Goal: Use online tool/utility: Utilize a website feature to perform a specific function

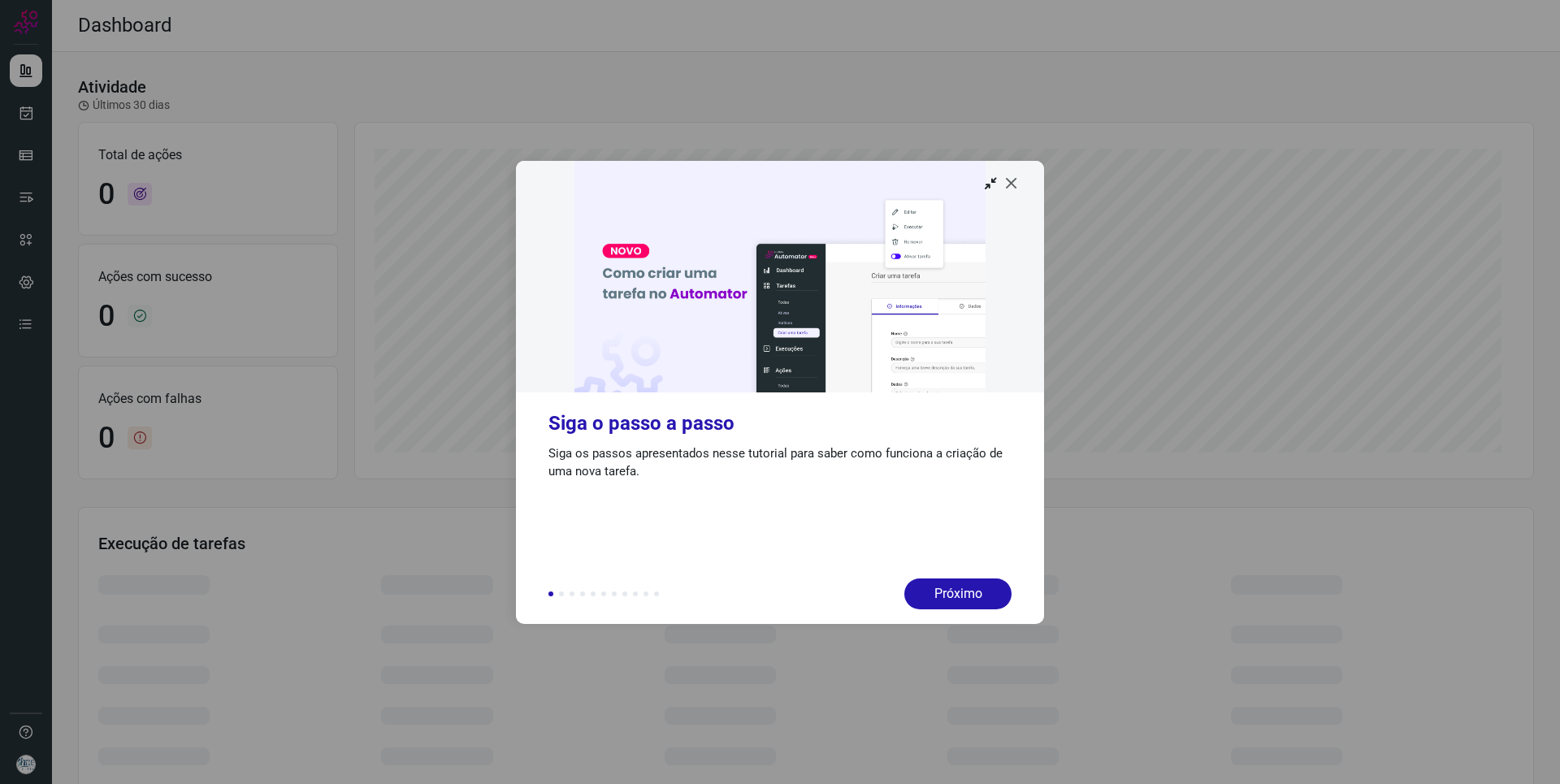
click at [1012, 183] on icon at bounding box center [1011, 182] width 16 height 16
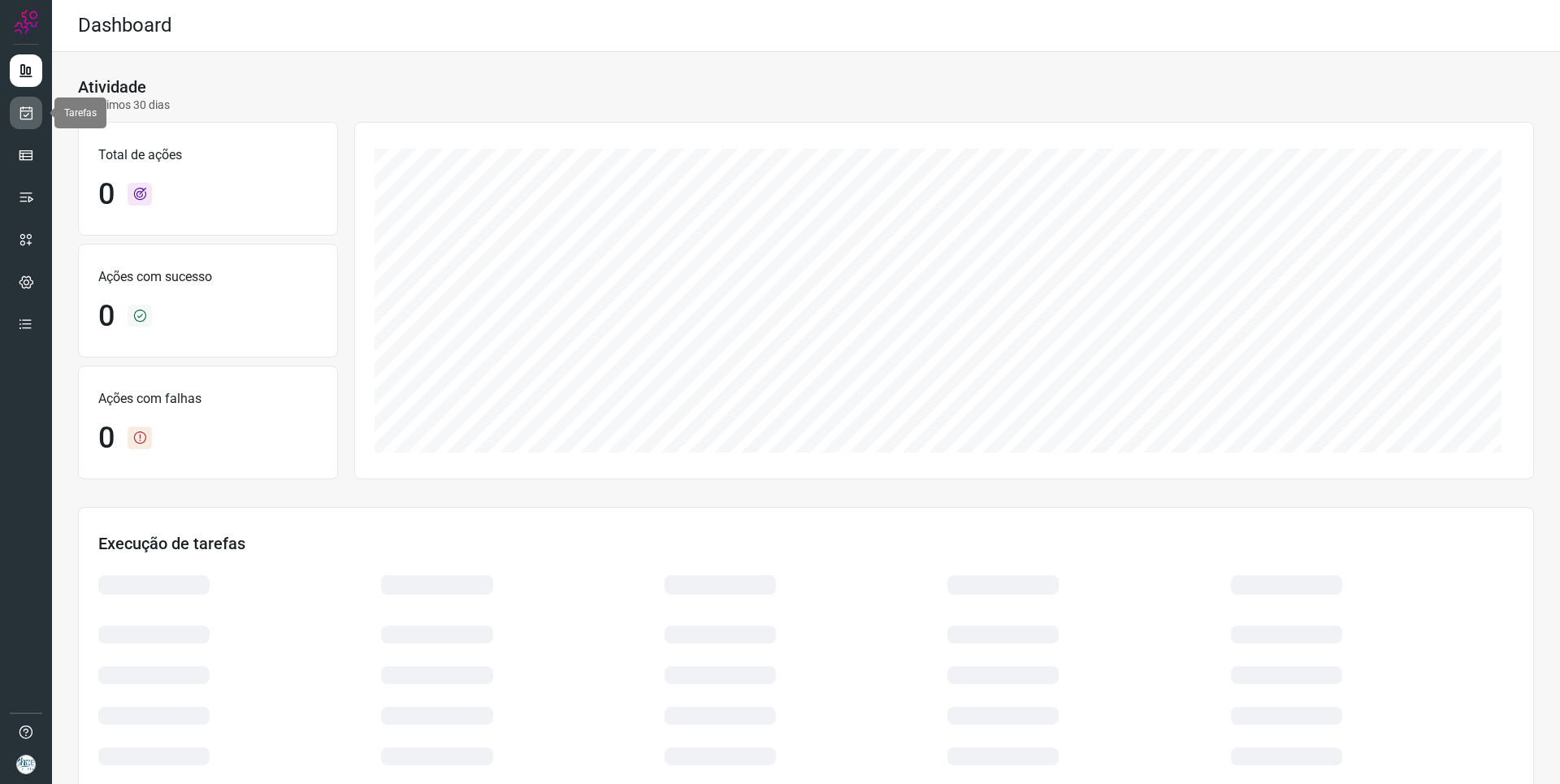
click at [35, 119] on link at bounding box center [26, 113] width 33 height 33
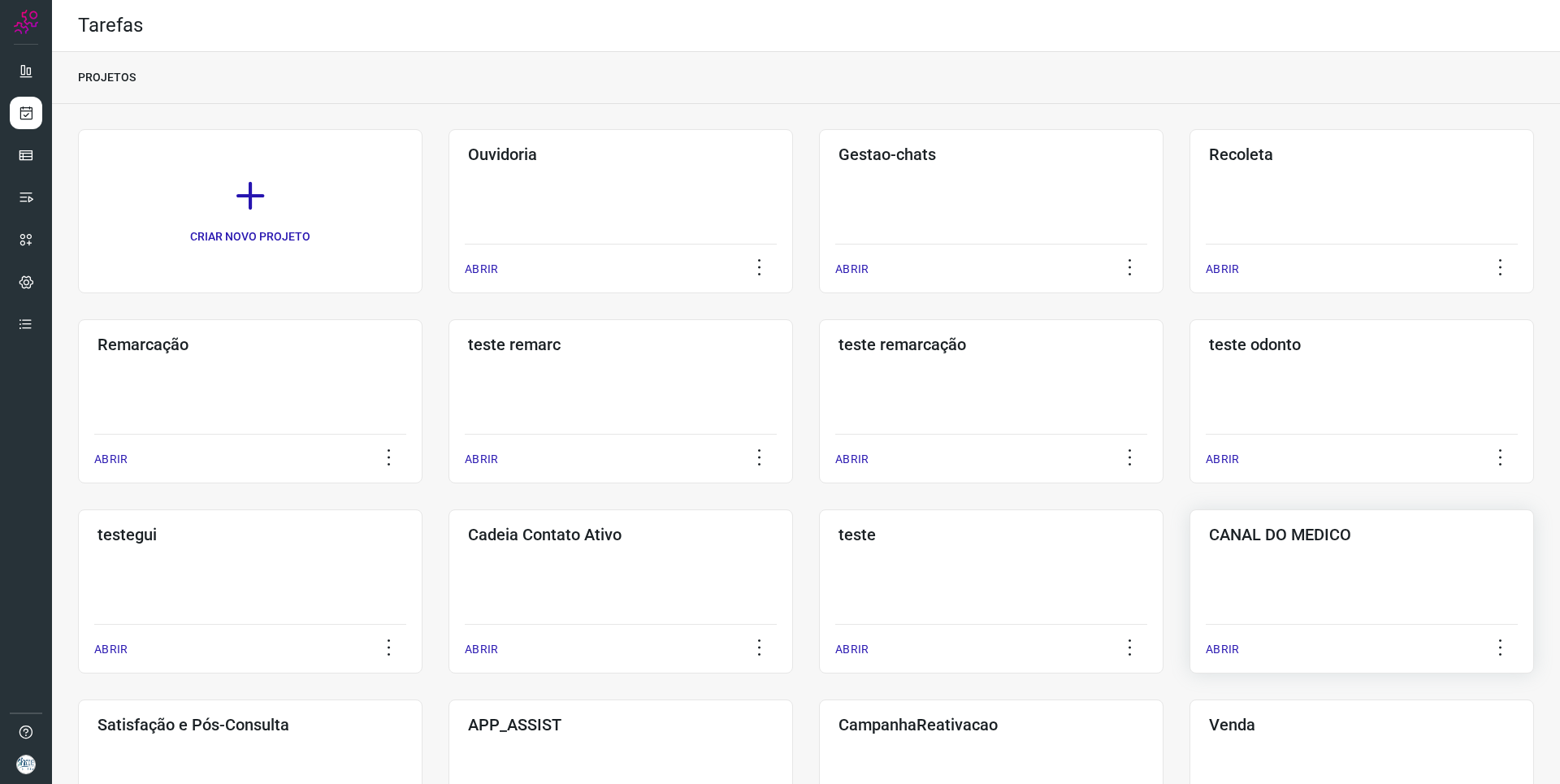
click at [423, 699] on div "CANAL DO MEDICO ABRIR" at bounding box center [249, 781] width 344 height 164
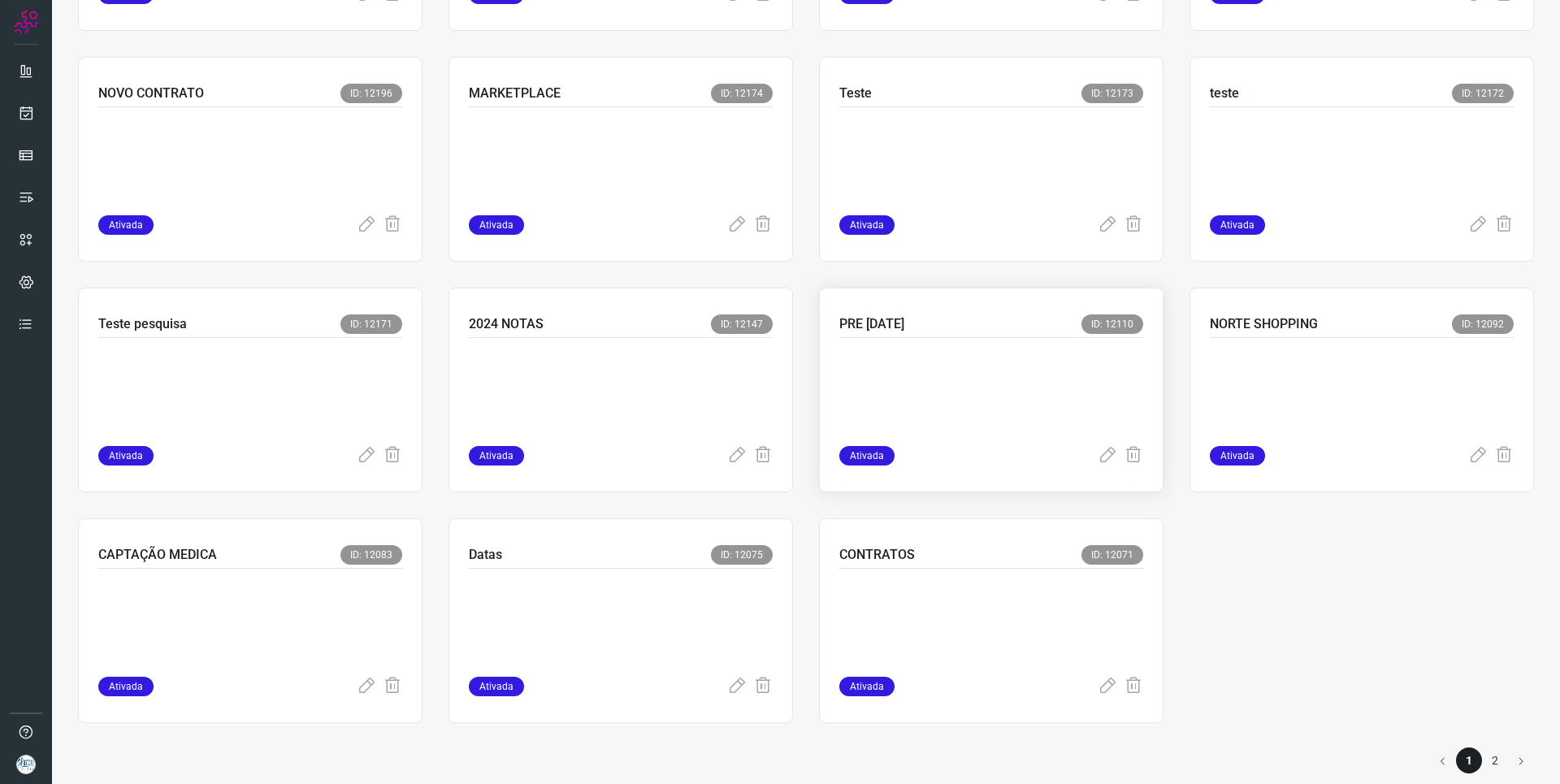
scroll to position [1013, 0]
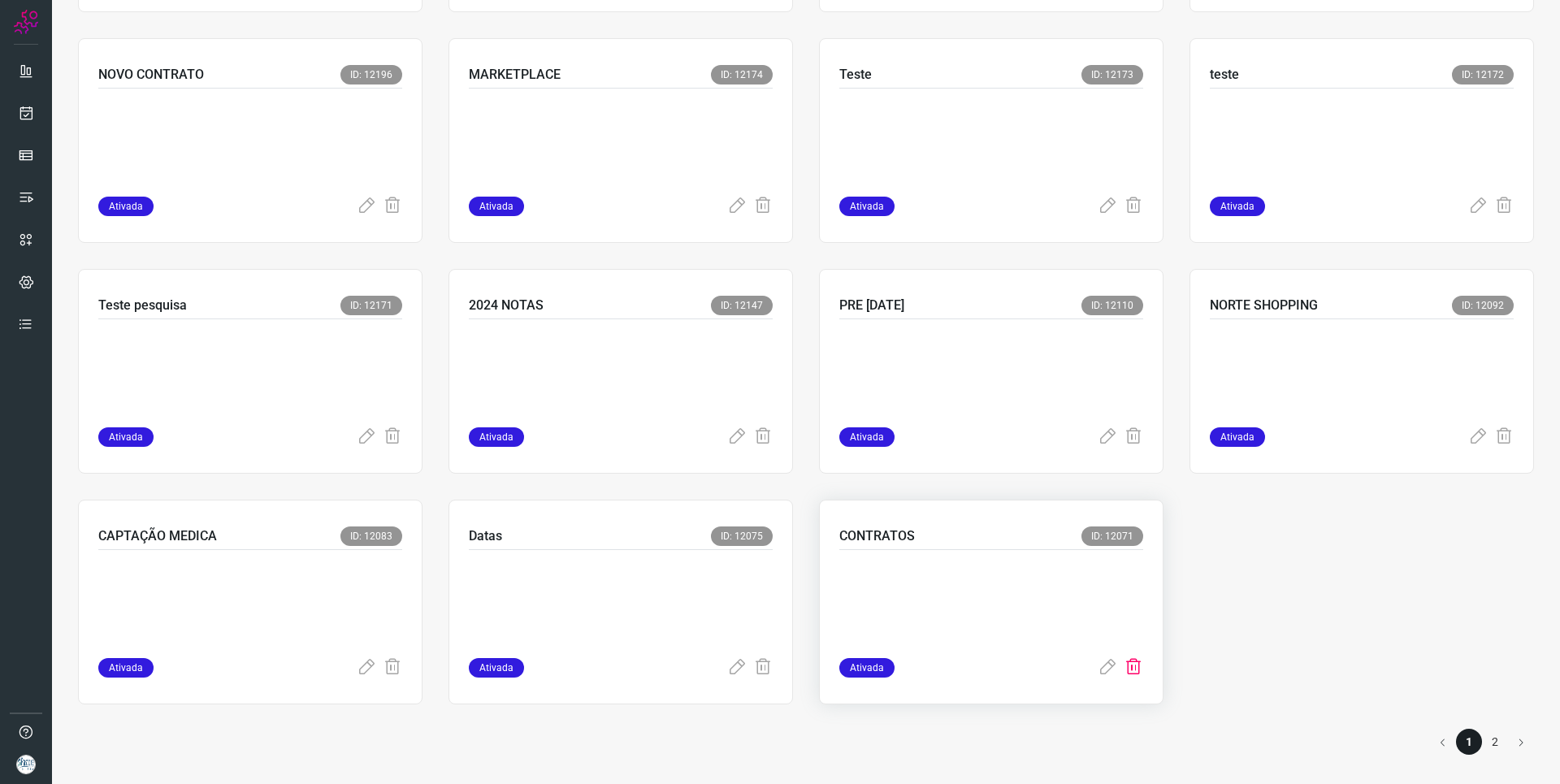
click at [1127, 668] on icon at bounding box center [1133, 668] width 20 height 20
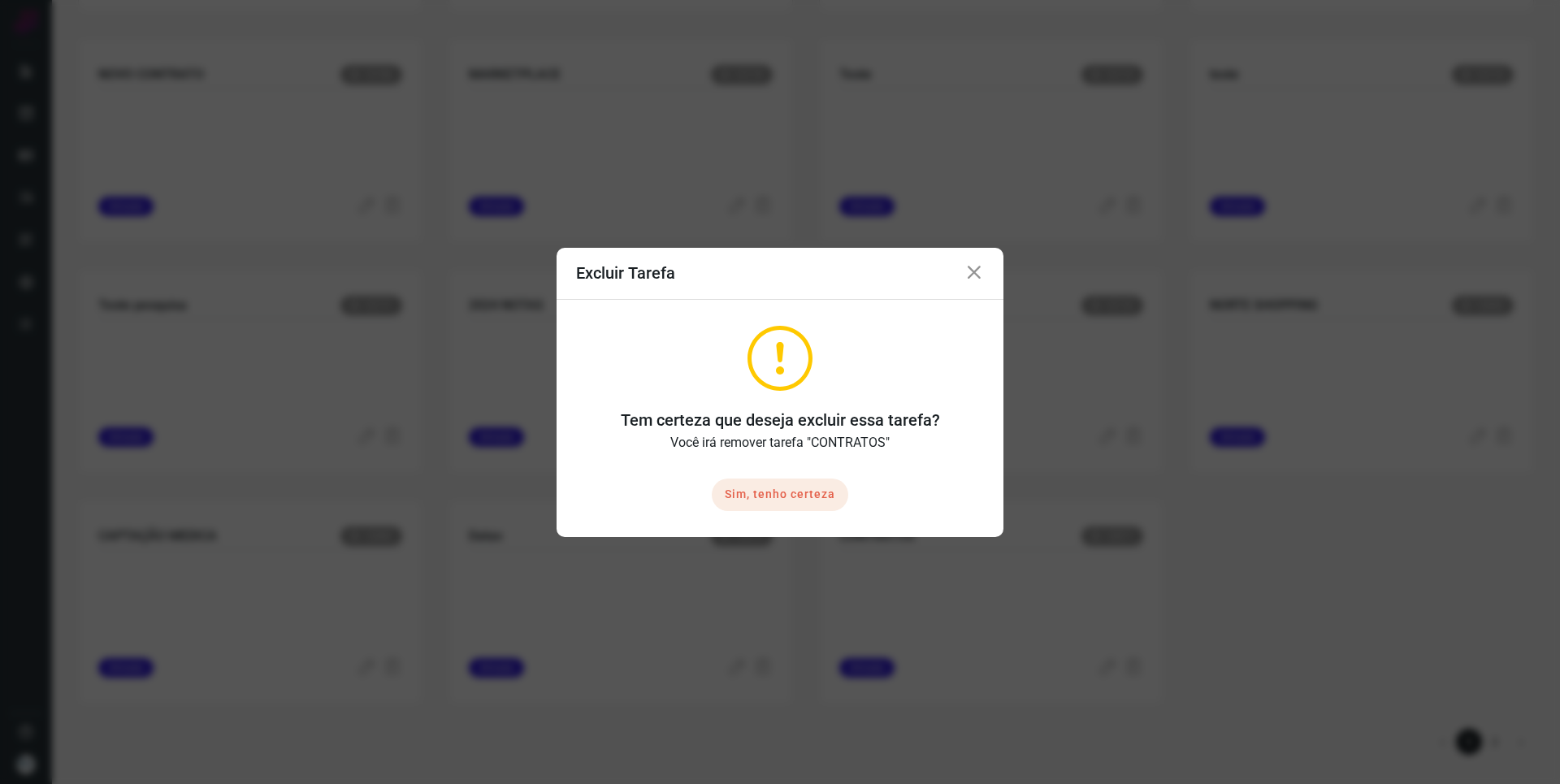
click at [795, 493] on button "Sim, tenho certeza" at bounding box center [780, 495] width 136 height 33
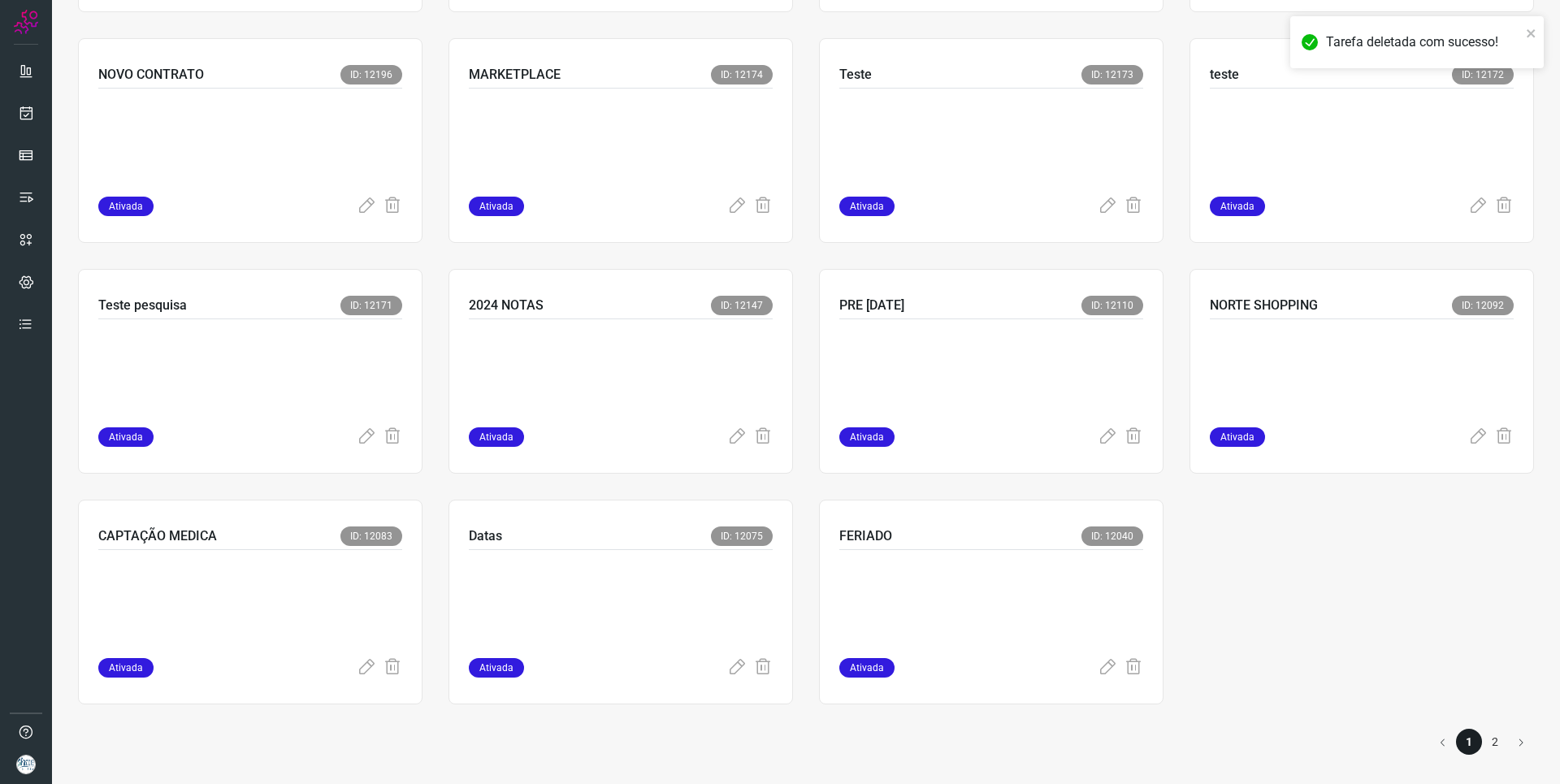
drag, startPoint x: 1125, startPoint y: 669, endPoint x: 1079, endPoint y: 628, distance: 61.6
click at [1126, 669] on icon at bounding box center [1133, 668] width 20 height 20
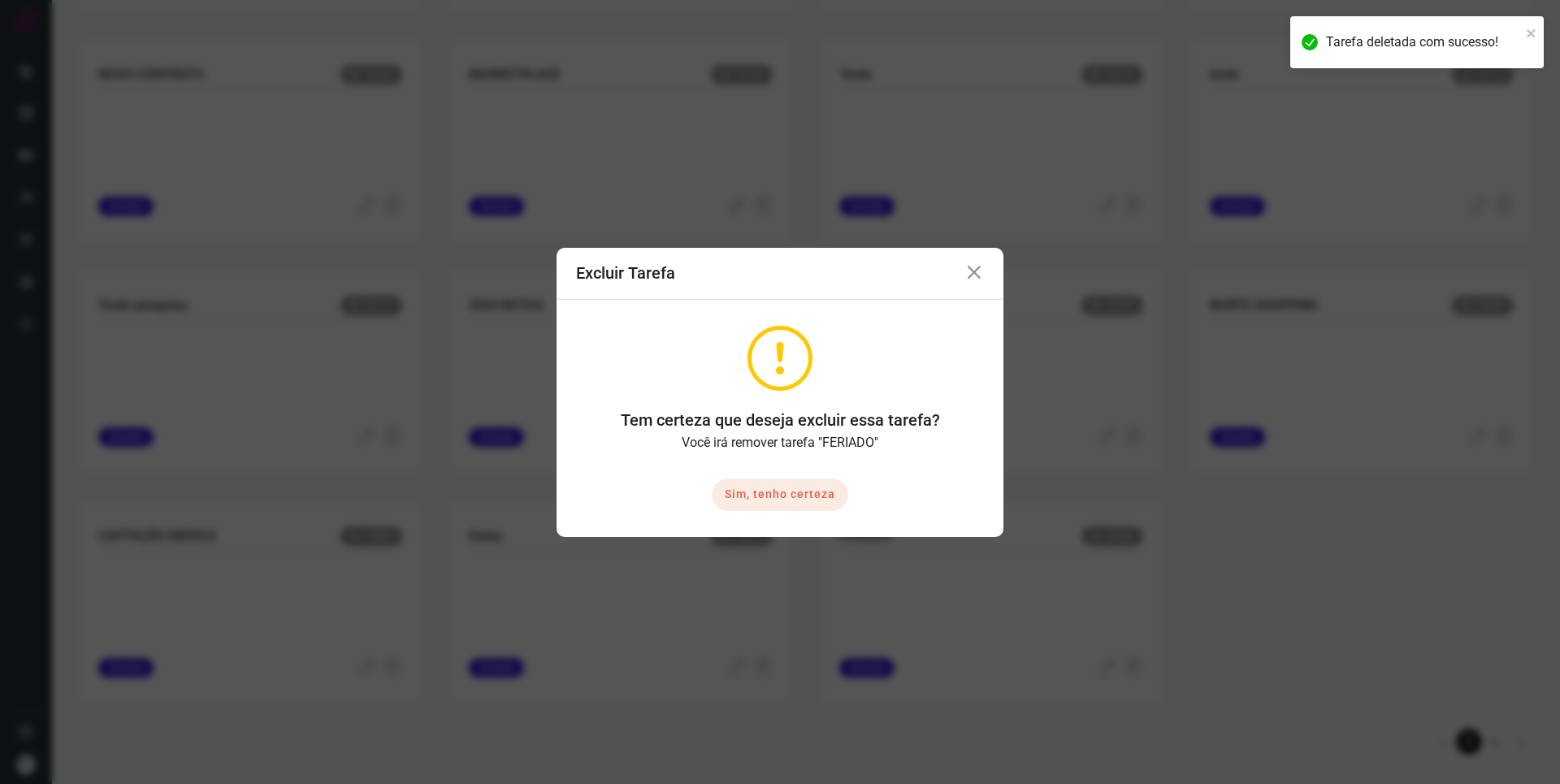
click at [823, 495] on button "Sim, tenho certeza" at bounding box center [780, 495] width 136 height 33
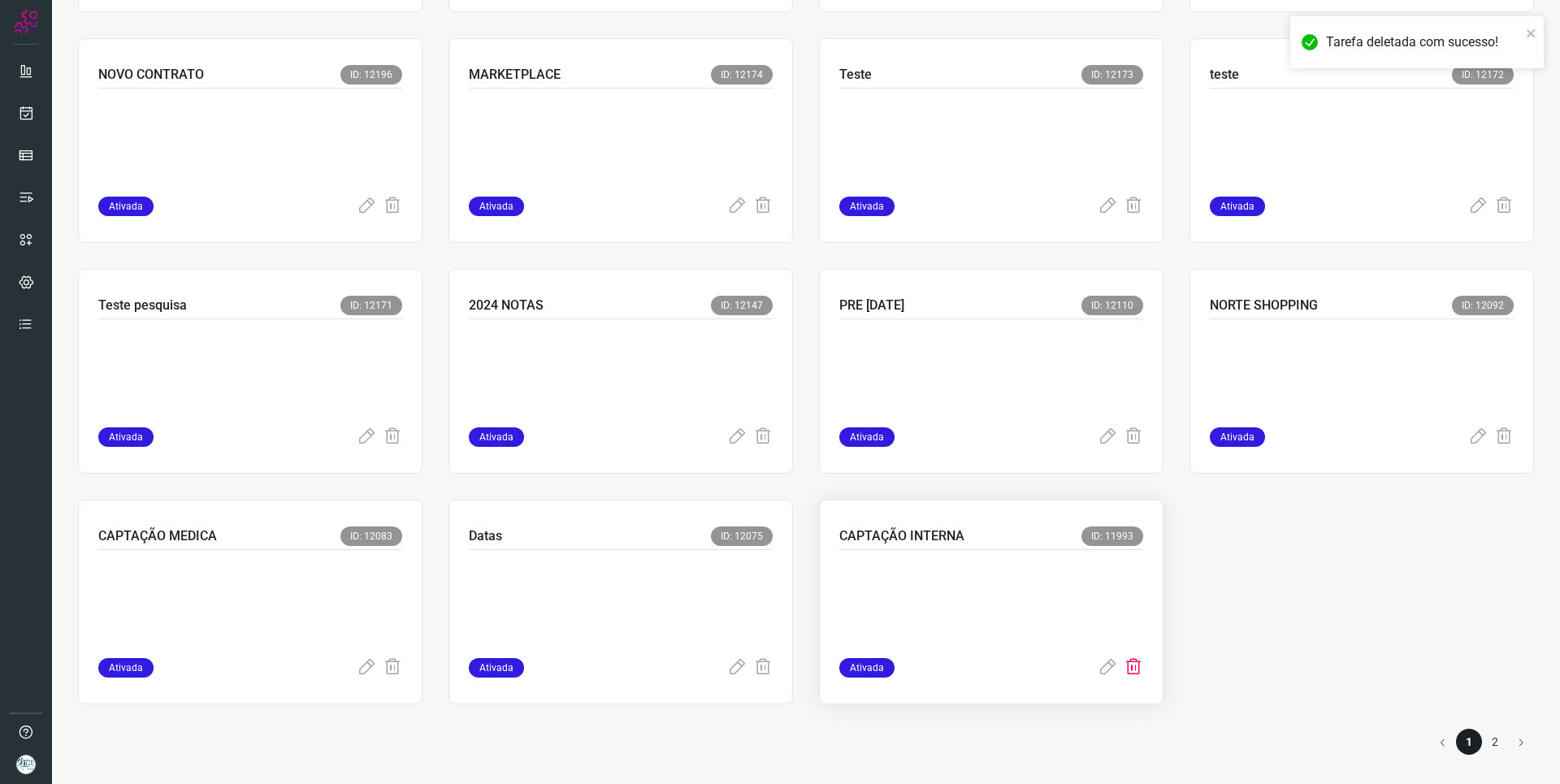
click at [1126, 671] on icon at bounding box center [1133, 668] width 20 height 20
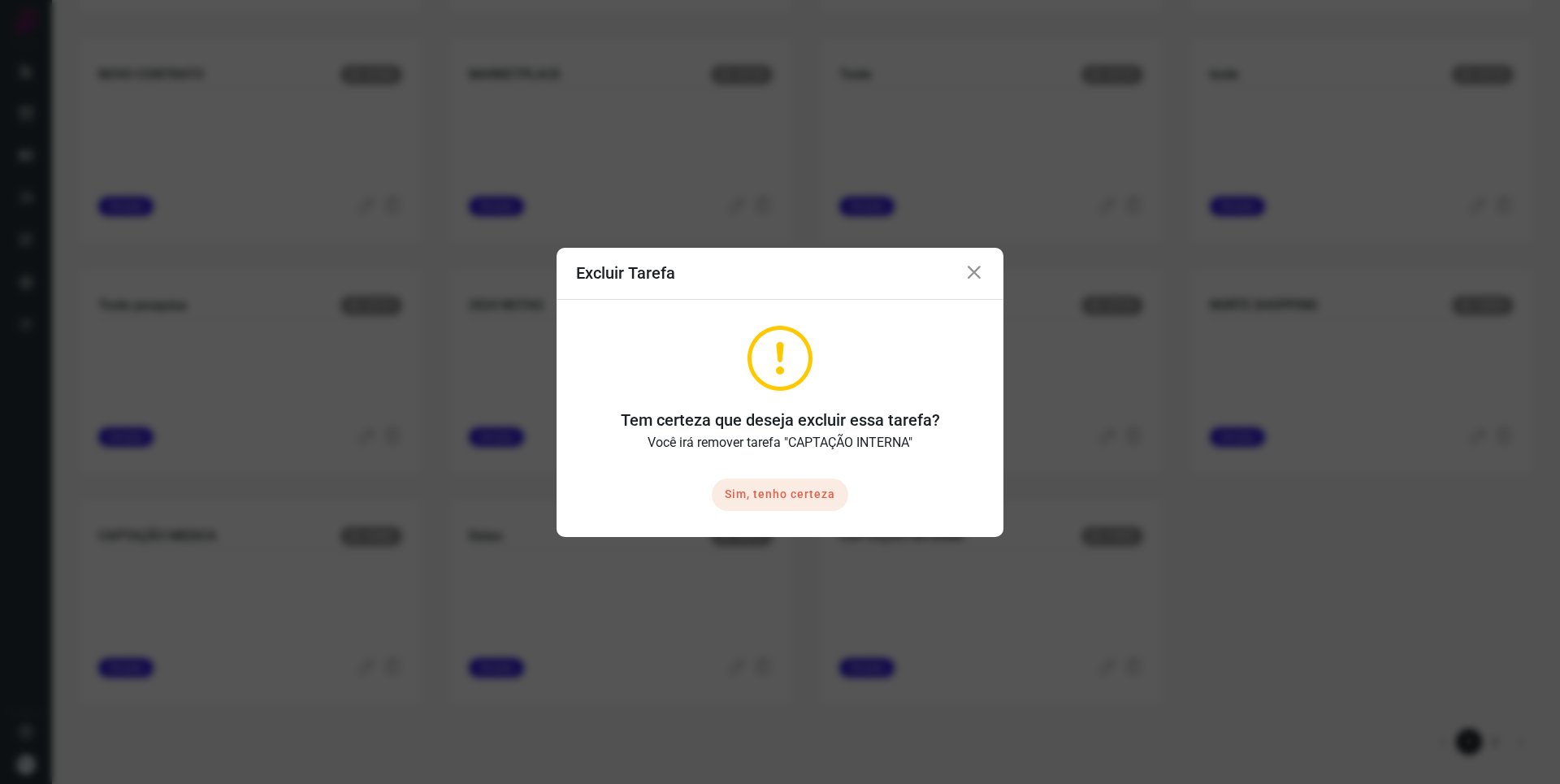
click at [815, 494] on button "Sim, tenho certeza" at bounding box center [780, 495] width 136 height 33
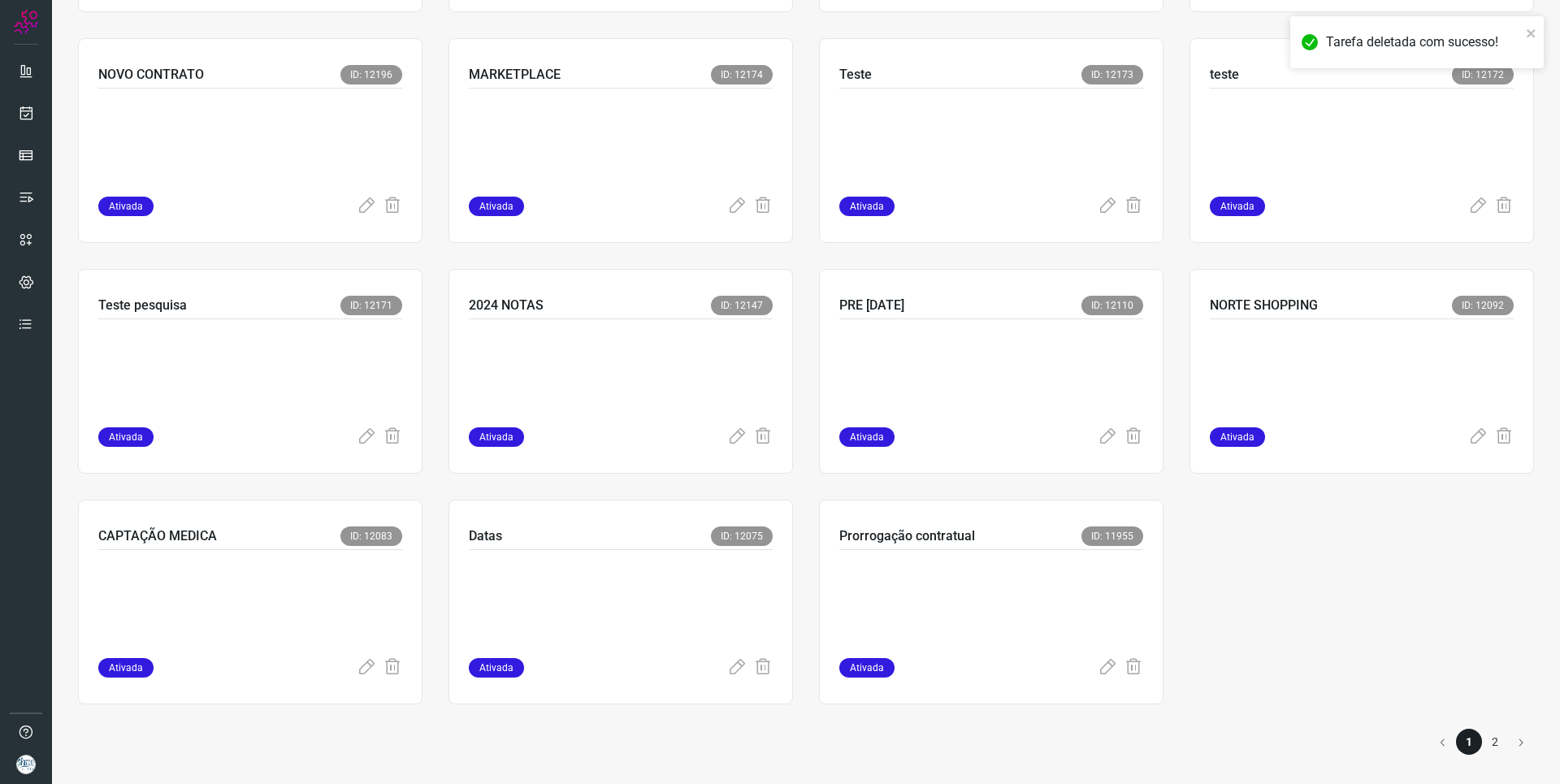
drag, startPoint x: 1125, startPoint y: 668, endPoint x: 1120, endPoint y: 654, distance: 14.9
click at [1127, 668] on icon at bounding box center [1133, 668] width 20 height 20
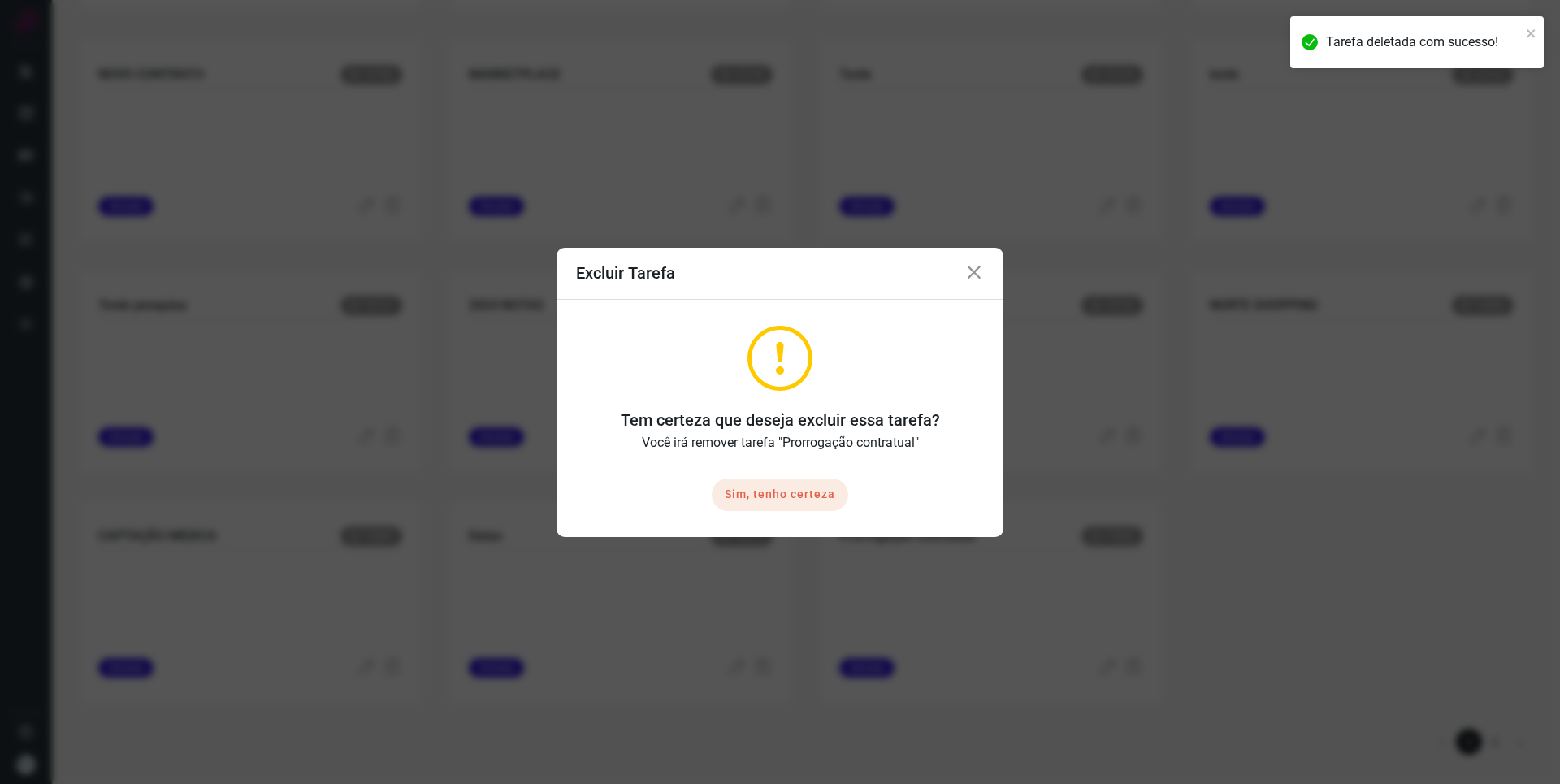
click at [800, 493] on button "Sim, tenho certeza" at bounding box center [780, 495] width 136 height 33
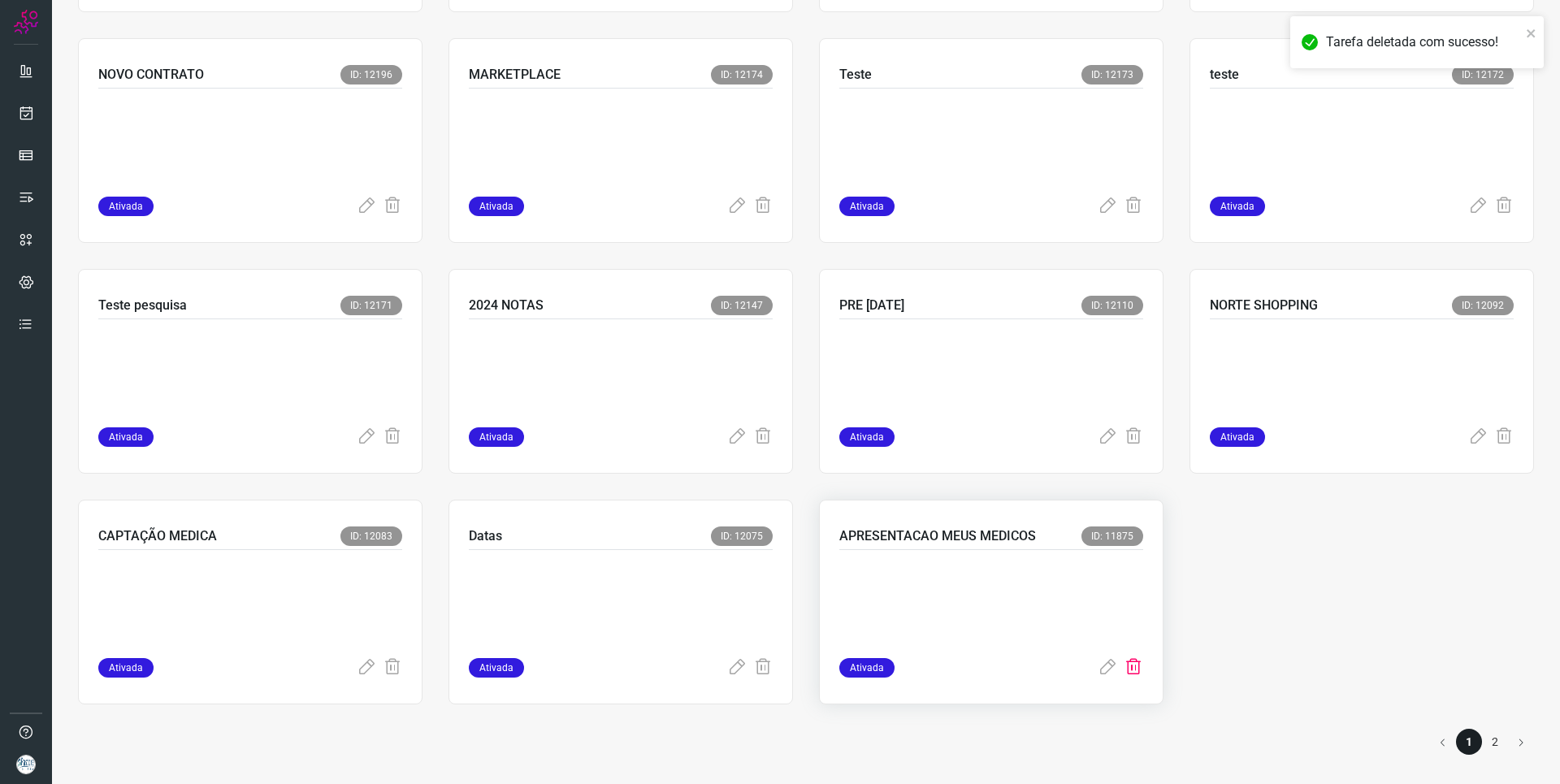
click at [1130, 672] on icon at bounding box center [1133, 668] width 20 height 20
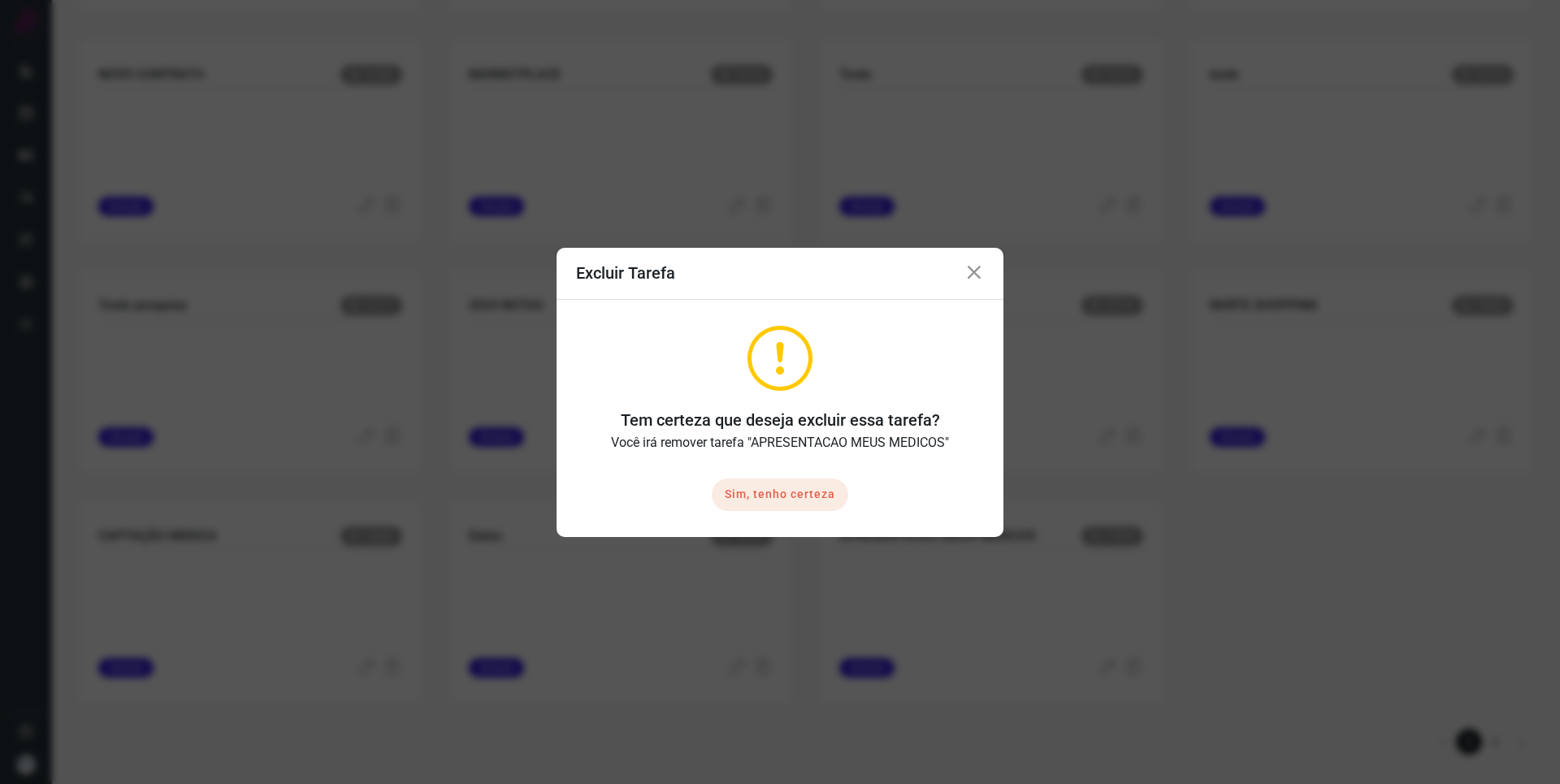
click at [817, 494] on button "Sim, tenho certeza" at bounding box center [780, 495] width 136 height 33
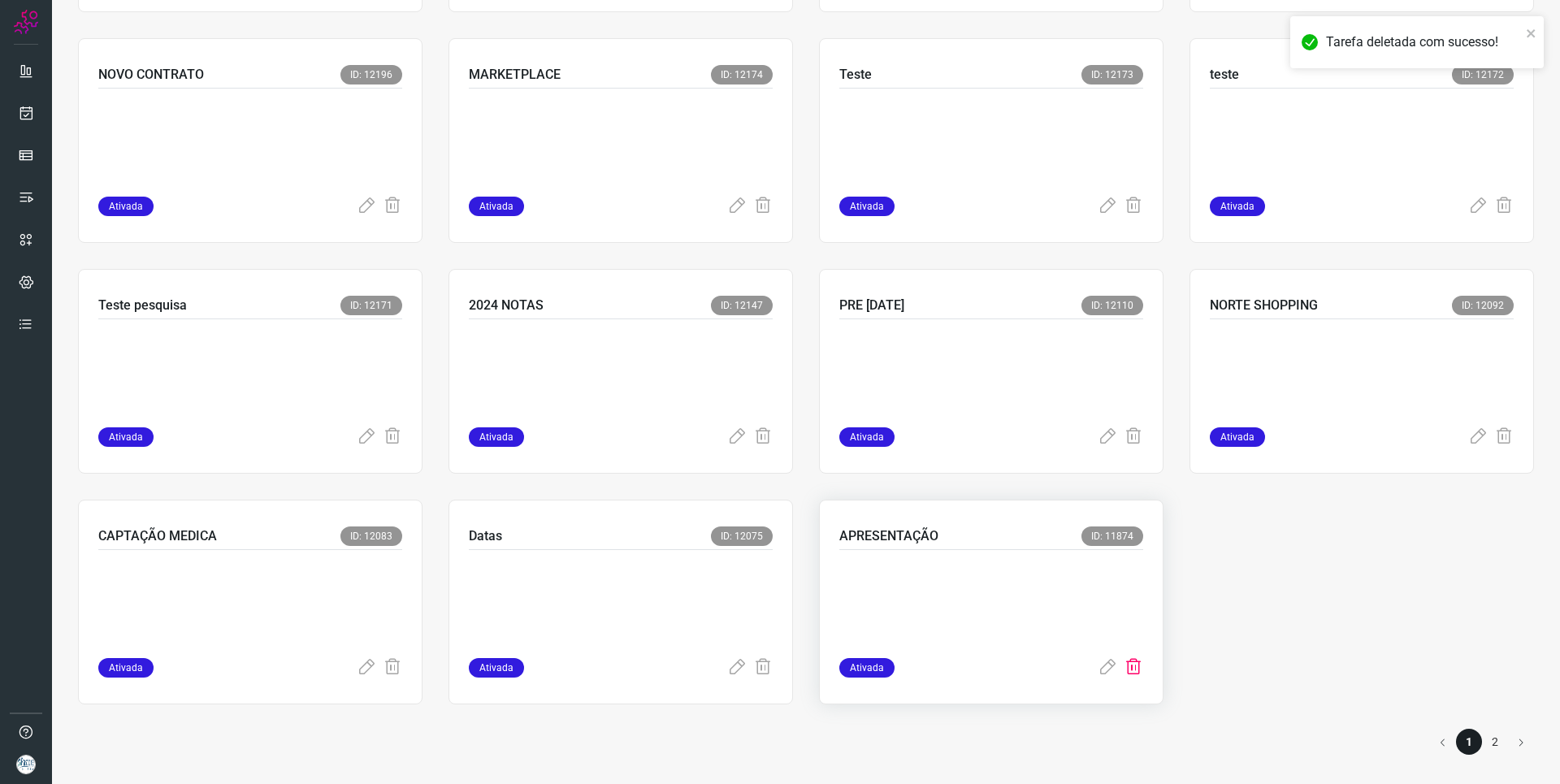
click at [1131, 668] on icon at bounding box center [1133, 668] width 20 height 20
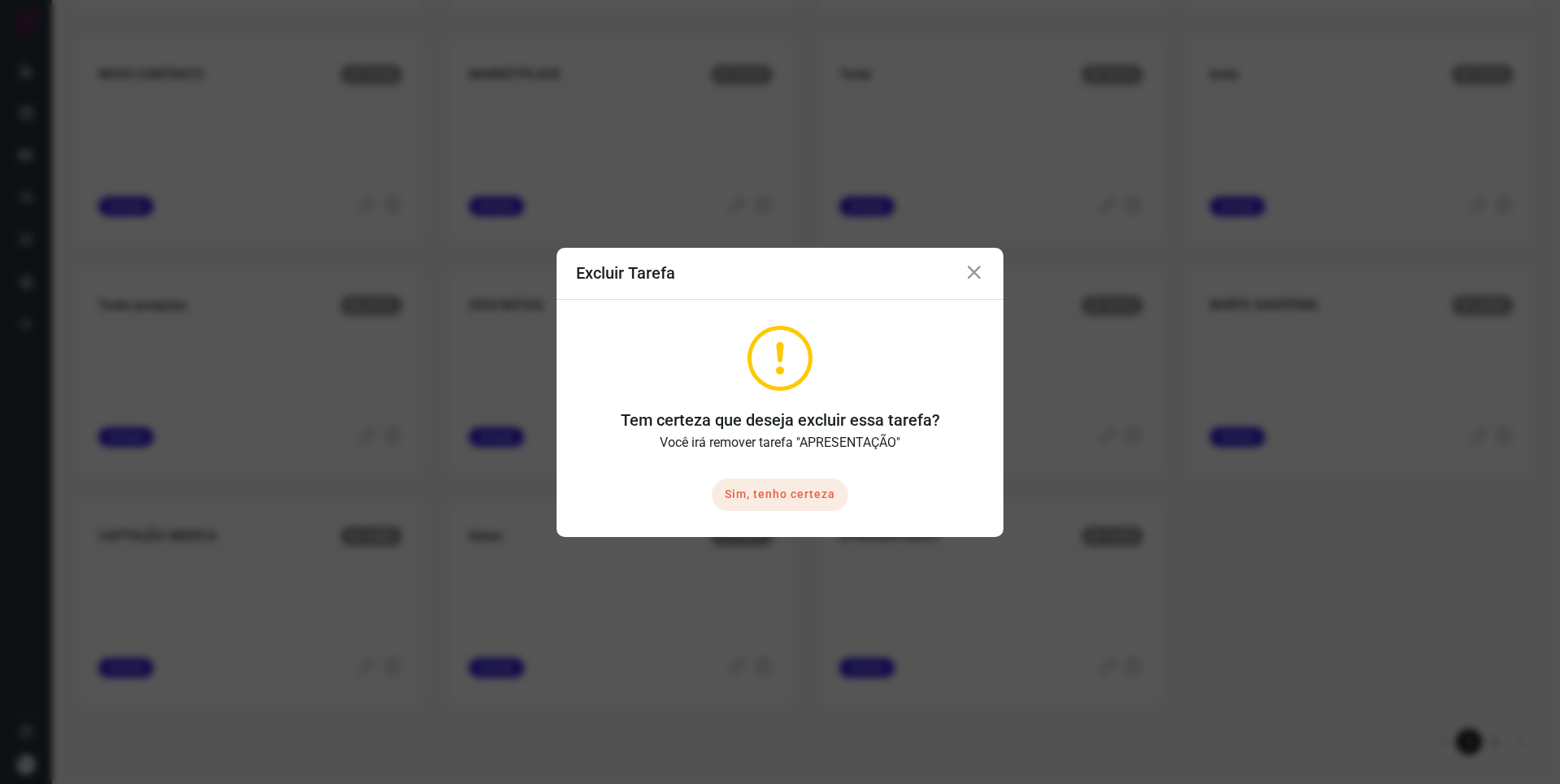
click at [775, 480] on button "Sim, tenho certeza" at bounding box center [780, 495] width 136 height 33
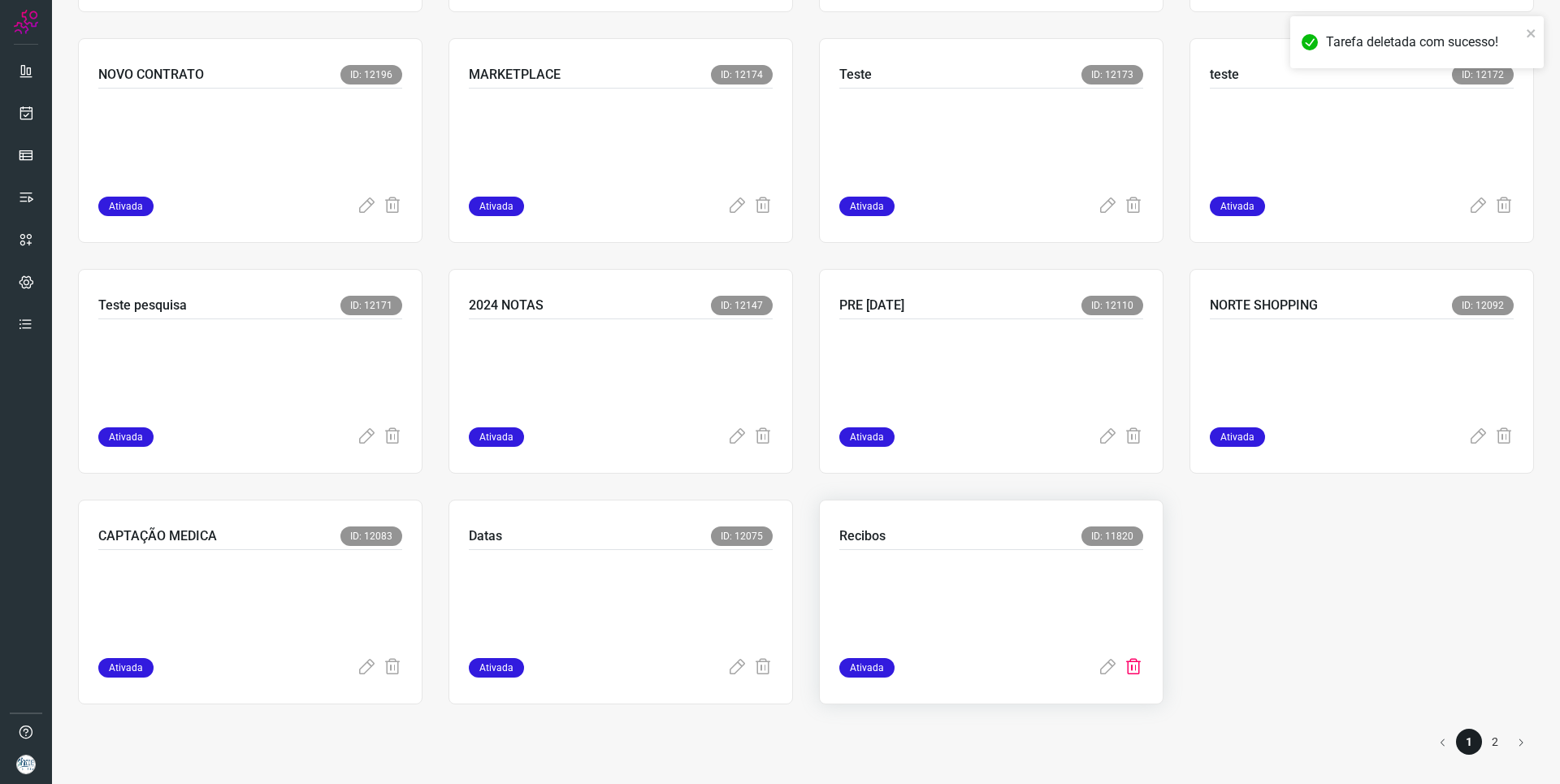
click at [1126, 666] on icon at bounding box center [1133, 668] width 20 height 20
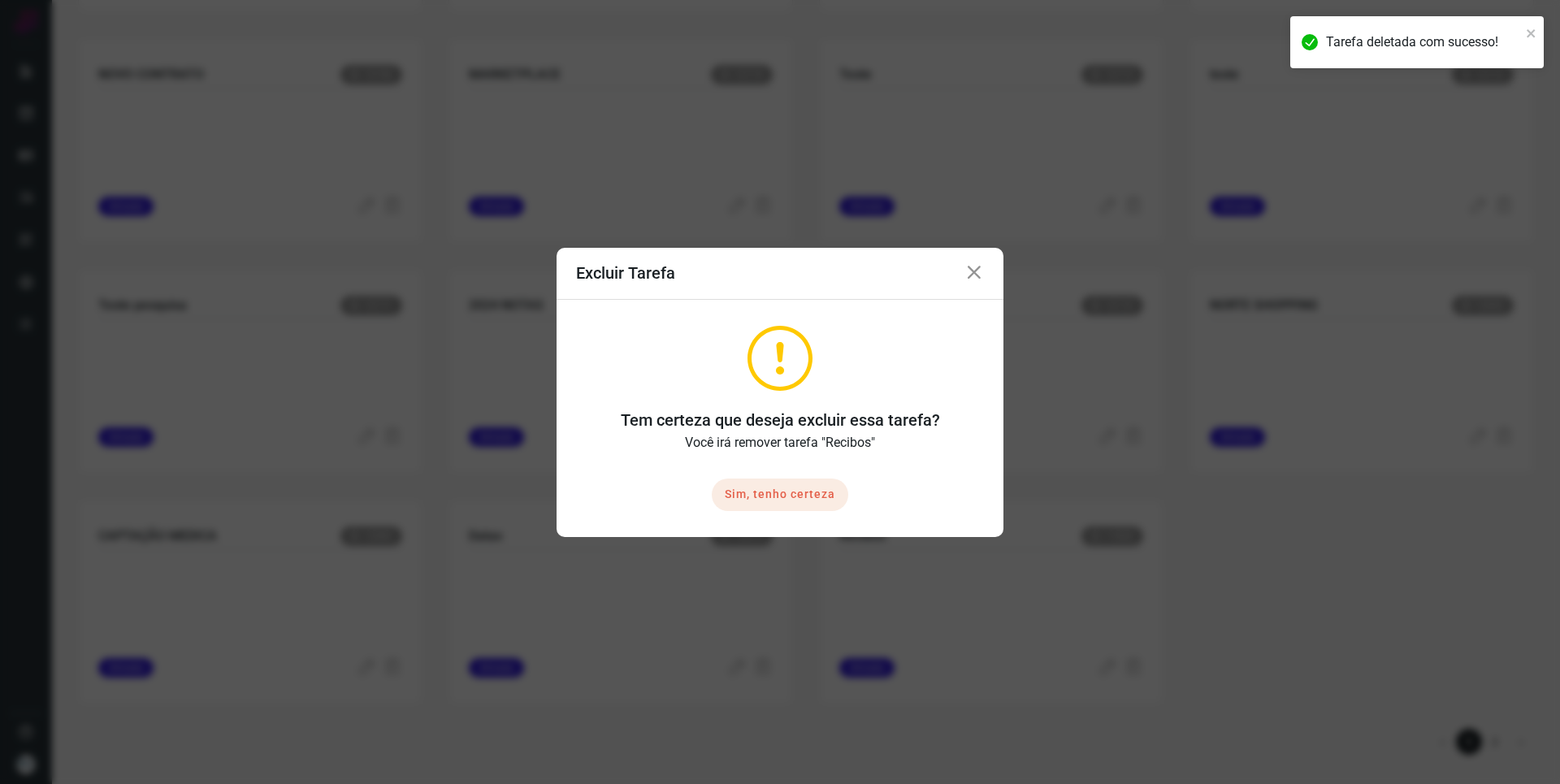
click at [804, 500] on button "Sim, tenho certeza" at bounding box center [780, 495] width 136 height 33
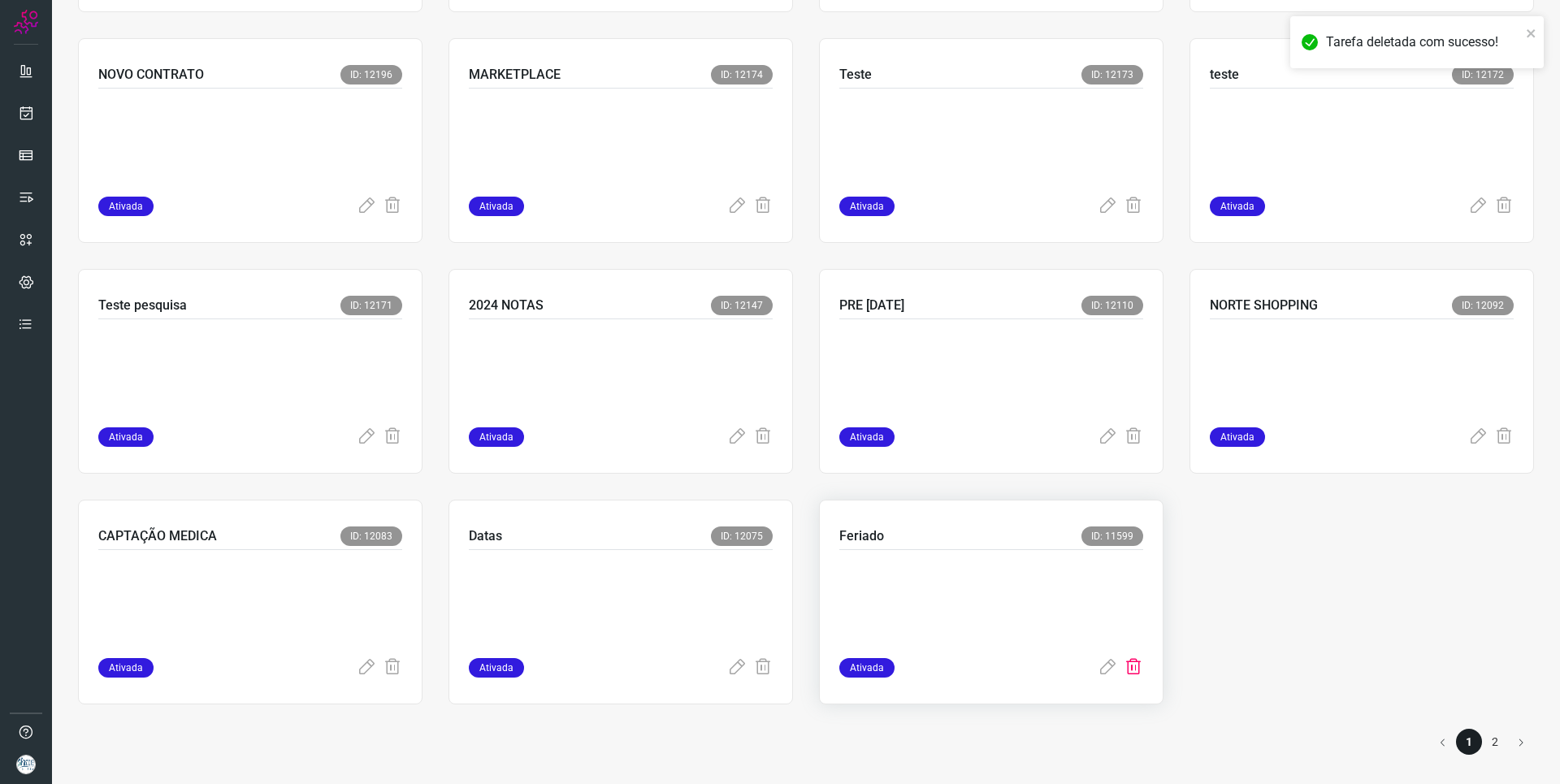
click at [1125, 661] on icon at bounding box center [1133, 668] width 20 height 20
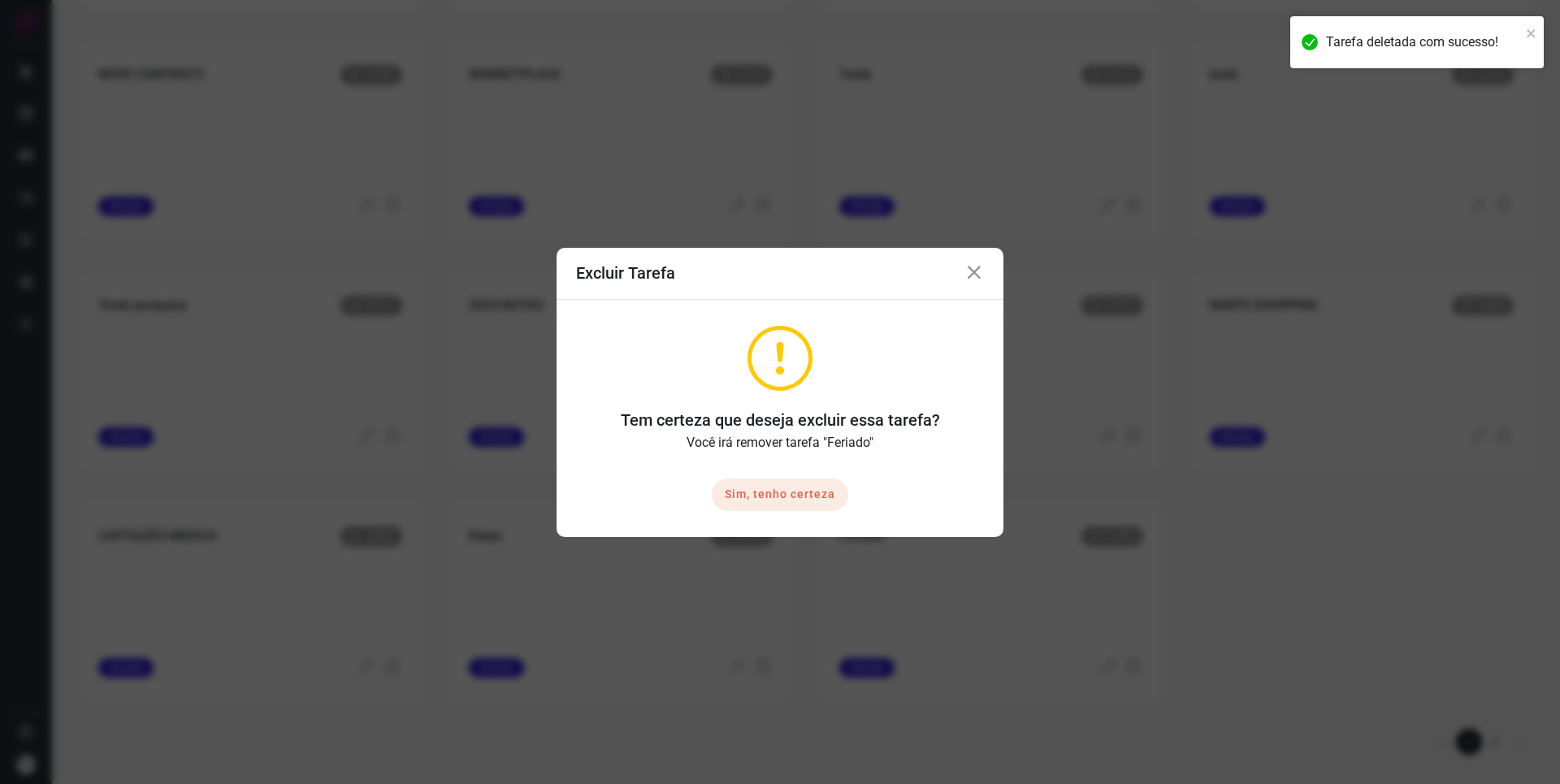
click at [741, 483] on button "Sim, tenho certeza" at bounding box center [780, 495] width 136 height 33
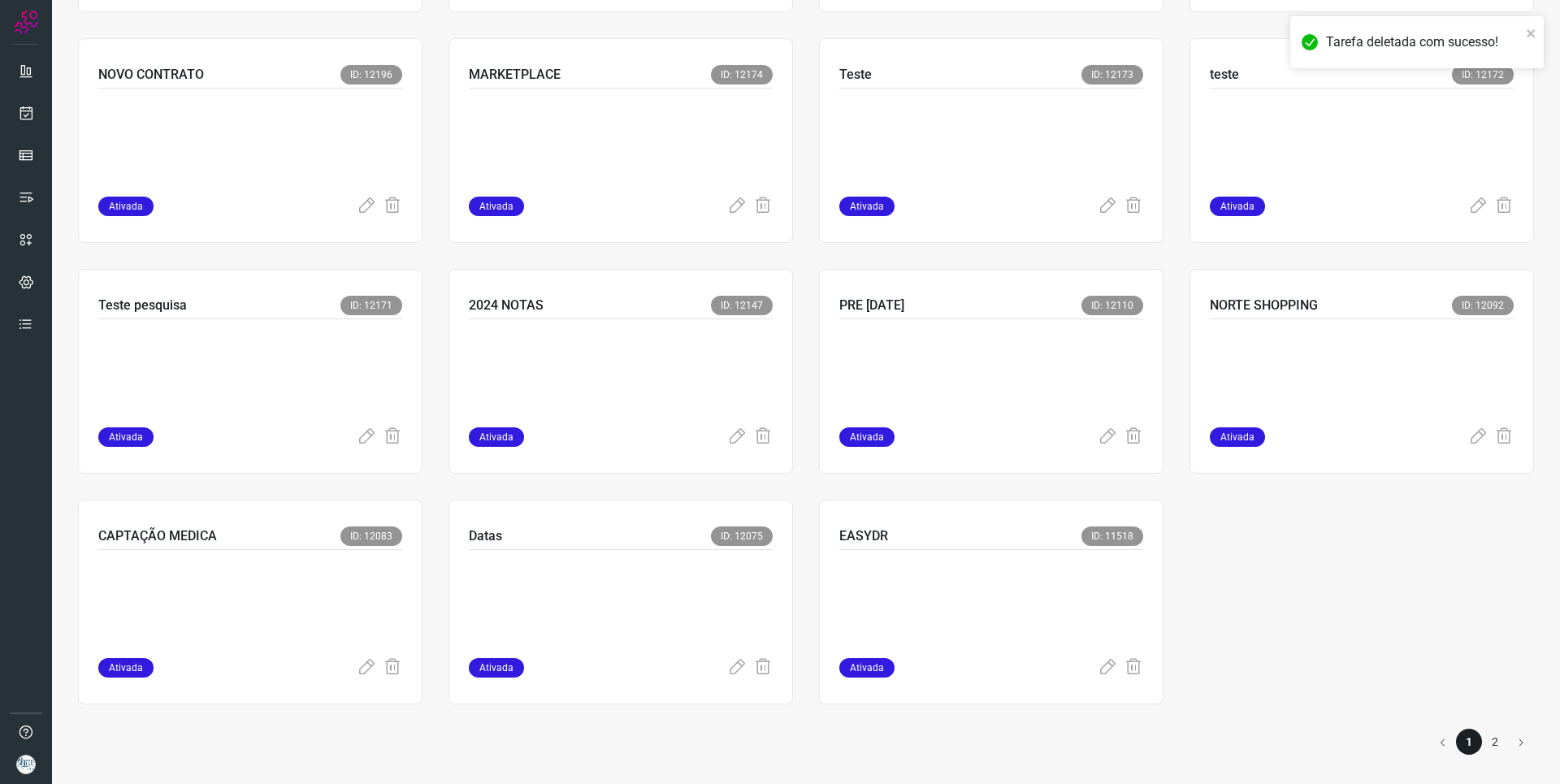
drag, startPoint x: 1129, startPoint y: 669, endPoint x: 1078, endPoint y: 618, distance: 72.1
click at [1127, 669] on icon at bounding box center [1133, 668] width 20 height 20
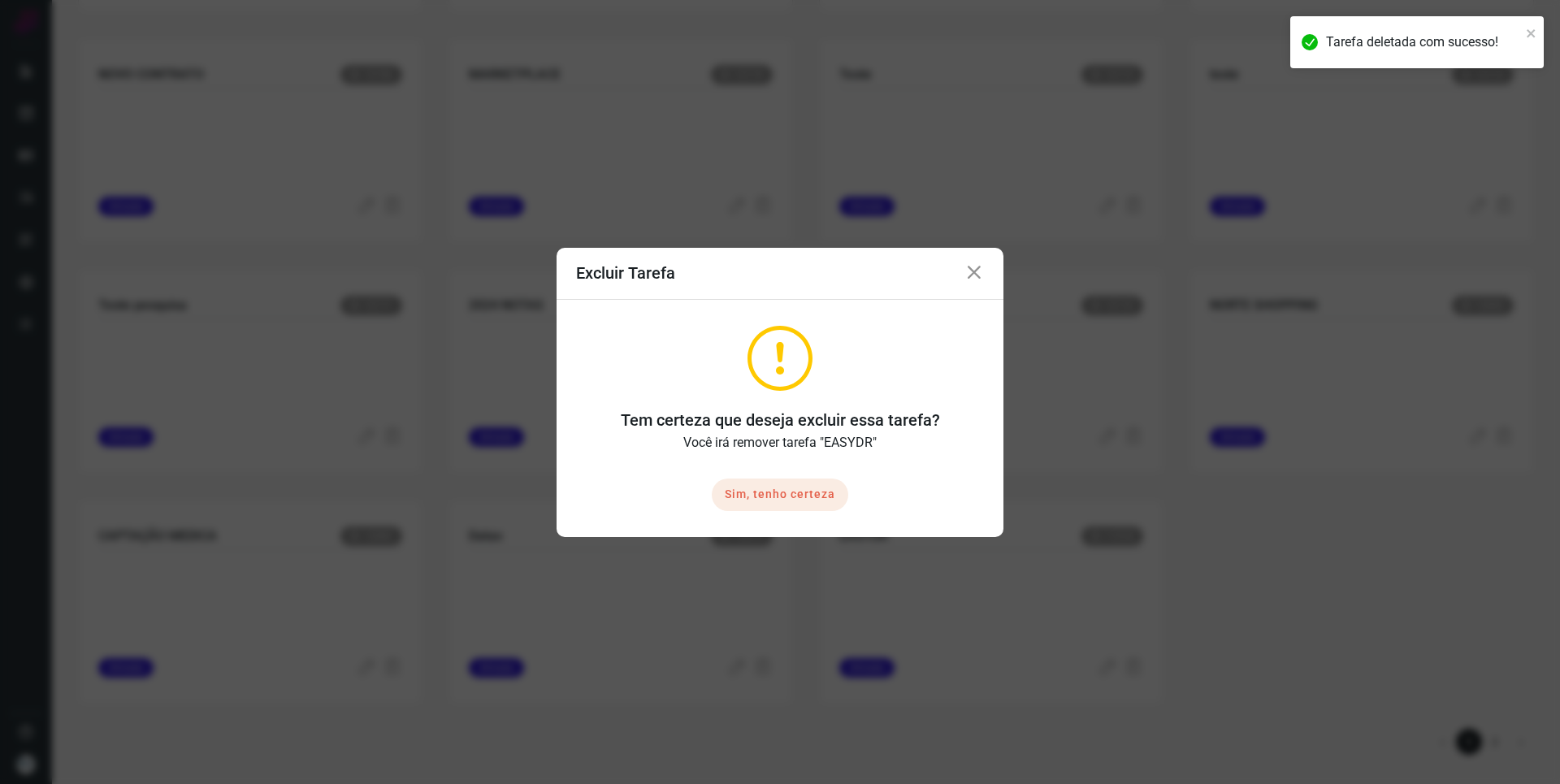
click at [820, 491] on button "Sim, tenho certeza" at bounding box center [780, 495] width 136 height 33
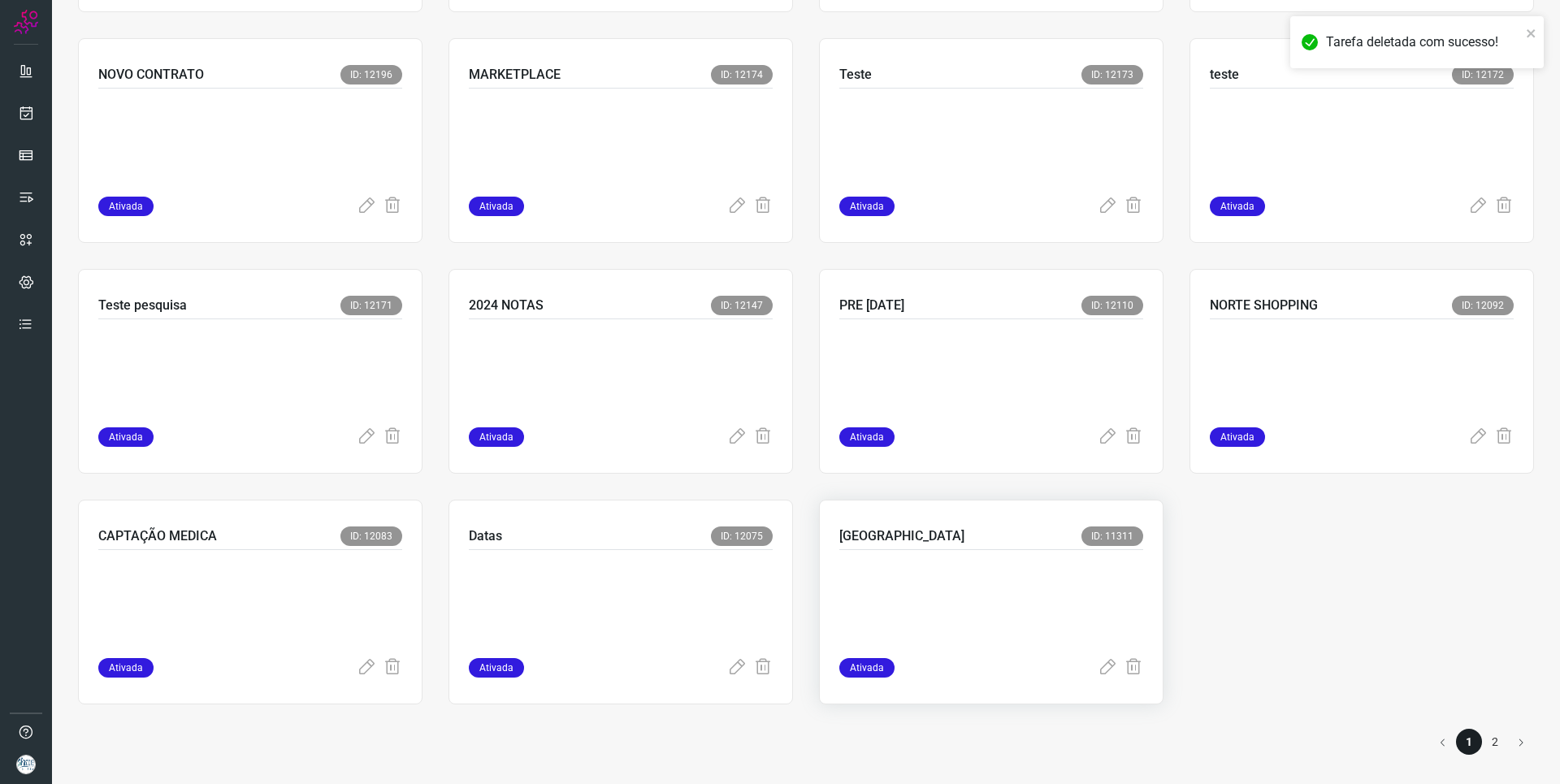
click at [1136, 665] on div "PETROPOLIS ID: 11311 Ativada" at bounding box center [991, 601] width 344 height 204
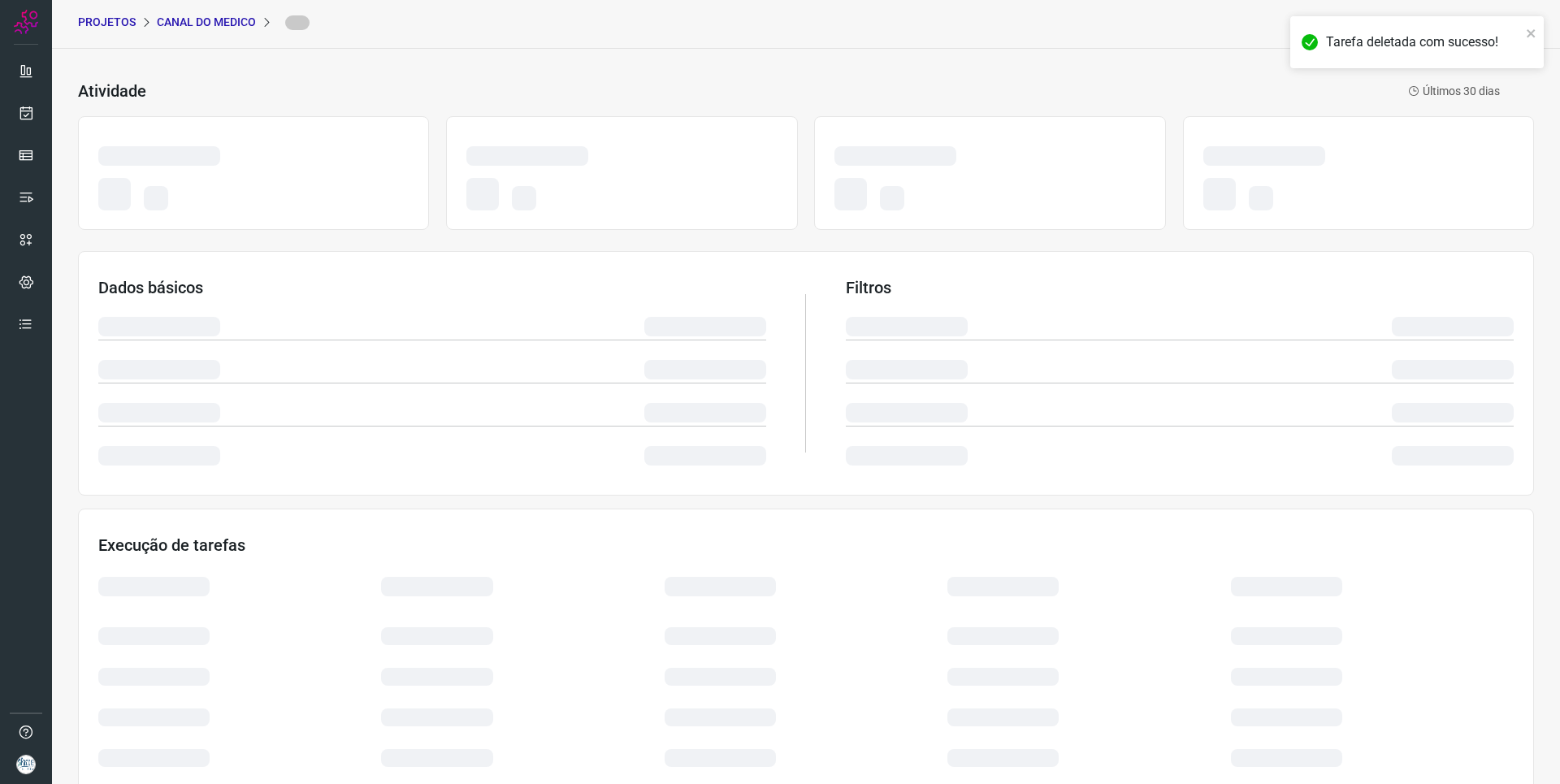
click at [1125, 663] on div at bounding box center [1089, 668] width 283 height 41
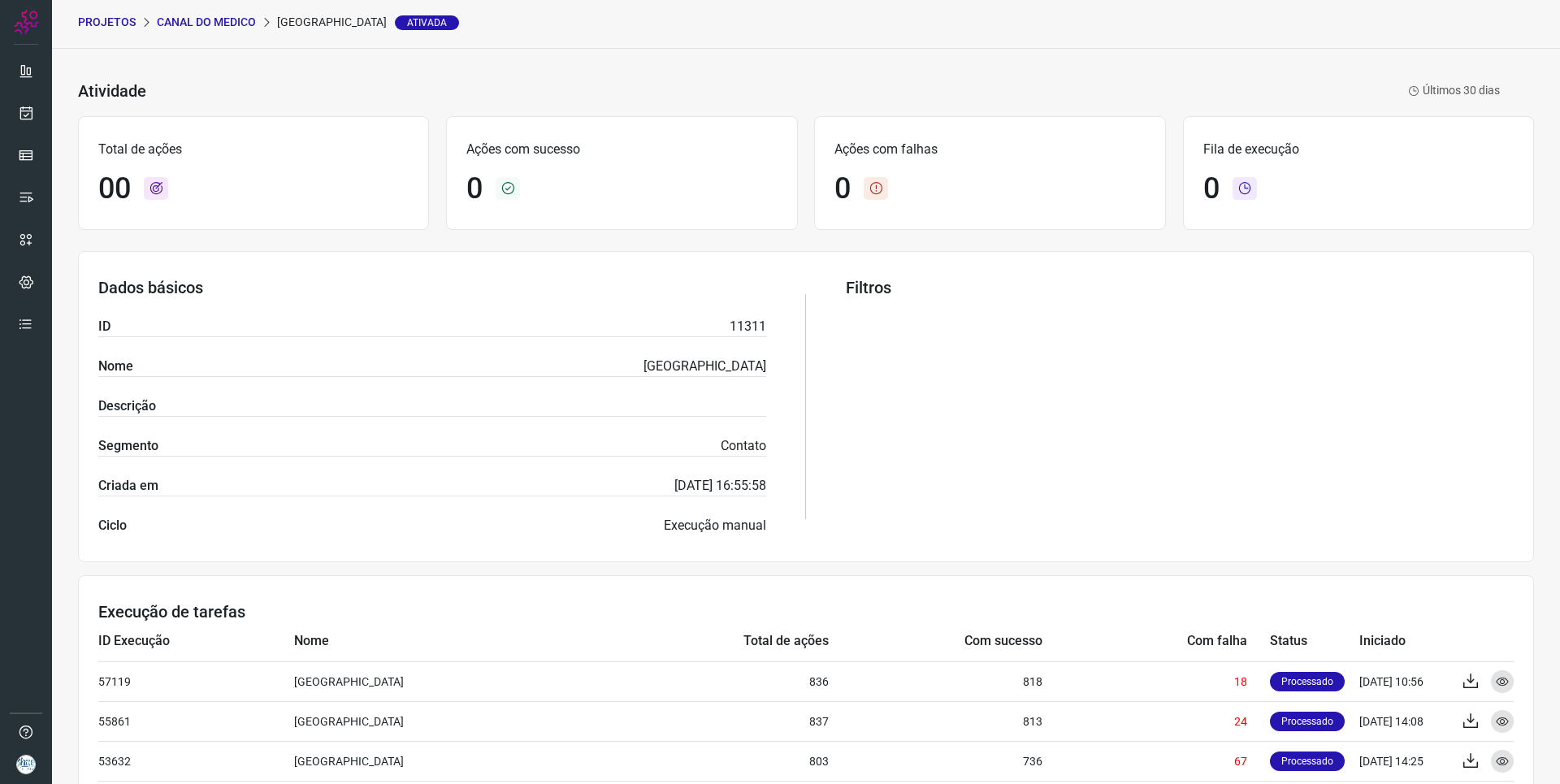
click at [222, 18] on p "CANAL DO MEDICO" at bounding box center [206, 22] width 99 height 17
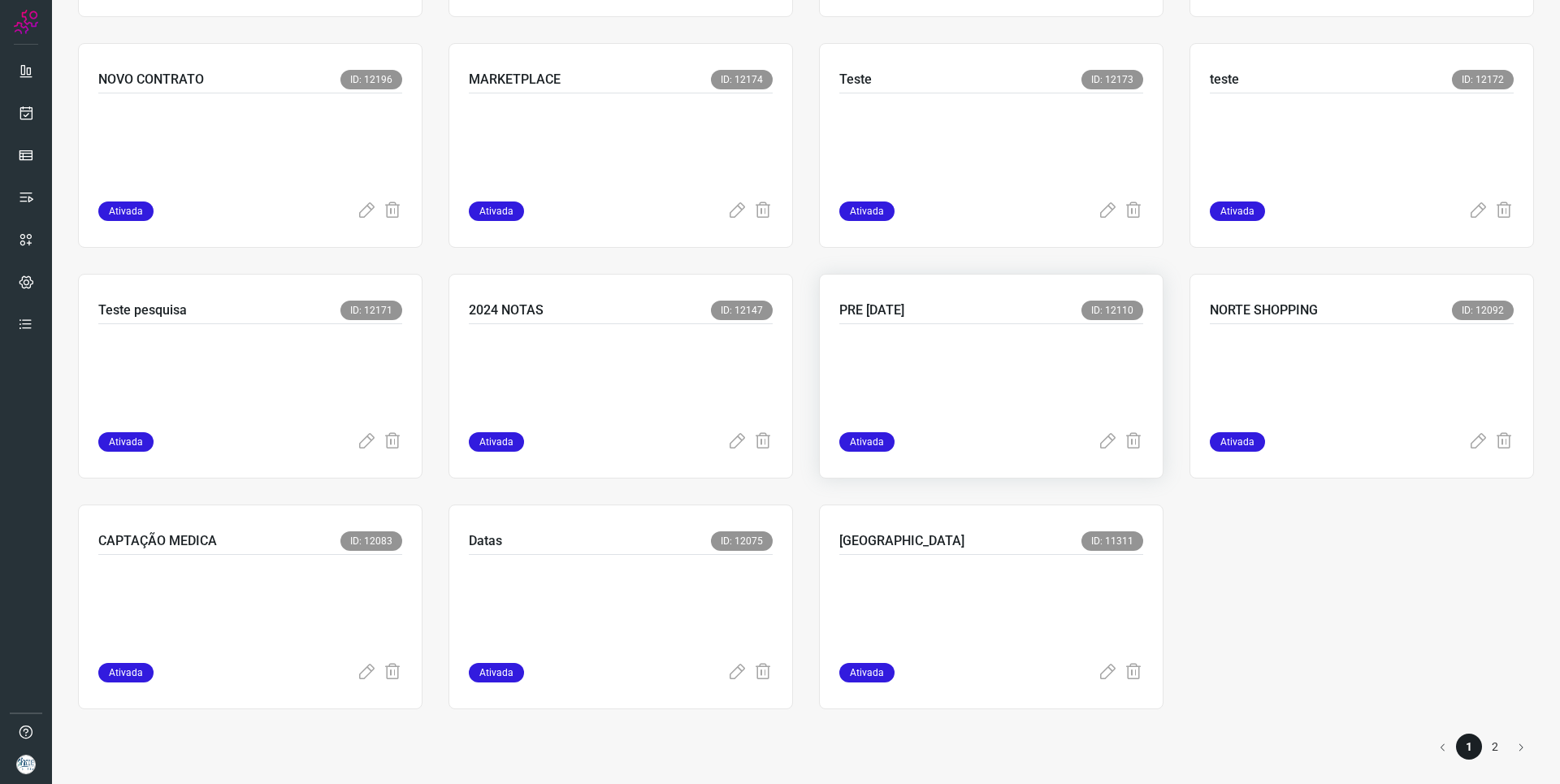
scroll to position [1013, 0]
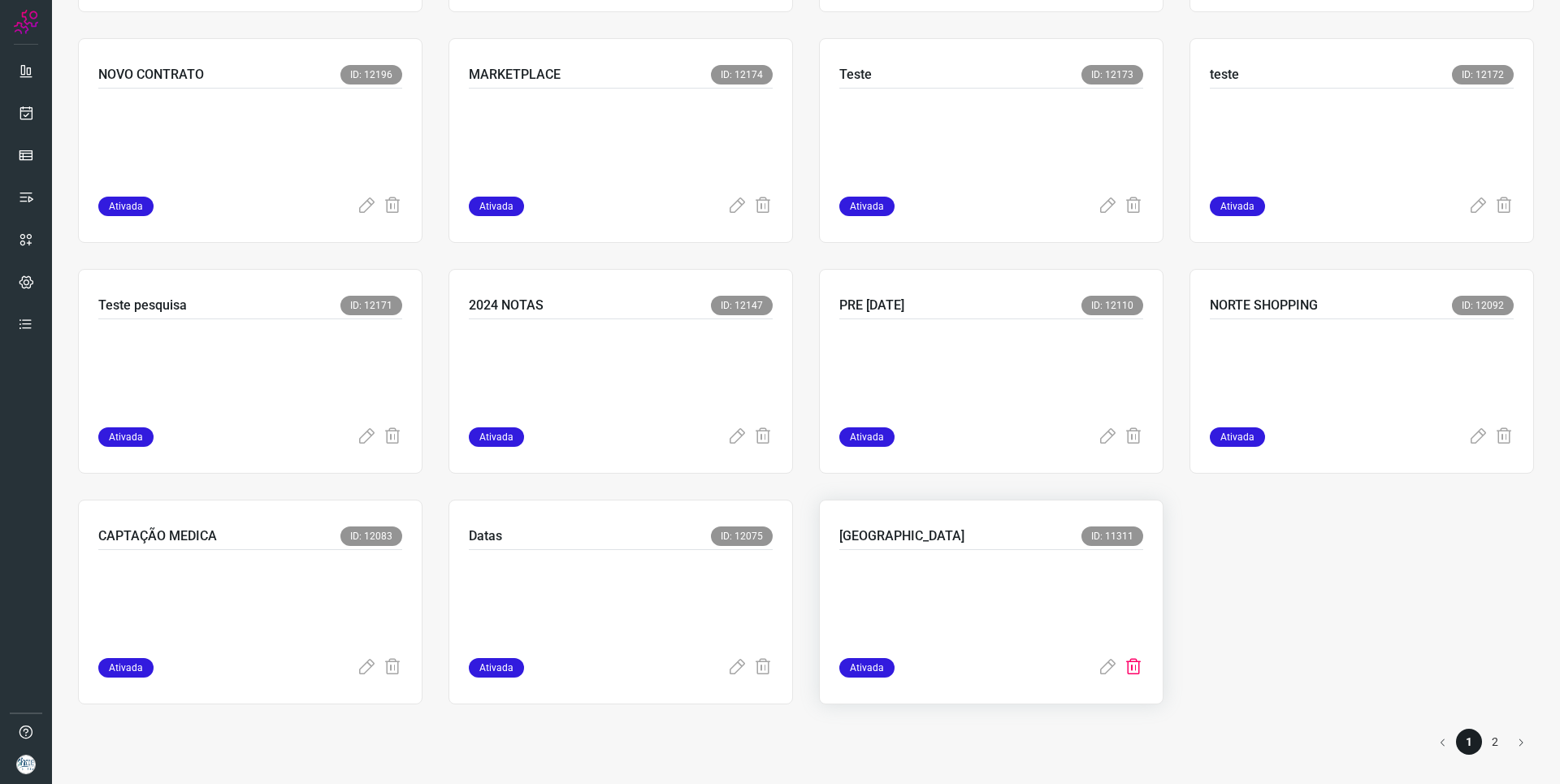
click at [1132, 668] on icon at bounding box center [1133, 668] width 20 height 20
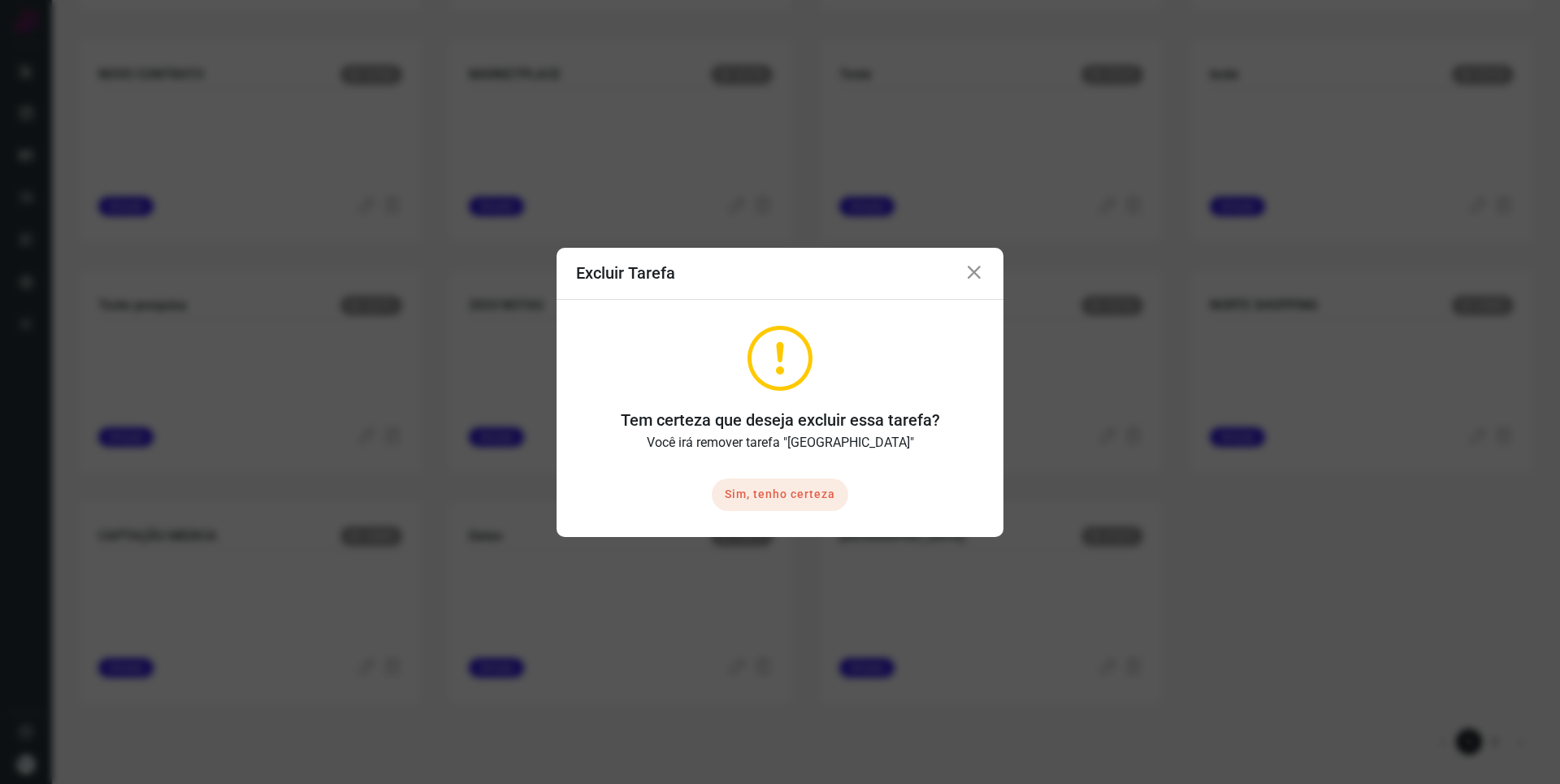
click at [792, 504] on button "Sim, tenho certeza" at bounding box center [780, 495] width 136 height 33
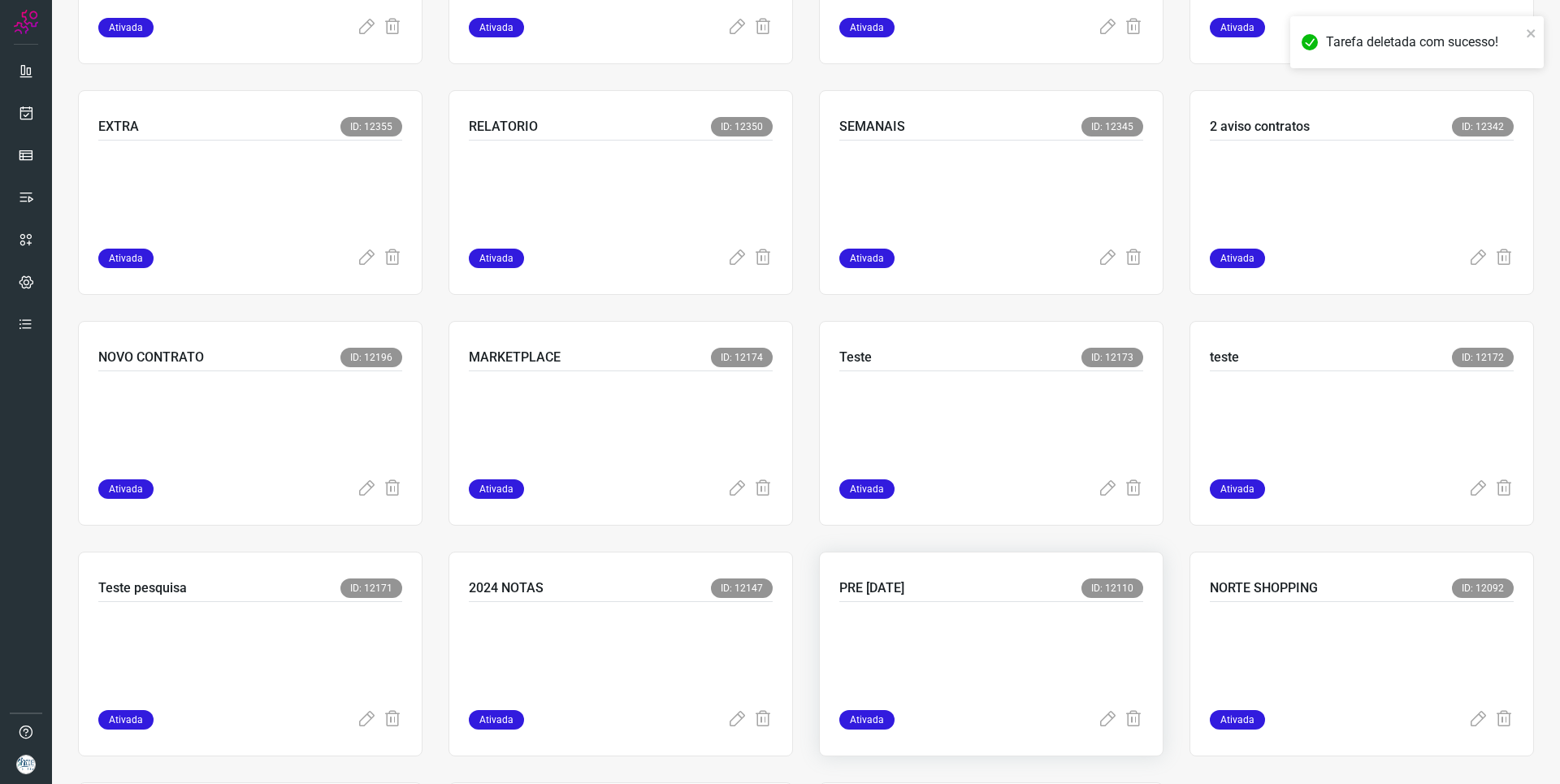
scroll to position [975, 0]
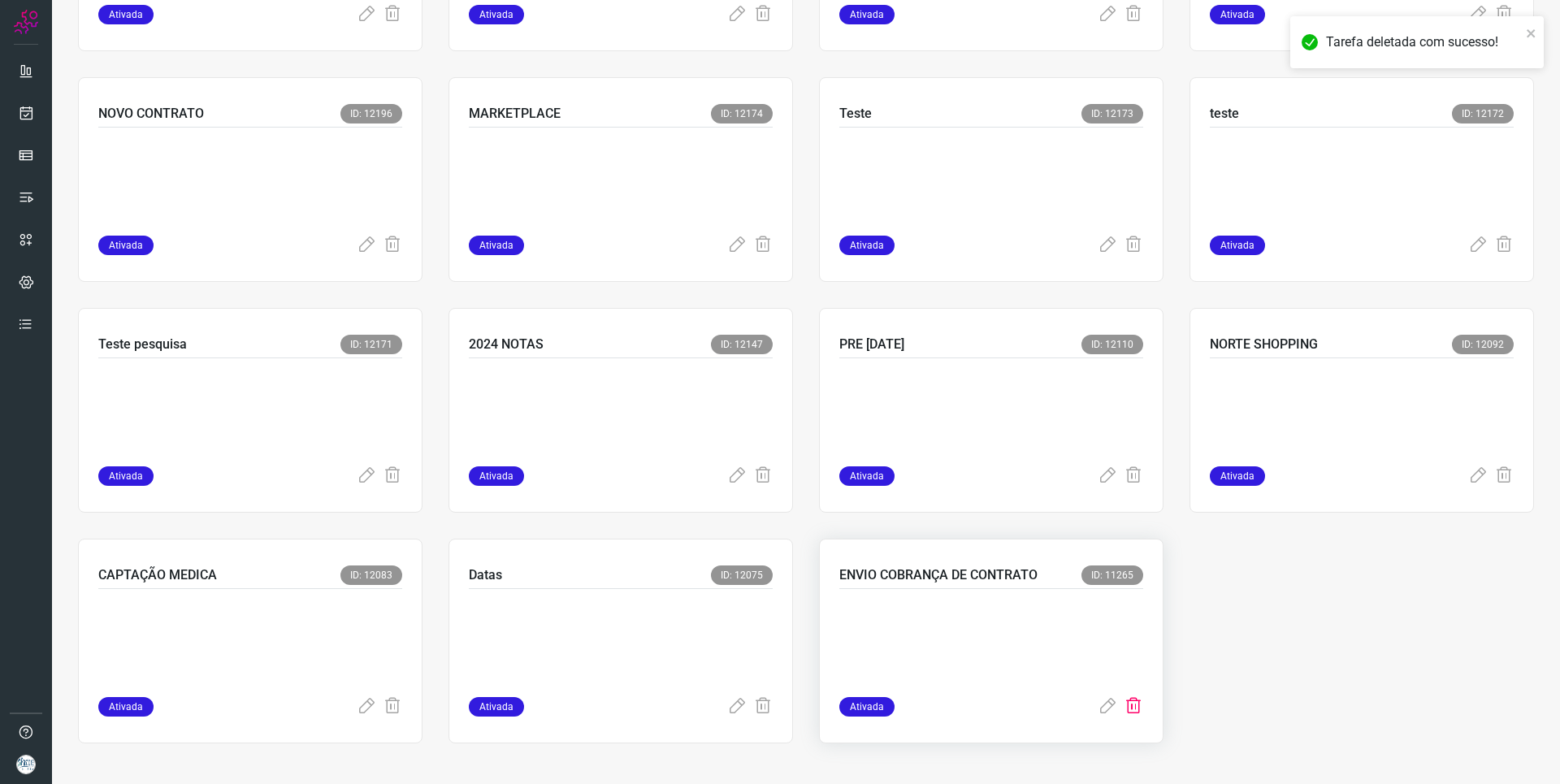
click at [1130, 704] on icon at bounding box center [1133, 706] width 20 height 20
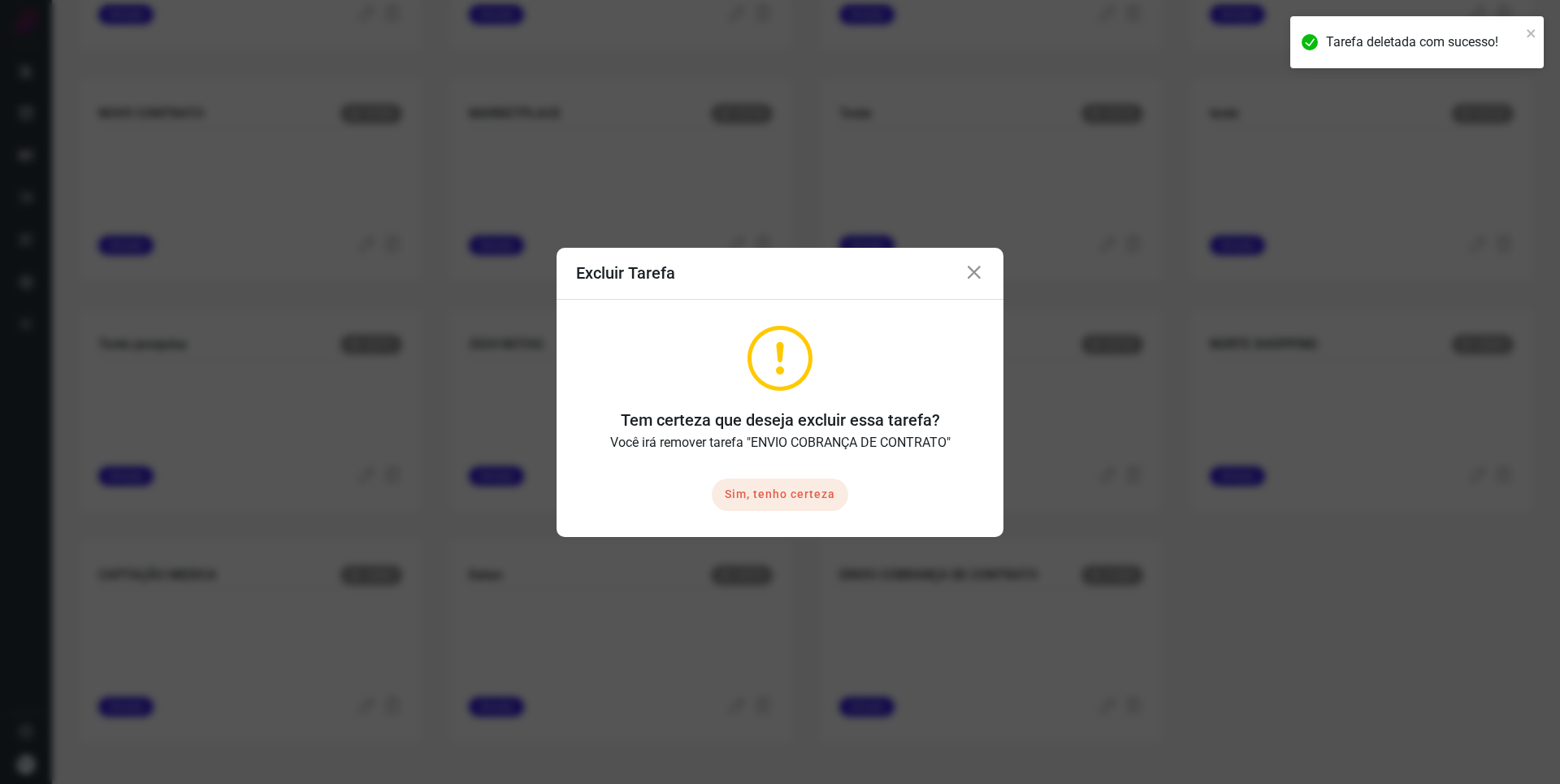
click at [801, 509] on button "Sim, tenho certeza" at bounding box center [780, 495] width 136 height 33
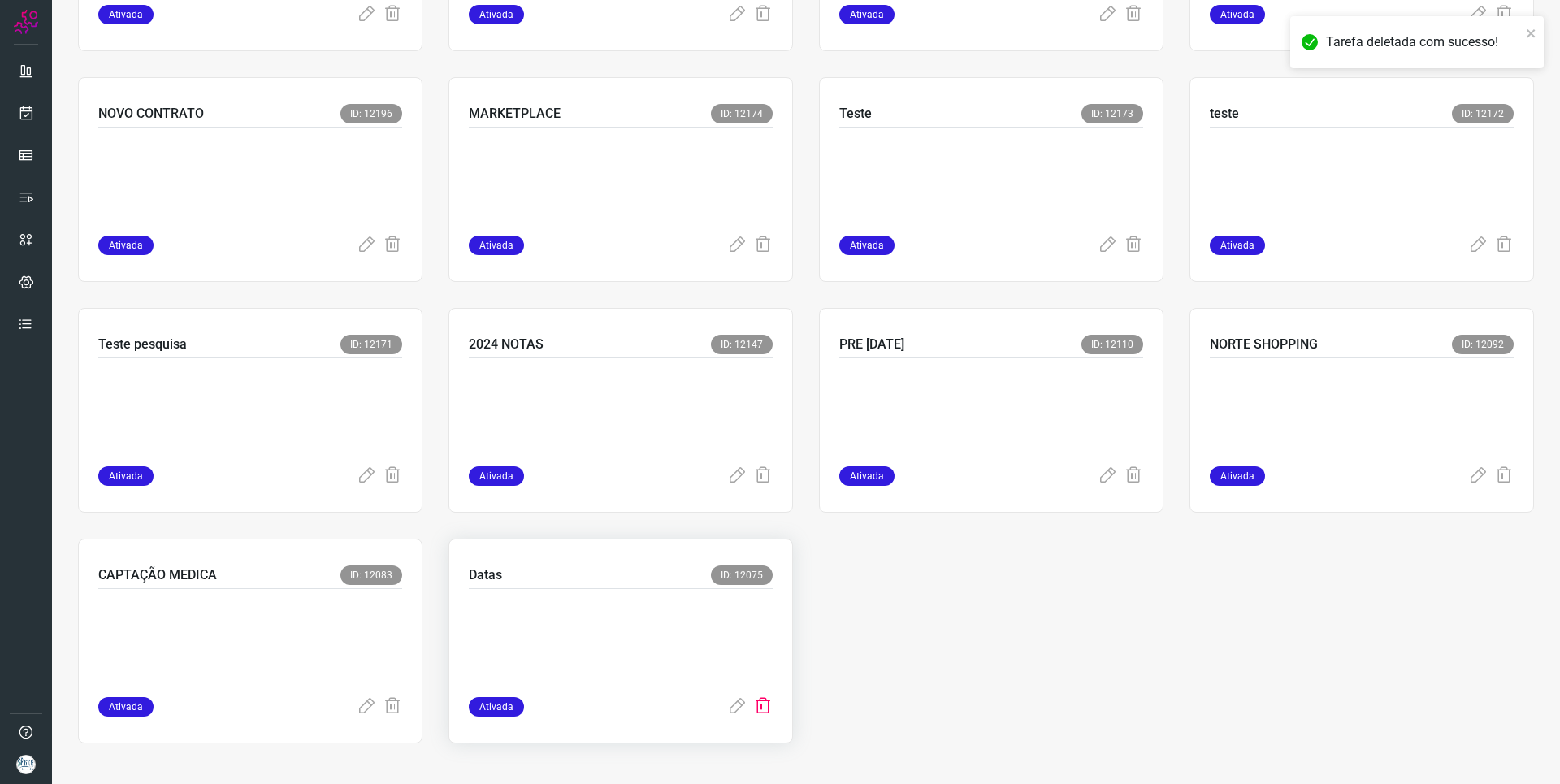
click at [758, 711] on icon at bounding box center [763, 706] width 20 height 20
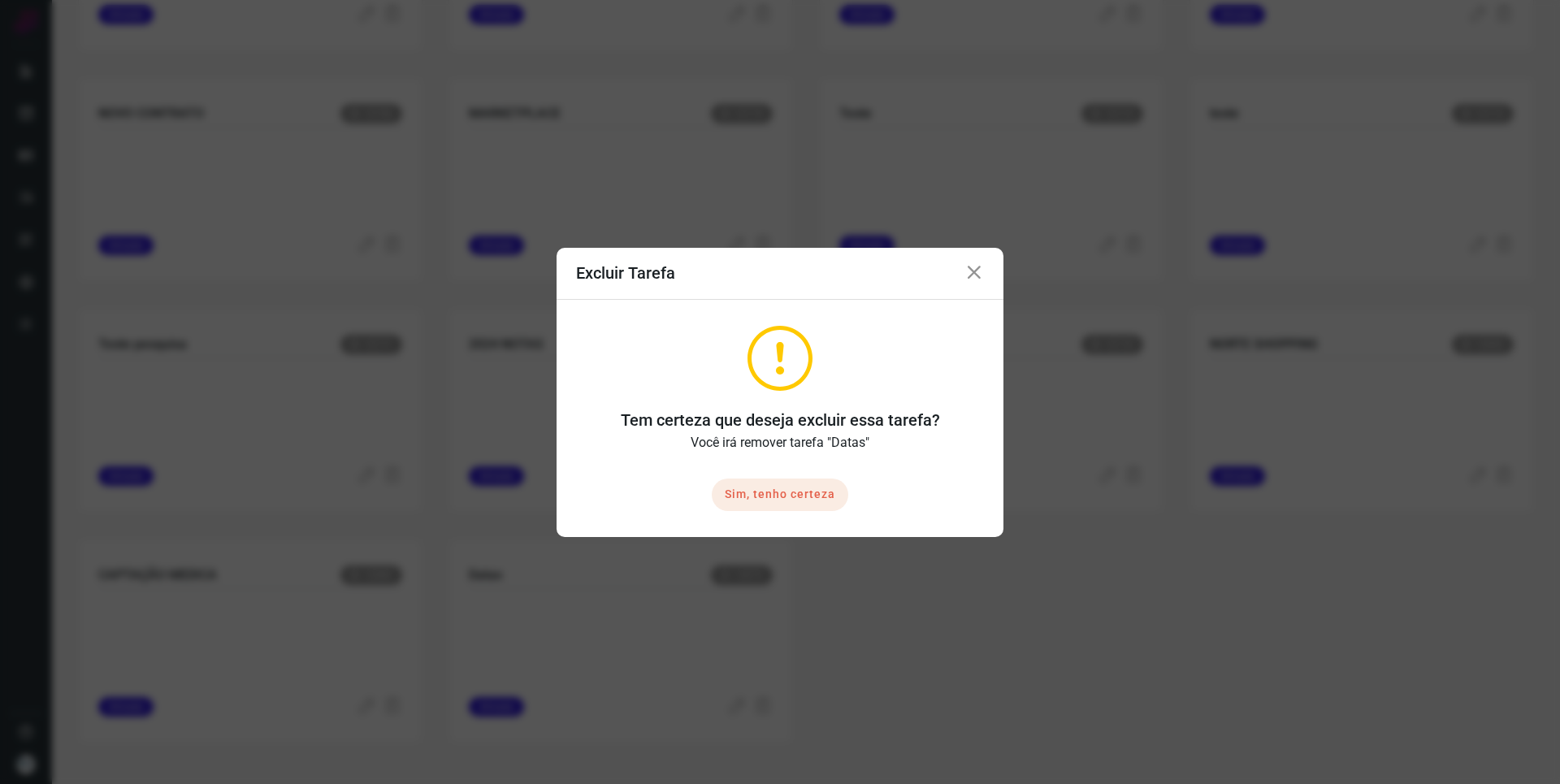
click at [774, 507] on button "Sim, tenho certeza" at bounding box center [780, 495] width 136 height 33
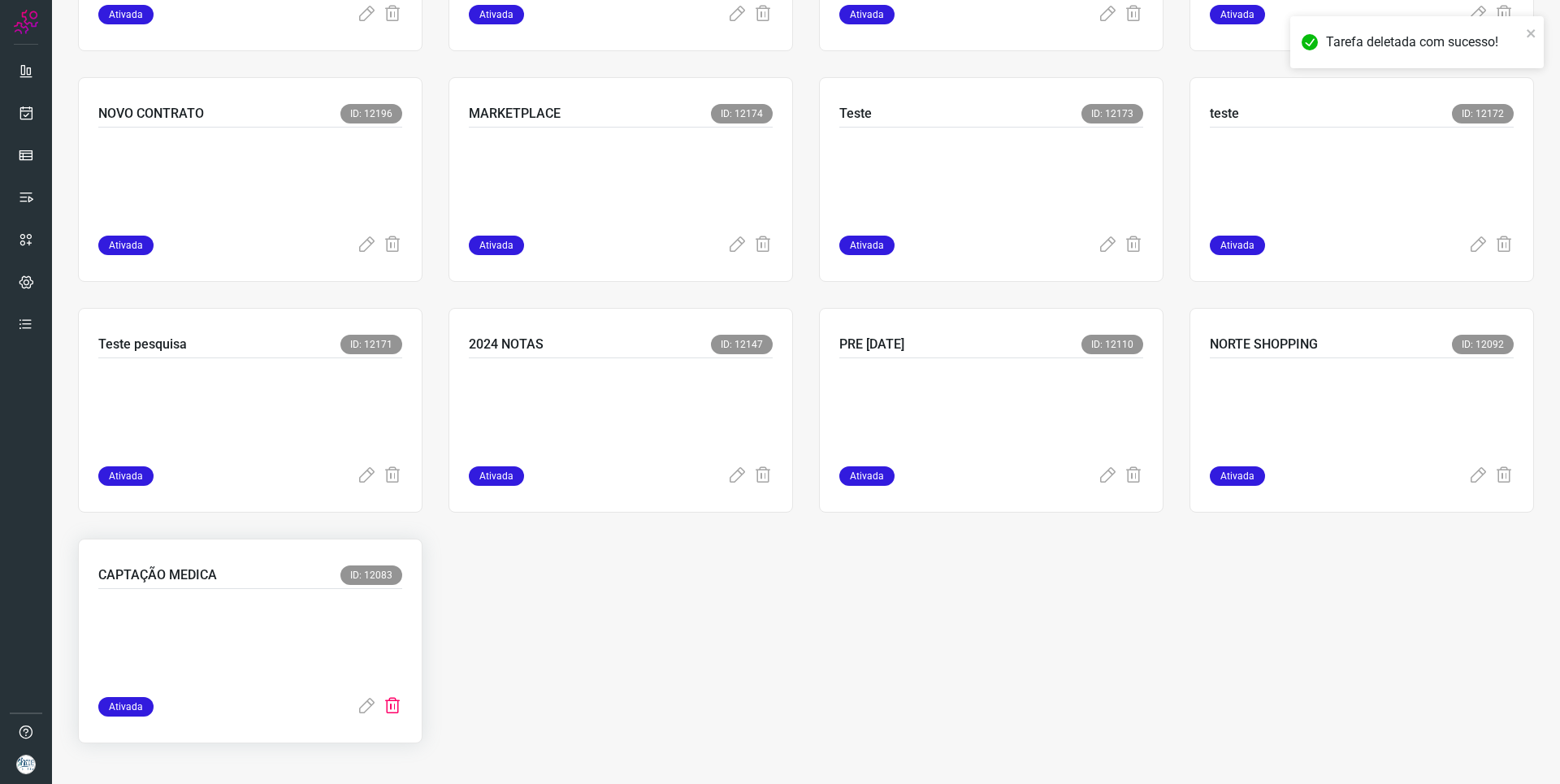
click at [396, 710] on icon at bounding box center [393, 706] width 20 height 20
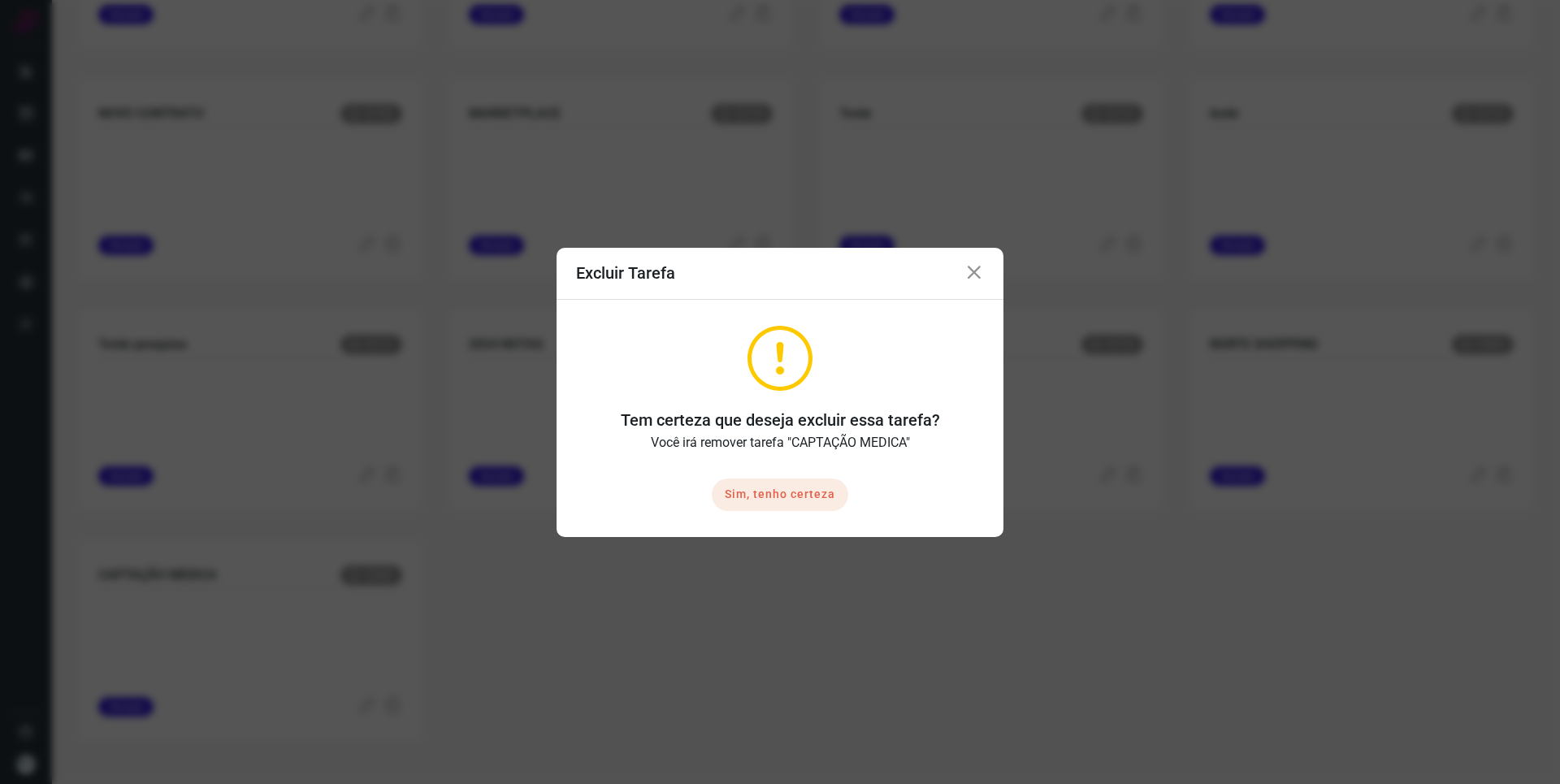
click at [746, 499] on button "Sim, tenho certeza" at bounding box center [780, 495] width 136 height 33
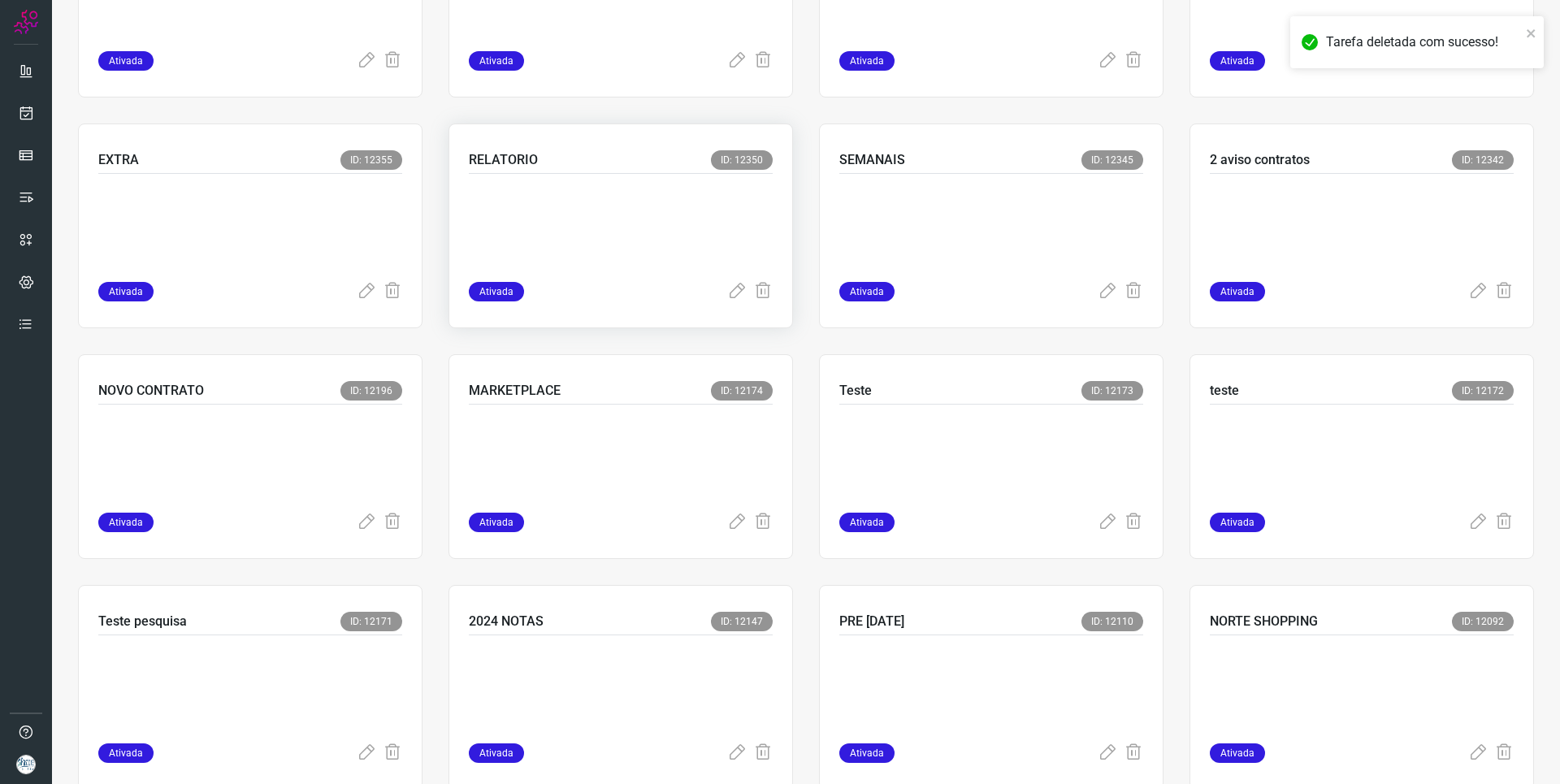
scroll to position [744, 0]
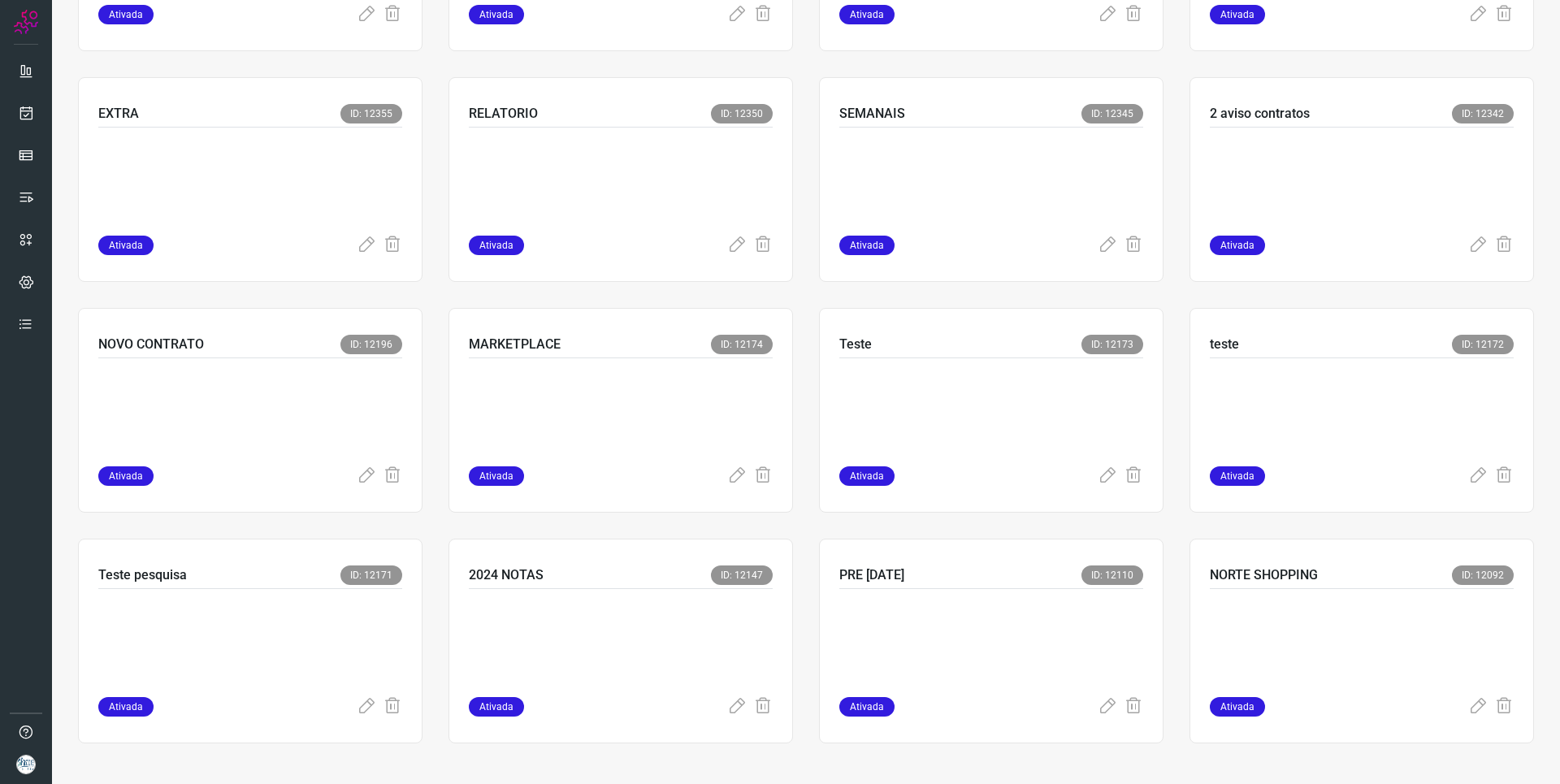
click at [1126, 700] on icon at bounding box center [1133, 706] width 20 height 20
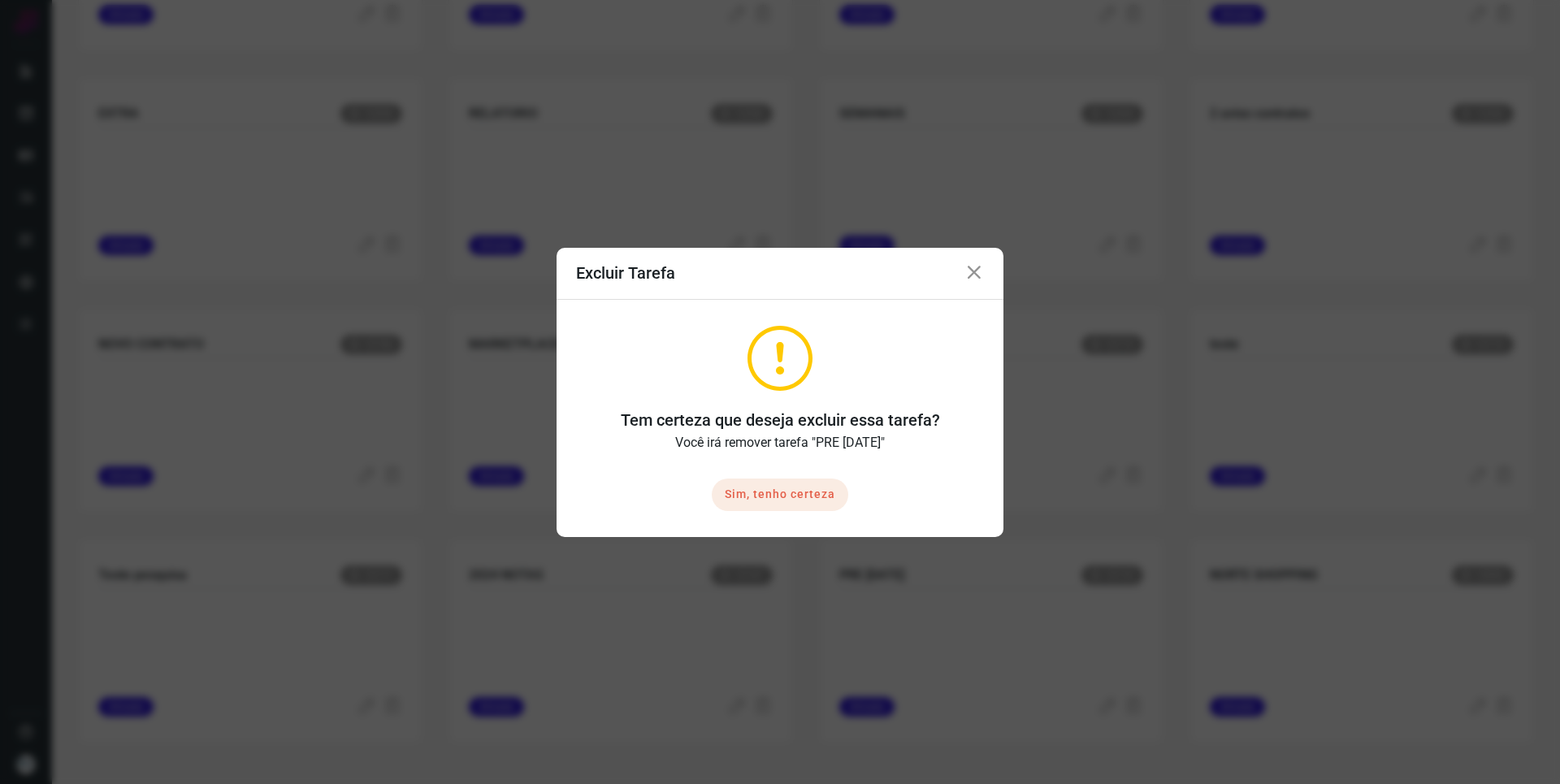
click at [790, 508] on button "Sim, tenho certeza" at bounding box center [780, 495] width 136 height 33
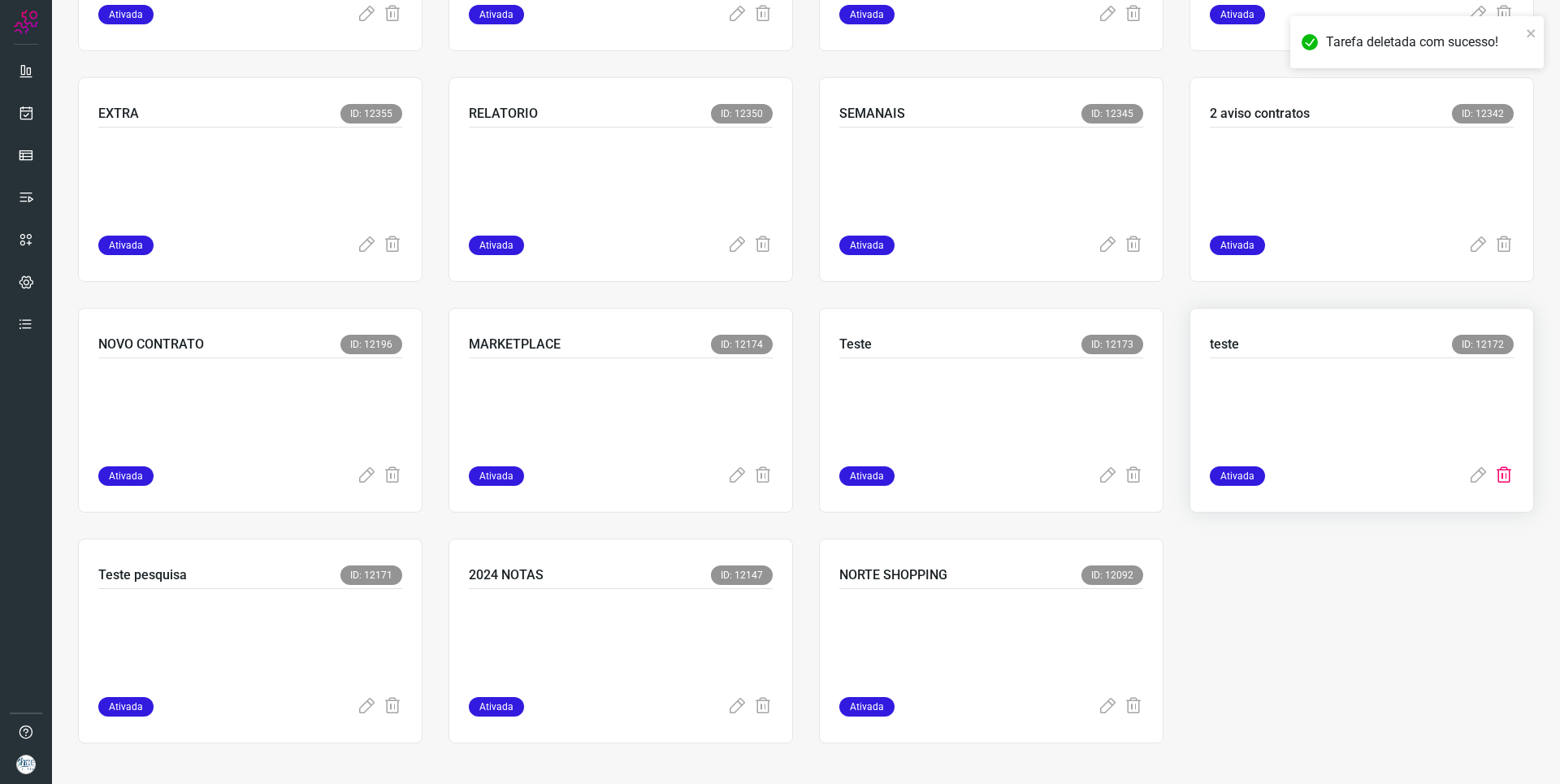
click at [1496, 481] on icon at bounding box center [1504, 475] width 20 height 20
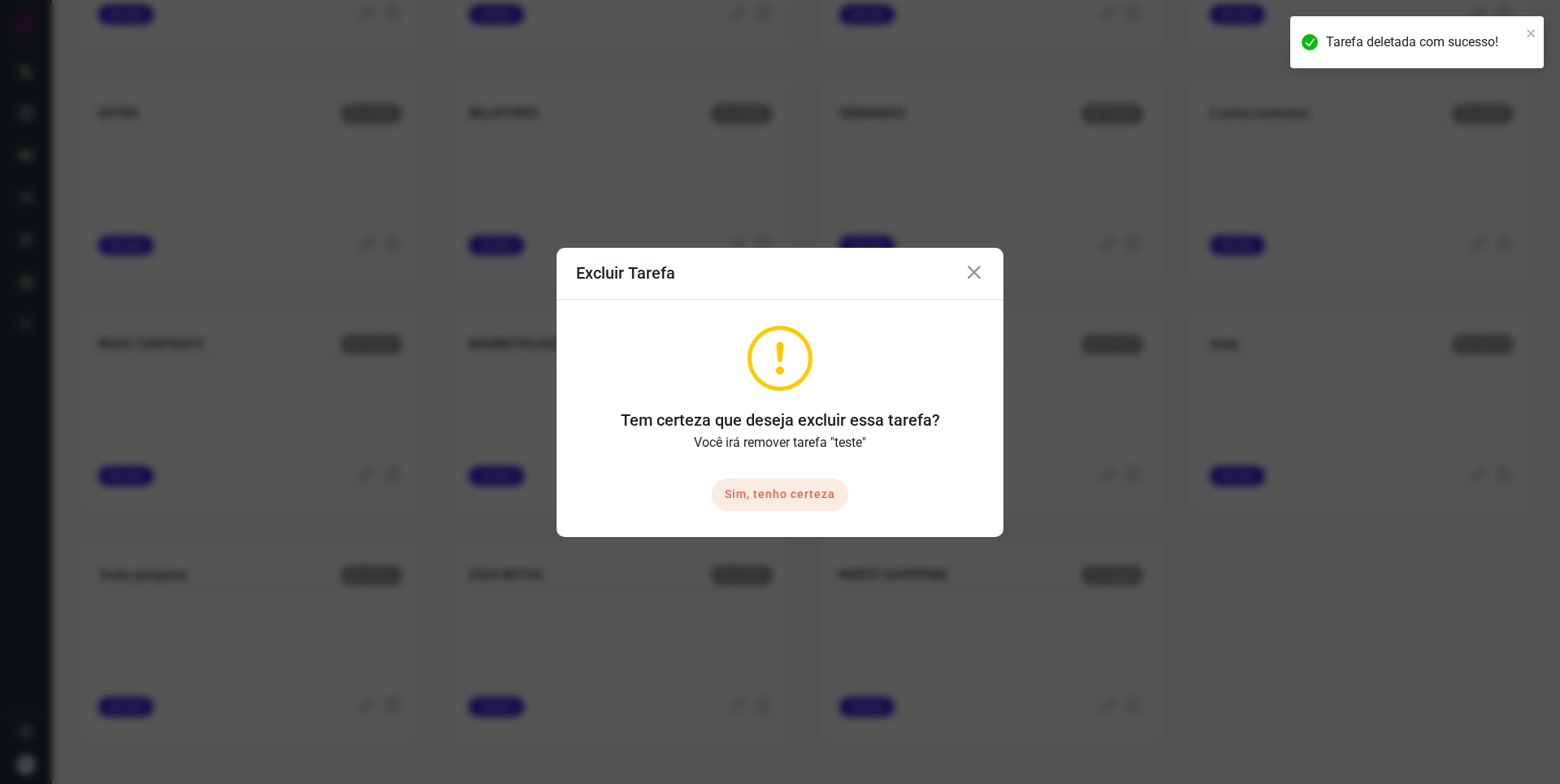
click at [768, 503] on button "Sim, tenho certeza" at bounding box center [780, 495] width 136 height 33
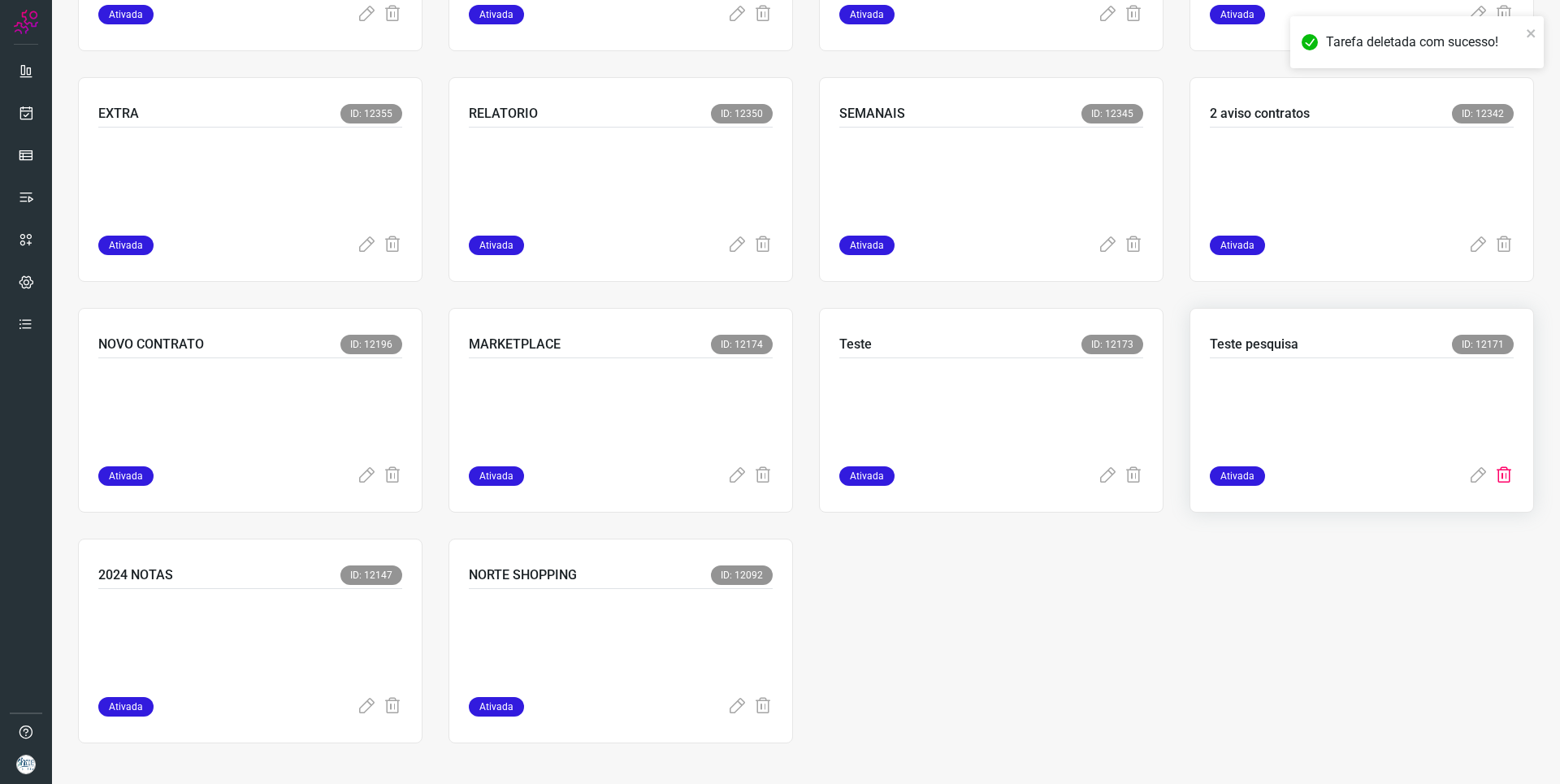
click at [1494, 480] on icon at bounding box center [1504, 475] width 20 height 20
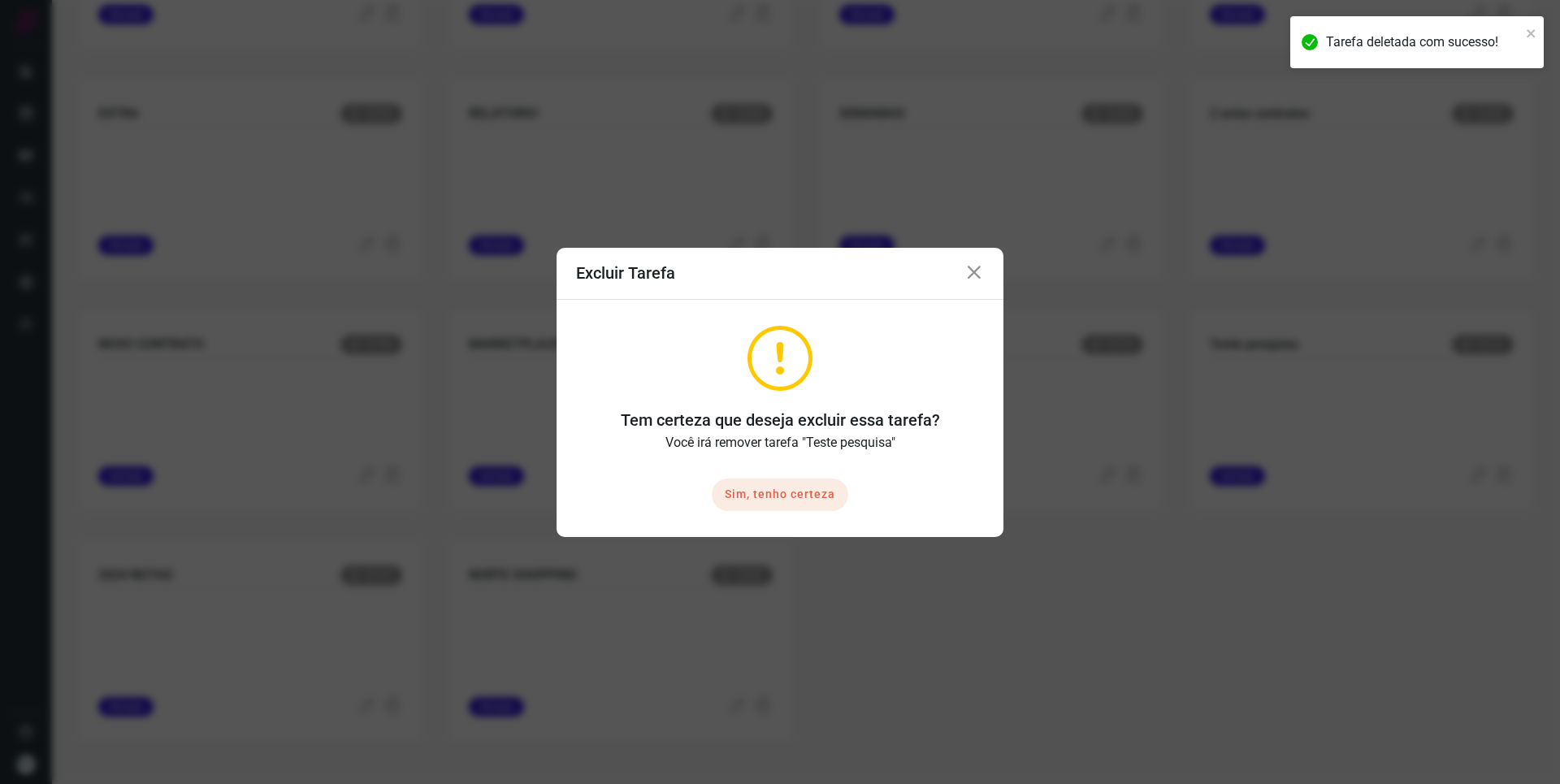
click at [823, 501] on button "Sim, tenho certeza" at bounding box center [780, 495] width 136 height 33
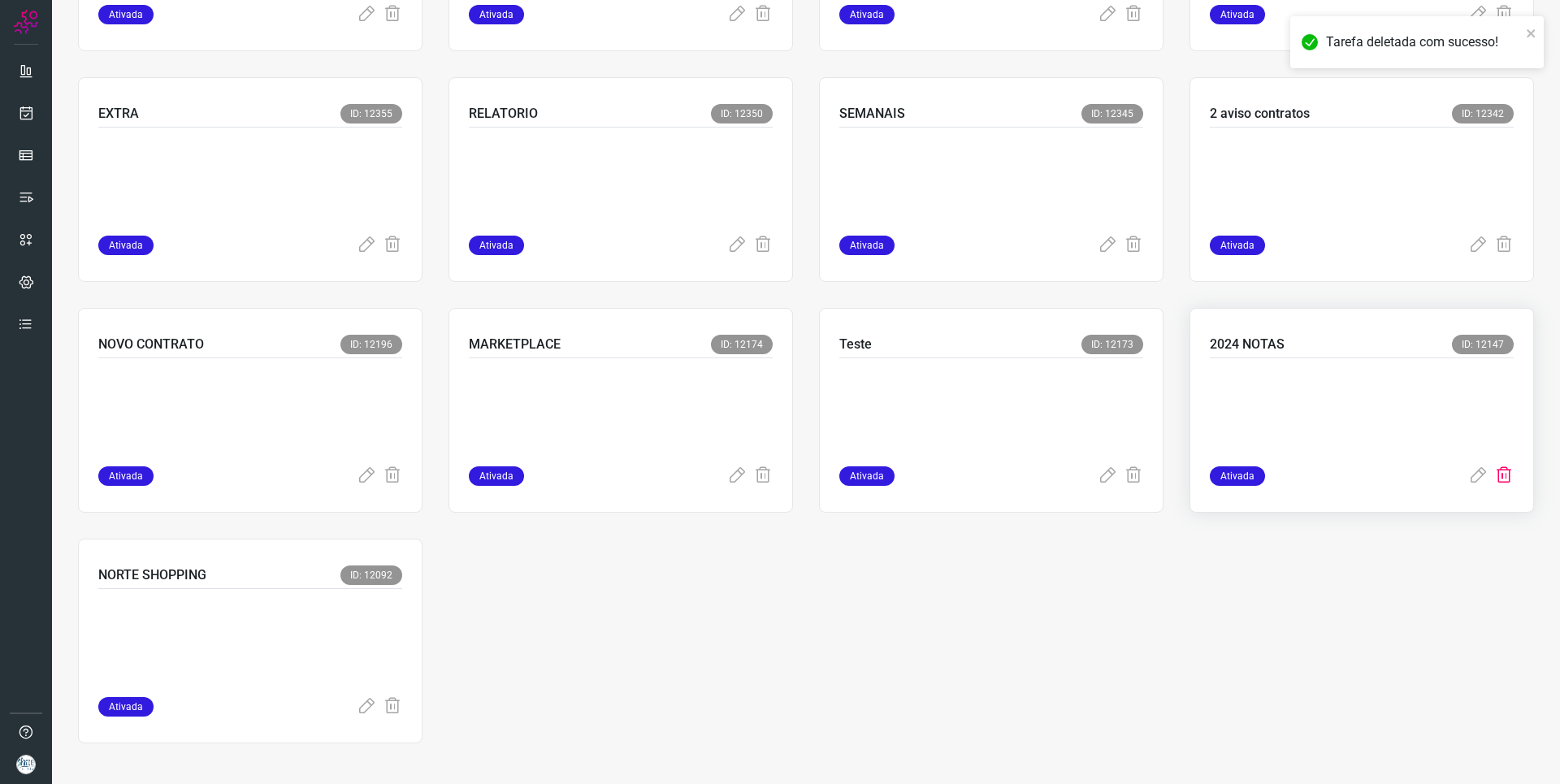
click at [1494, 475] on icon at bounding box center [1504, 475] width 20 height 20
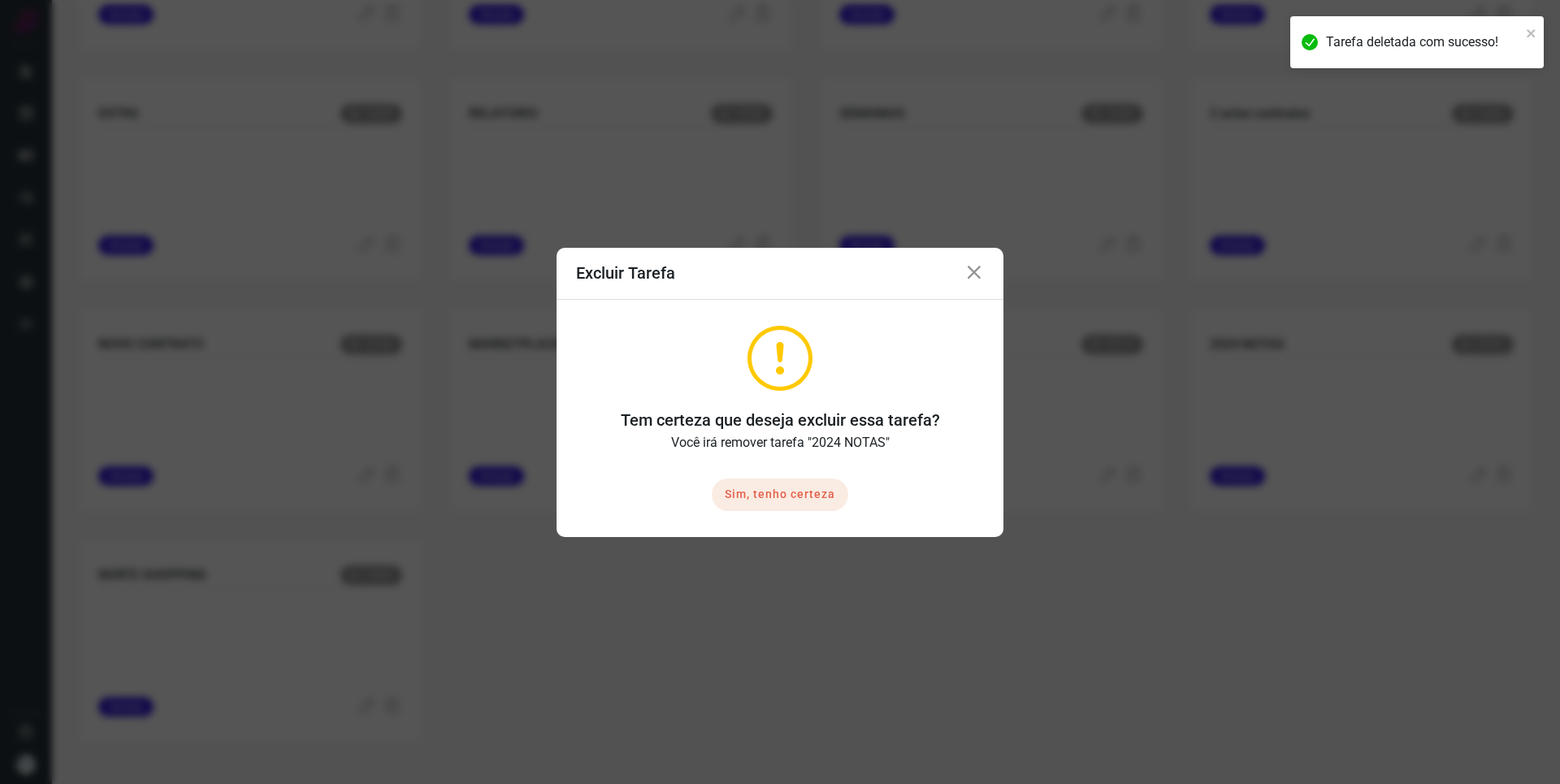
click at [800, 490] on button "Sim, tenho certeza" at bounding box center [780, 495] width 136 height 33
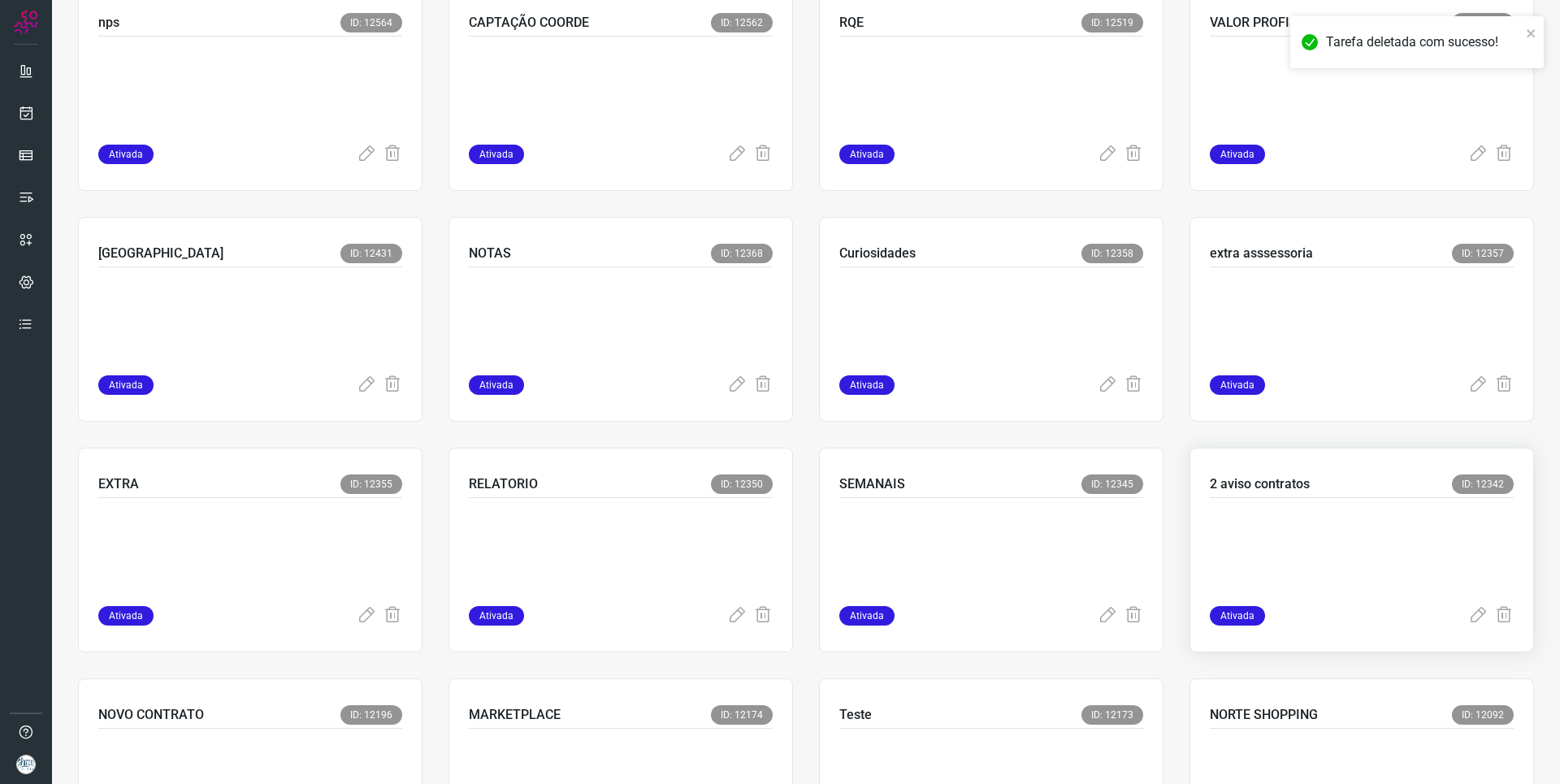
scroll to position [513, 0]
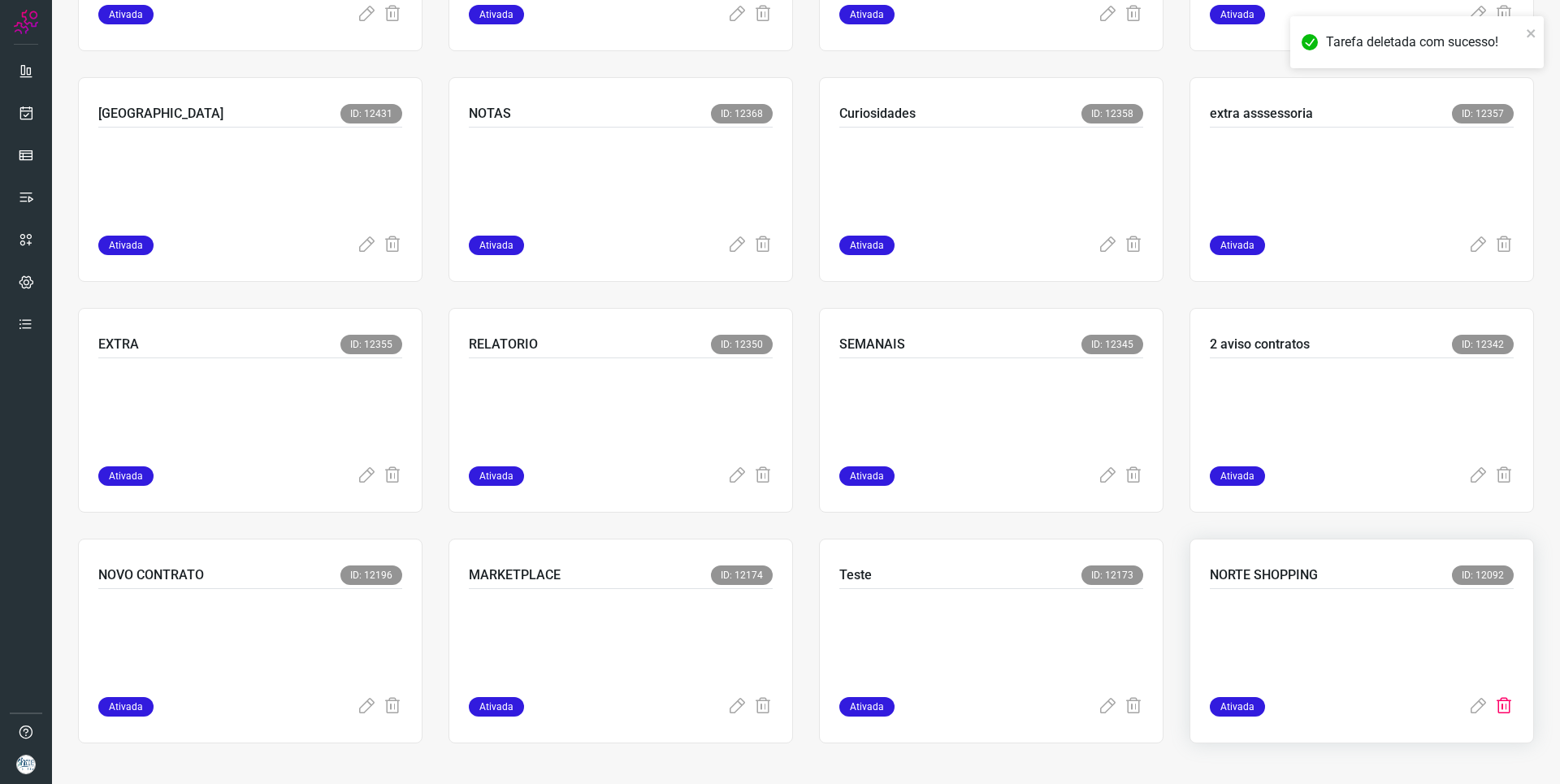
click at [1497, 699] on icon at bounding box center [1504, 706] width 20 height 20
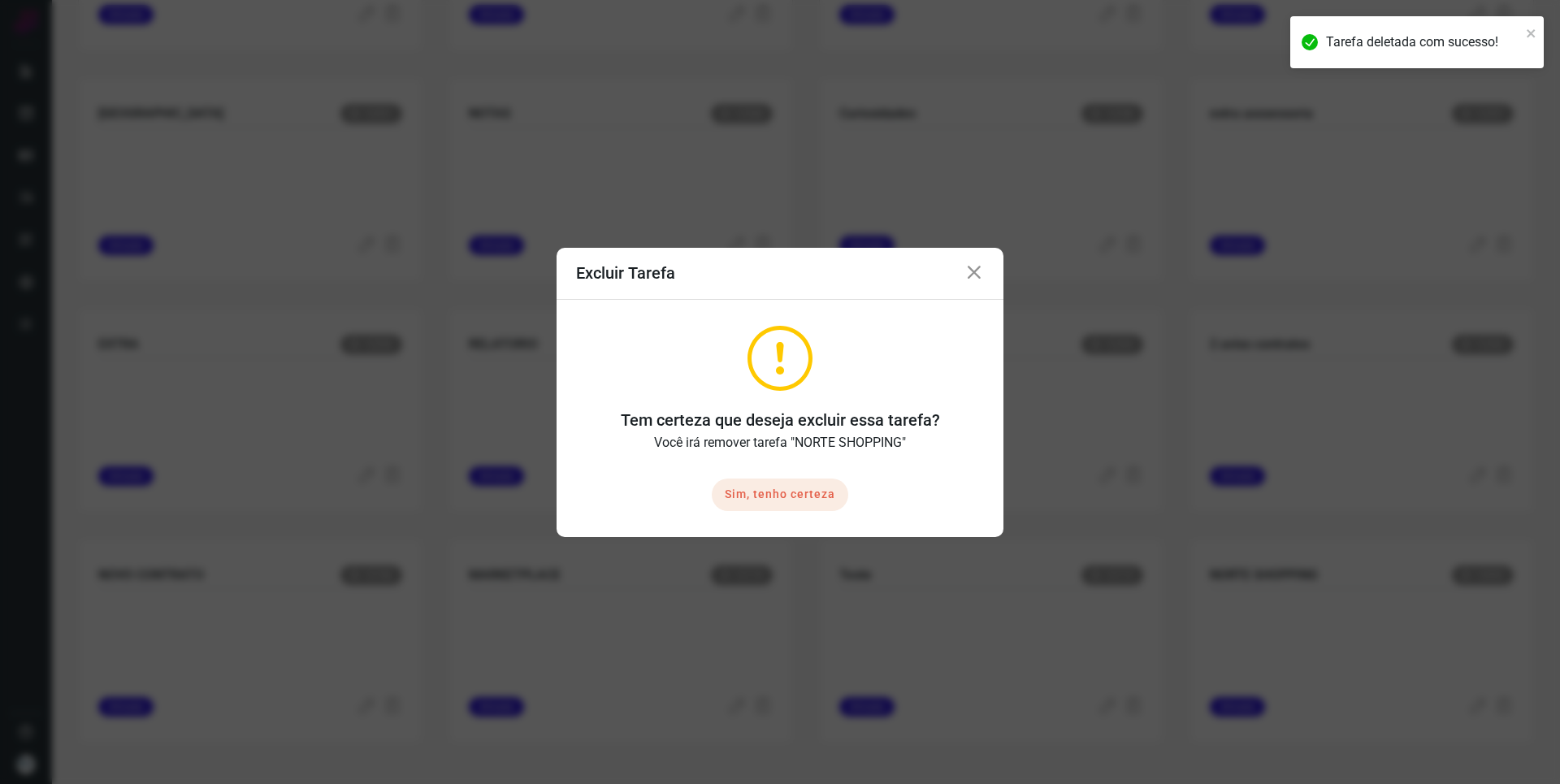
click at [794, 494] on button "Sim, tenho certeza" at bounding box center [780, 495] width 136 height 33
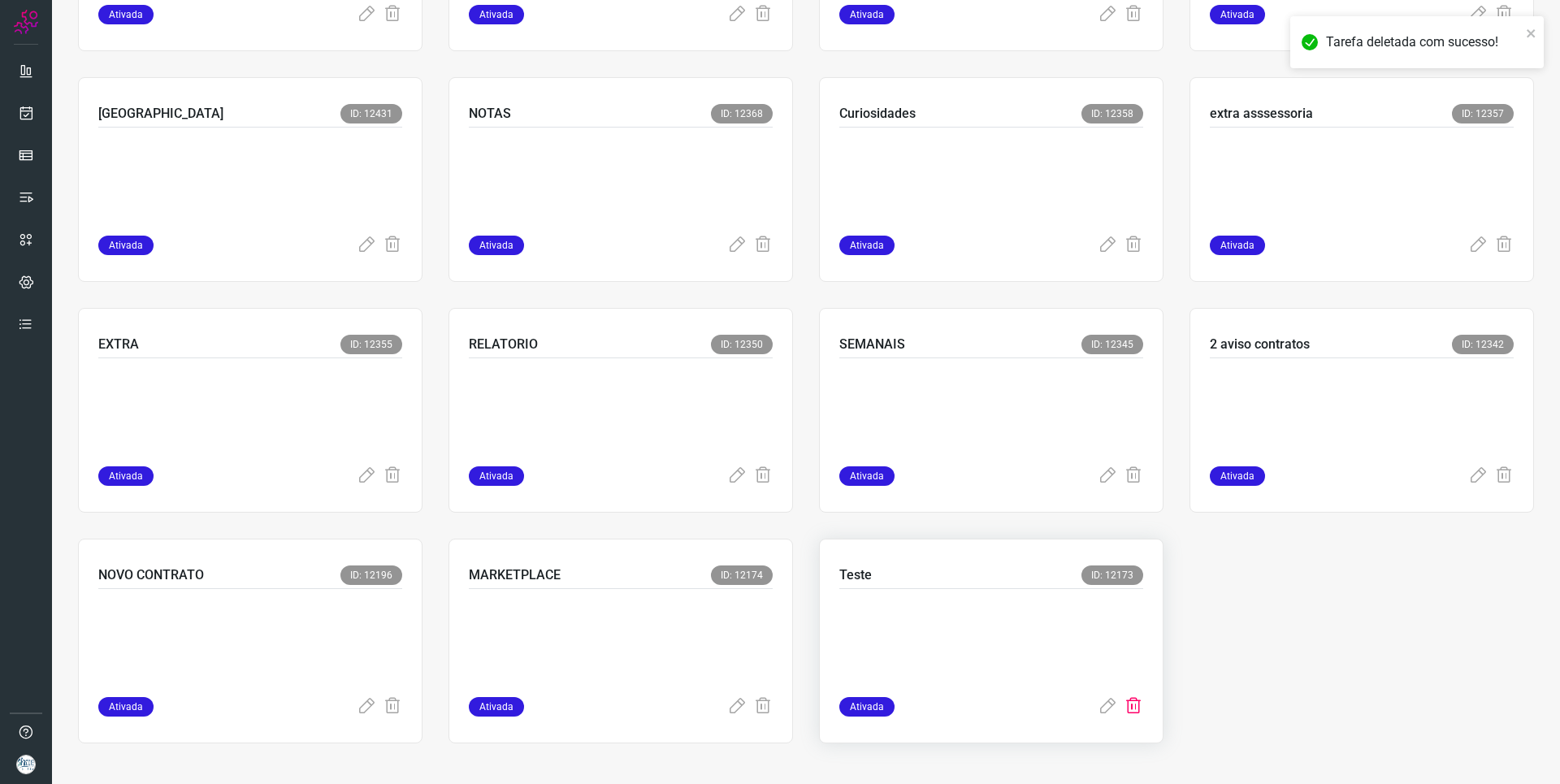
click at [1129, 712] on icon at bounding box center [1133, 706] width 20 height 20
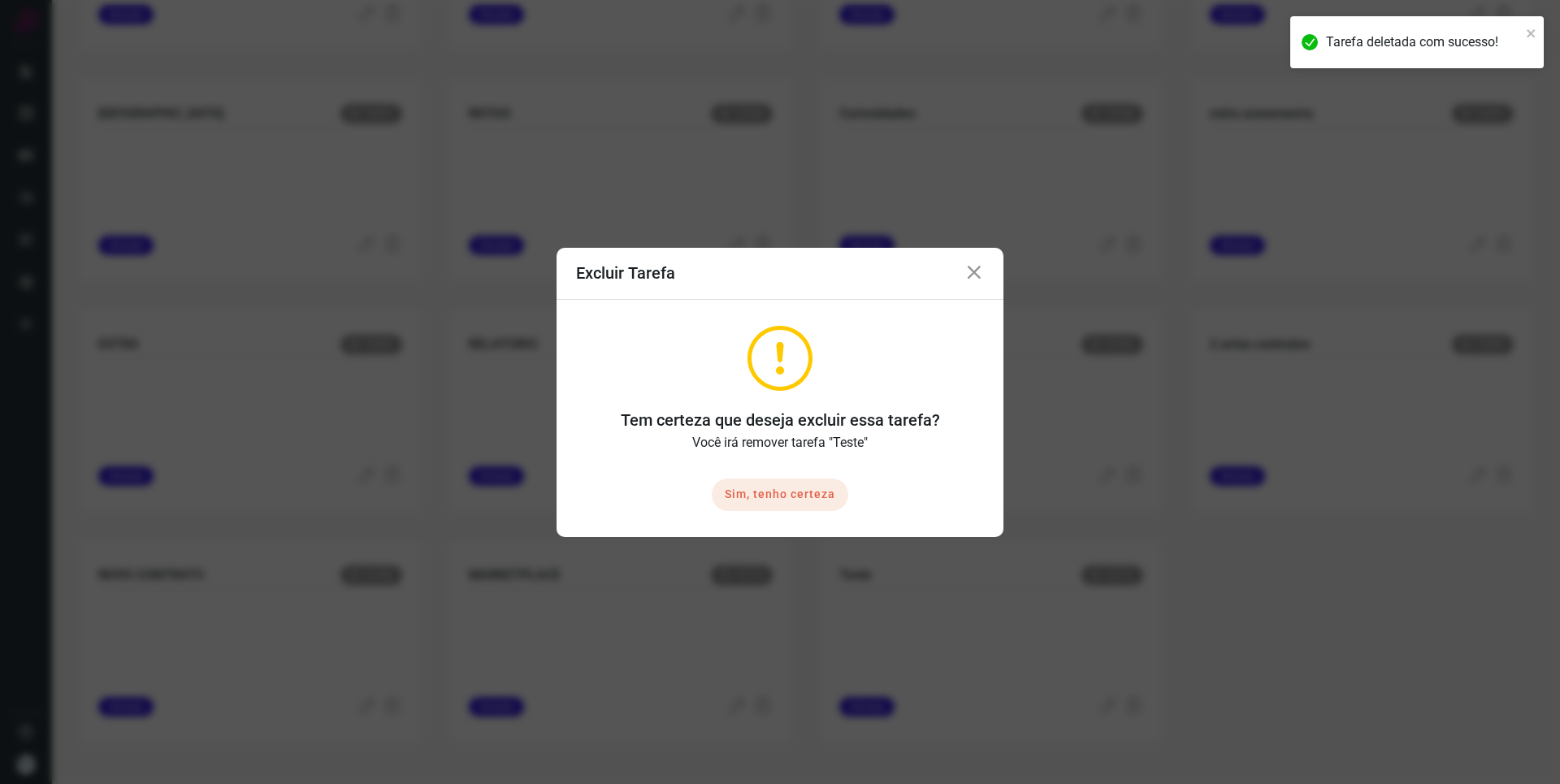
click at [767, 499] on button "Sim, tenho certeza" at bounding box center [780, 495] width 136 height 33
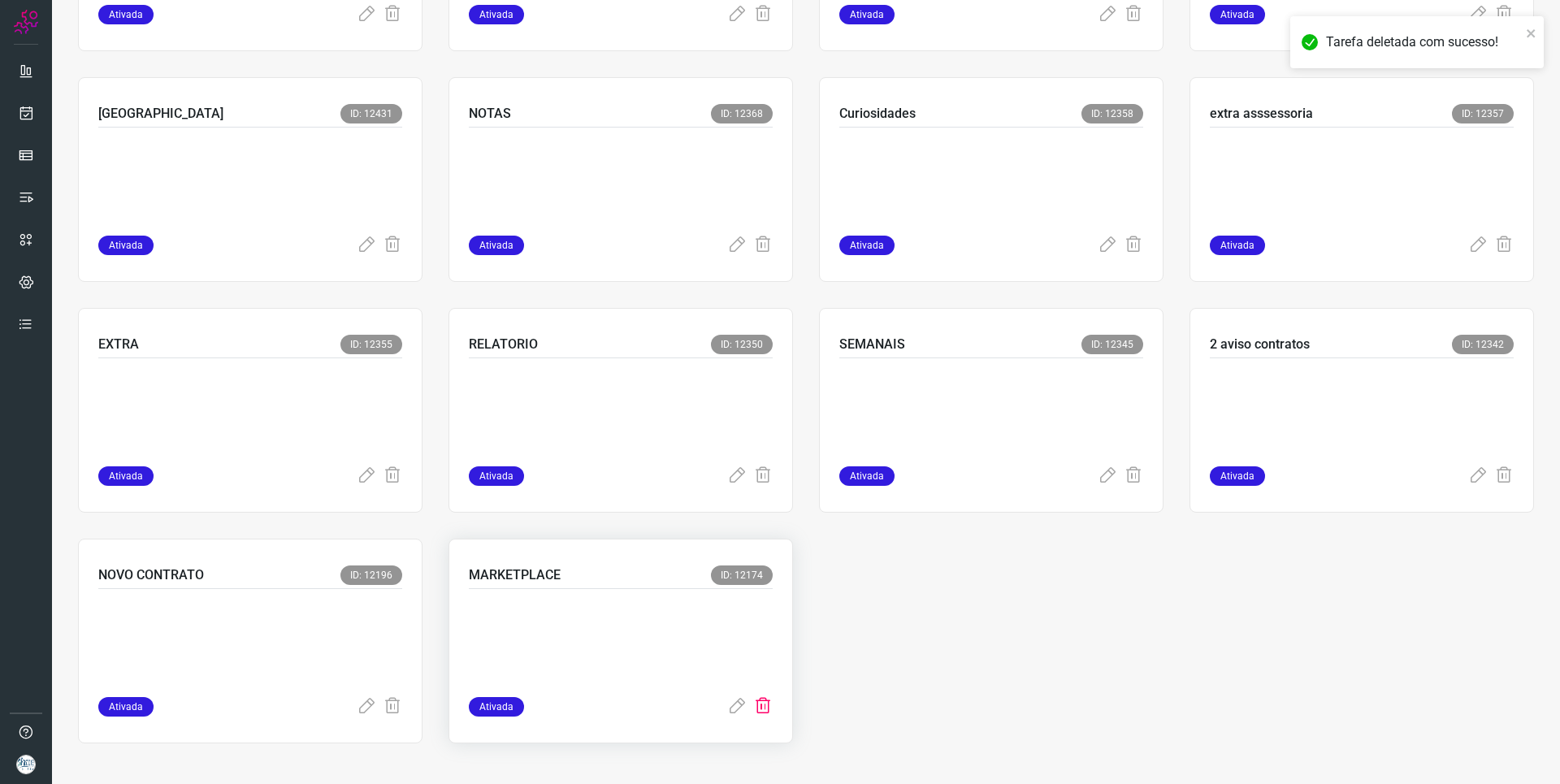
click at [756, 707] on icon at bounding box center [763, 706] width 20 height 20
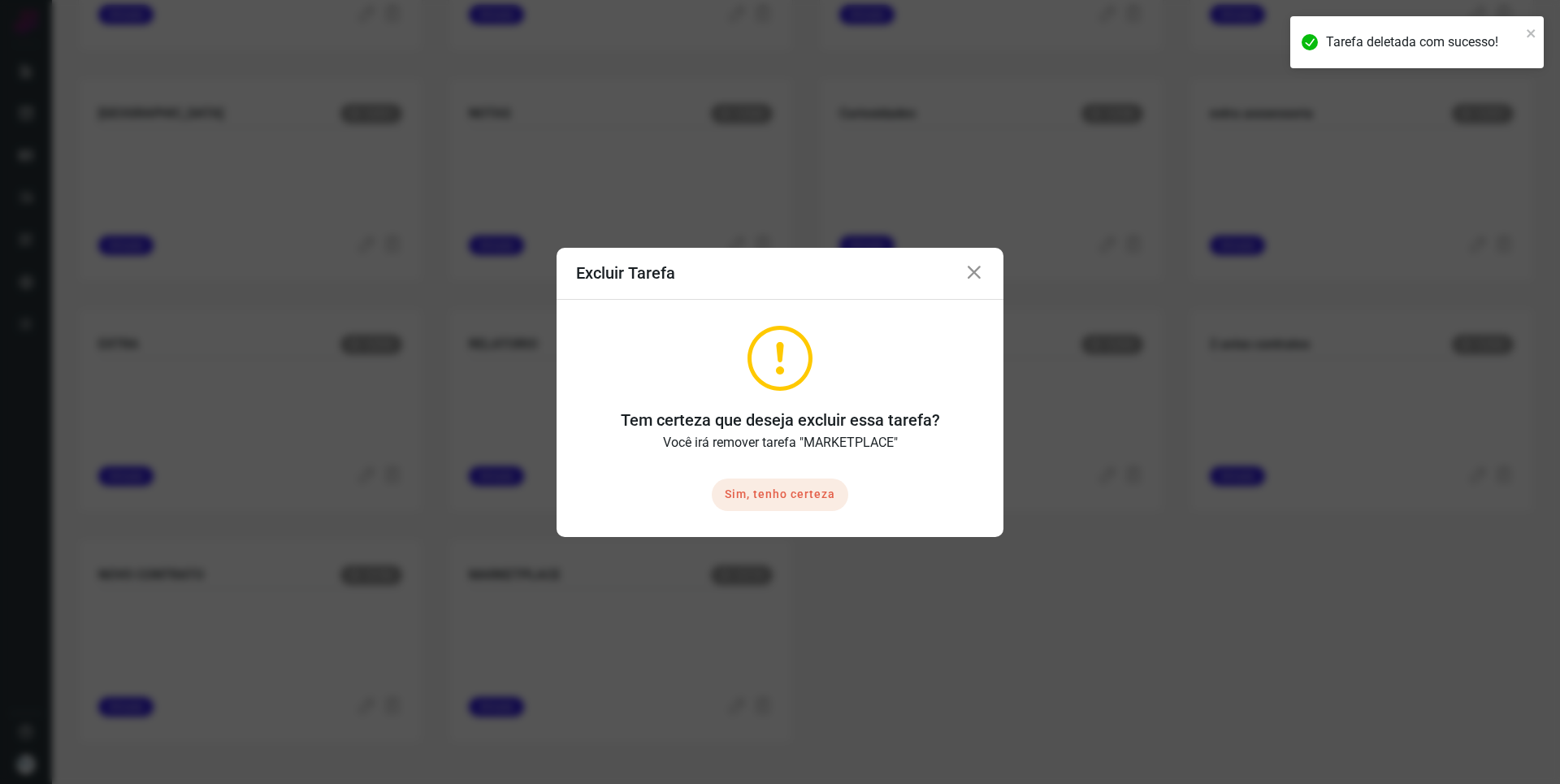
click at [769, 495] on button "Sim, tenho certeza" at bounding box center [780, 495] width 136 height 33
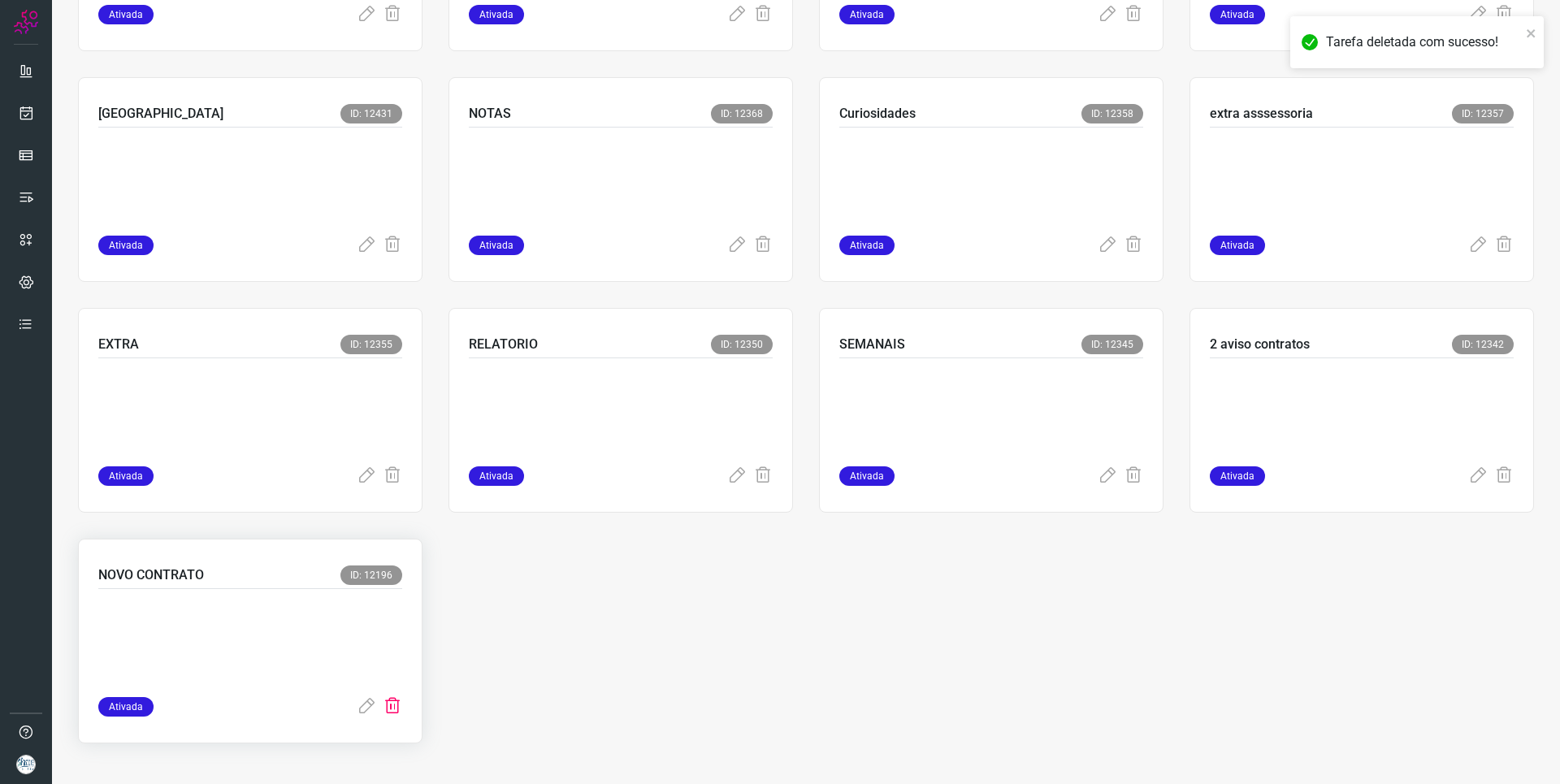
click at [391, 715] on icon at bounding box center [393, 706] width 20 height 20
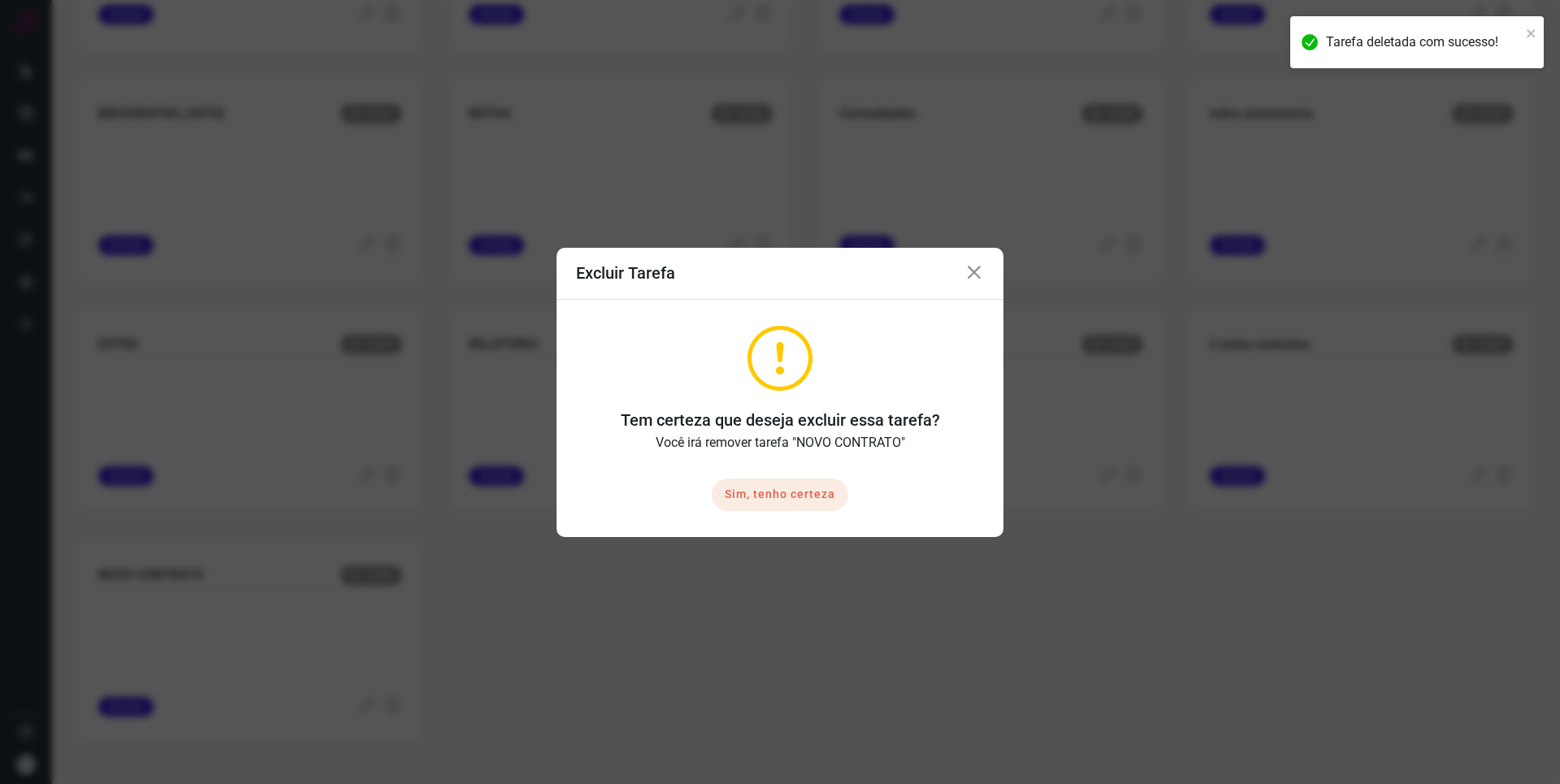
click at [733, 506] on button "Sim, tenho certeza" at bounding box center [780, 495] width 136 height 33
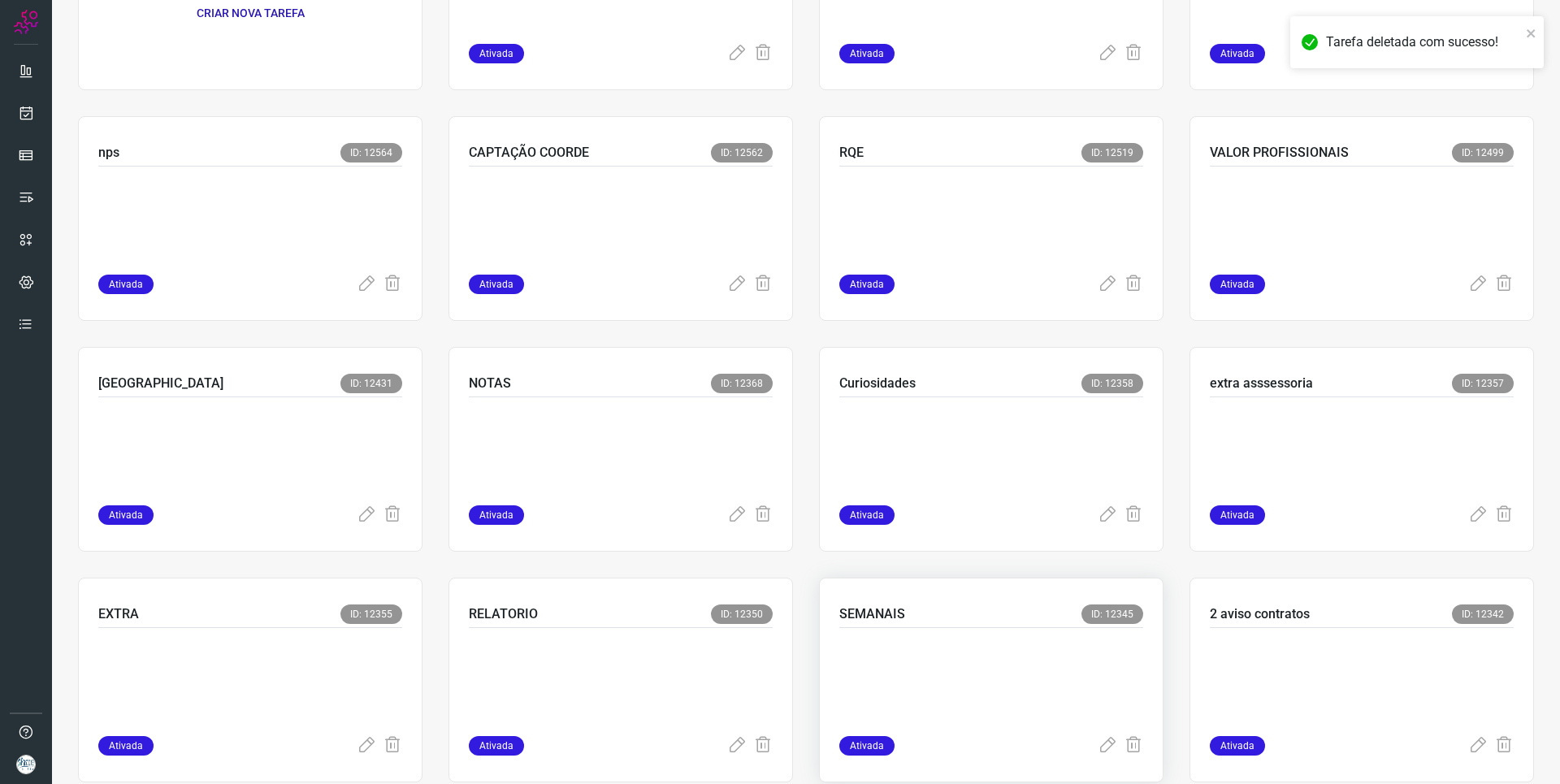
scroll to position [283, 0]
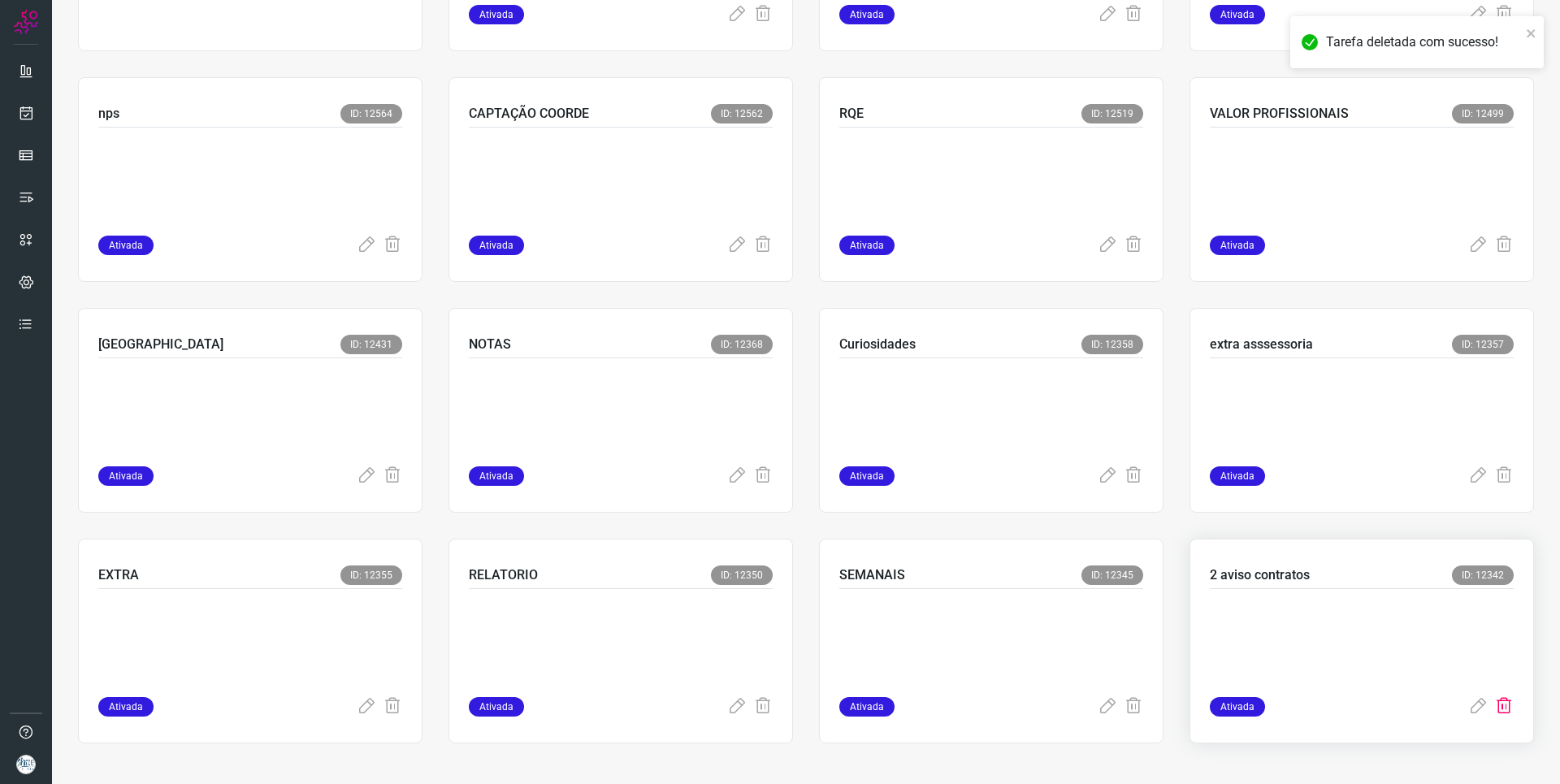
click at [1494, 709] on icon at bounding box center [1504, 706] width 20 height 20
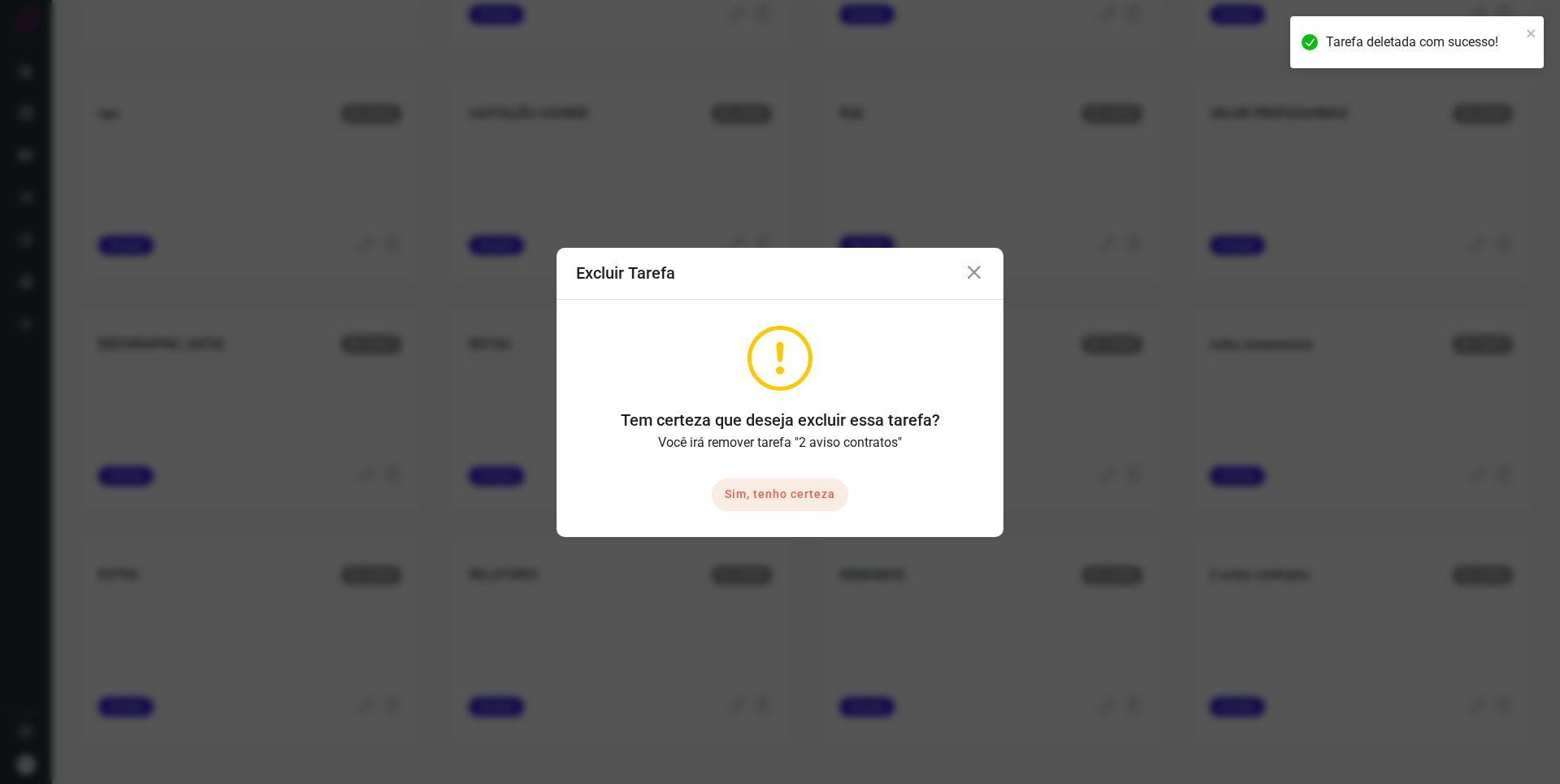
click at [818, 497] on button "Sim, tenho certeza" at bounding box center [780, 495] width 136 height 33
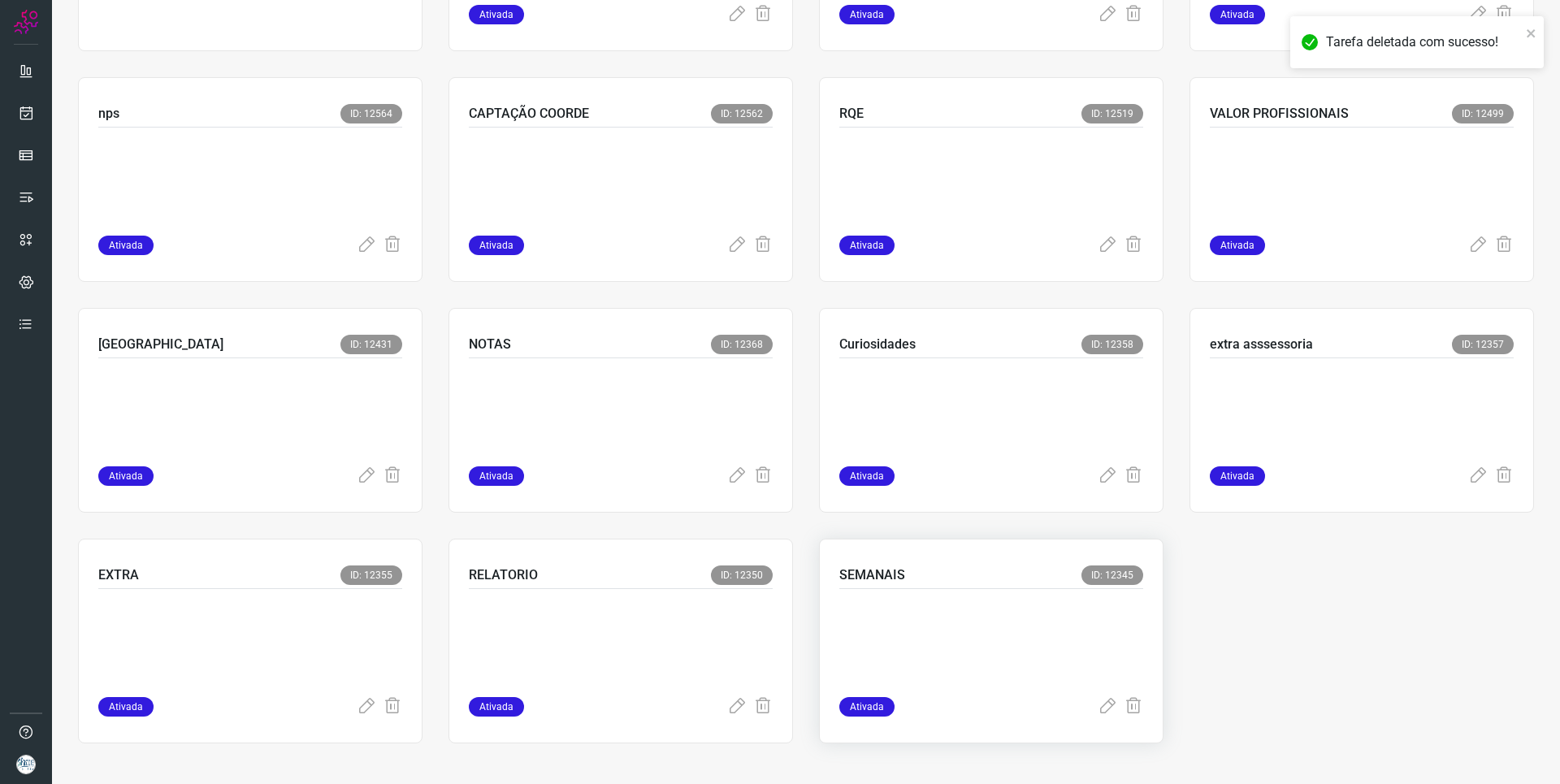
click at [1127, 718] on div "SEMANAIS ID: 12345 Ativada" at bounding box center [991, 640] width 344 height 204
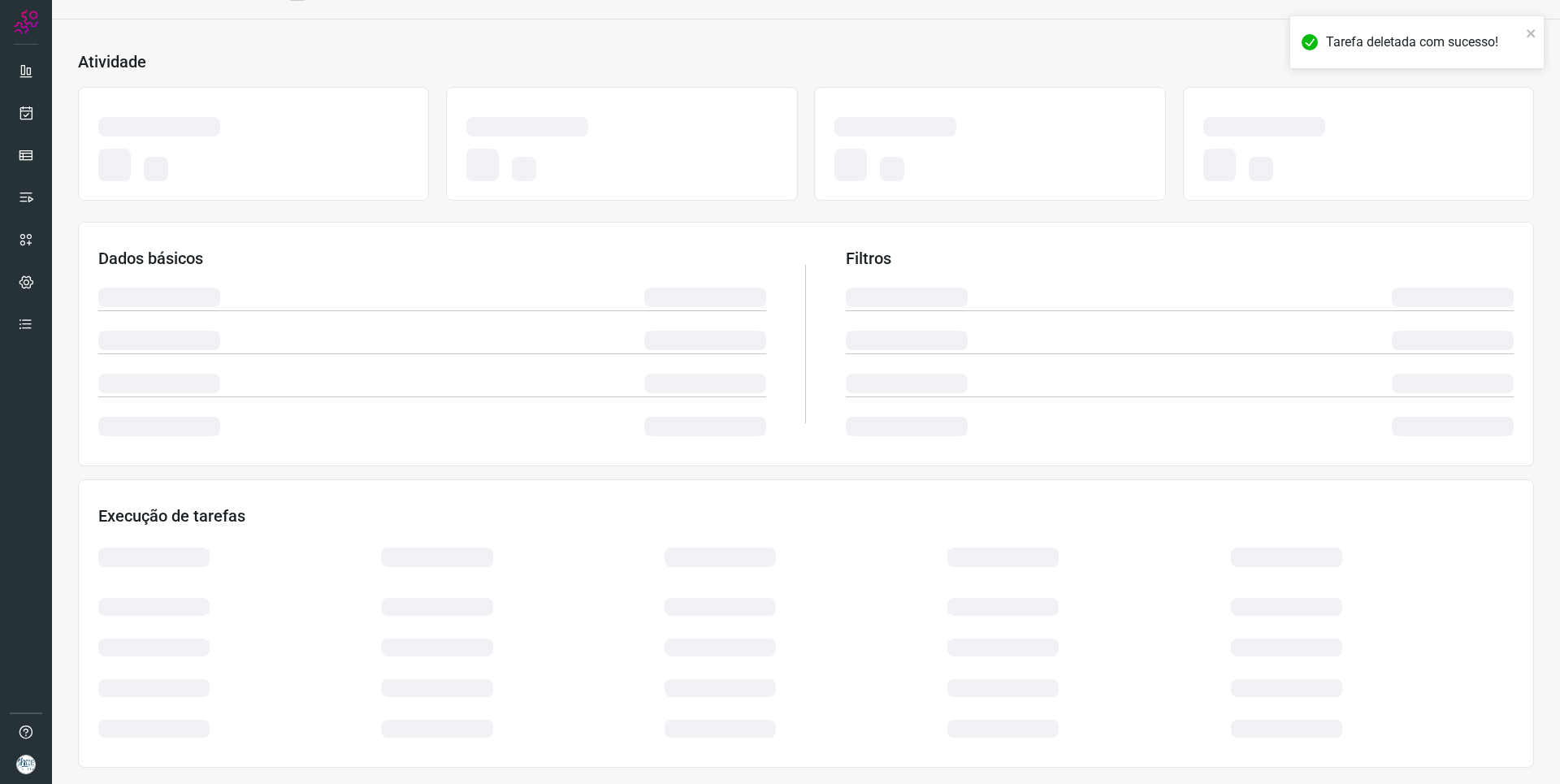
scroll to position [55, 0]
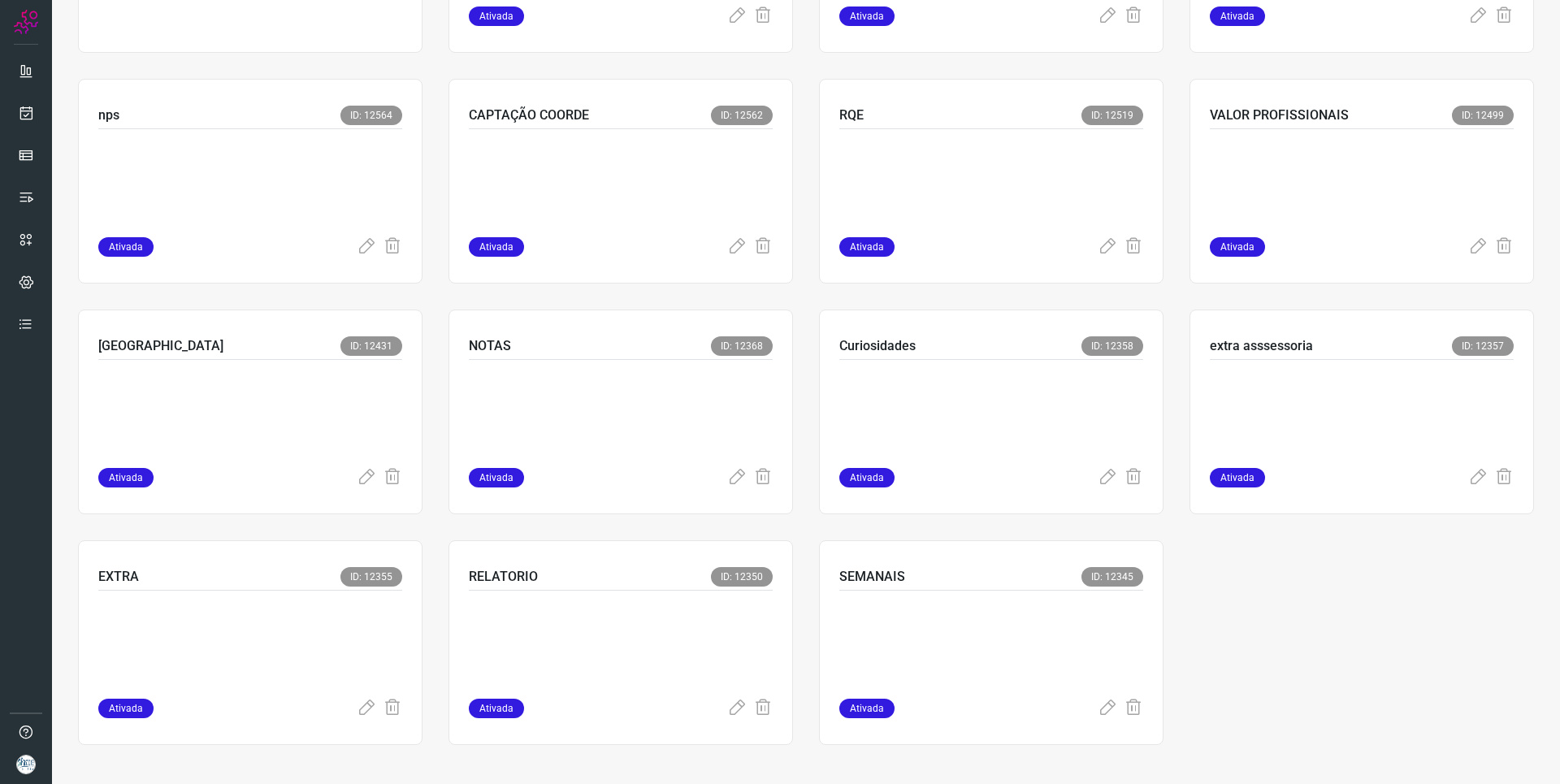
scroll to position [283, 0]
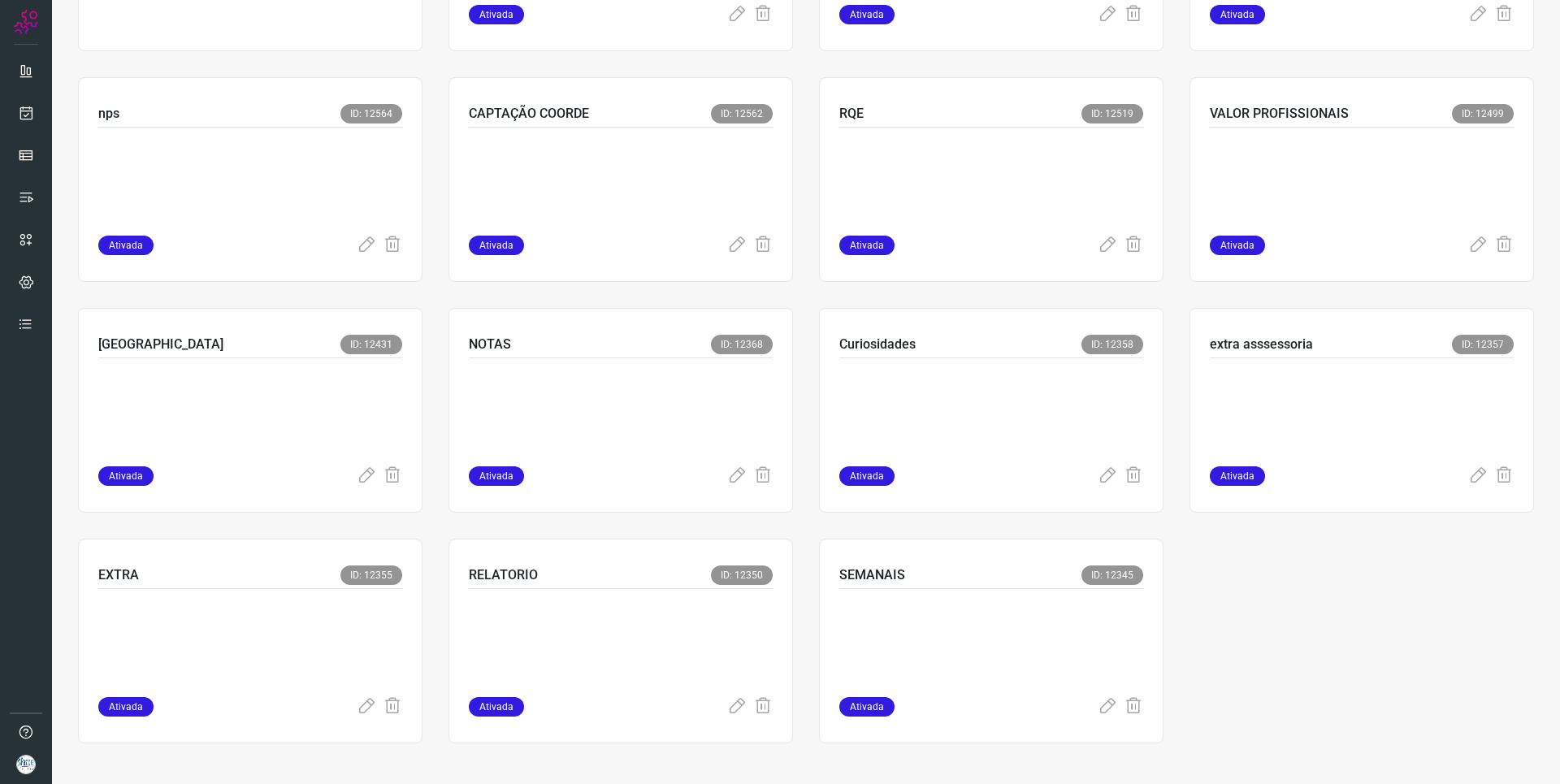
click at [1130, 713] on icon at bounding box center [1133, 706] width 20 height 20
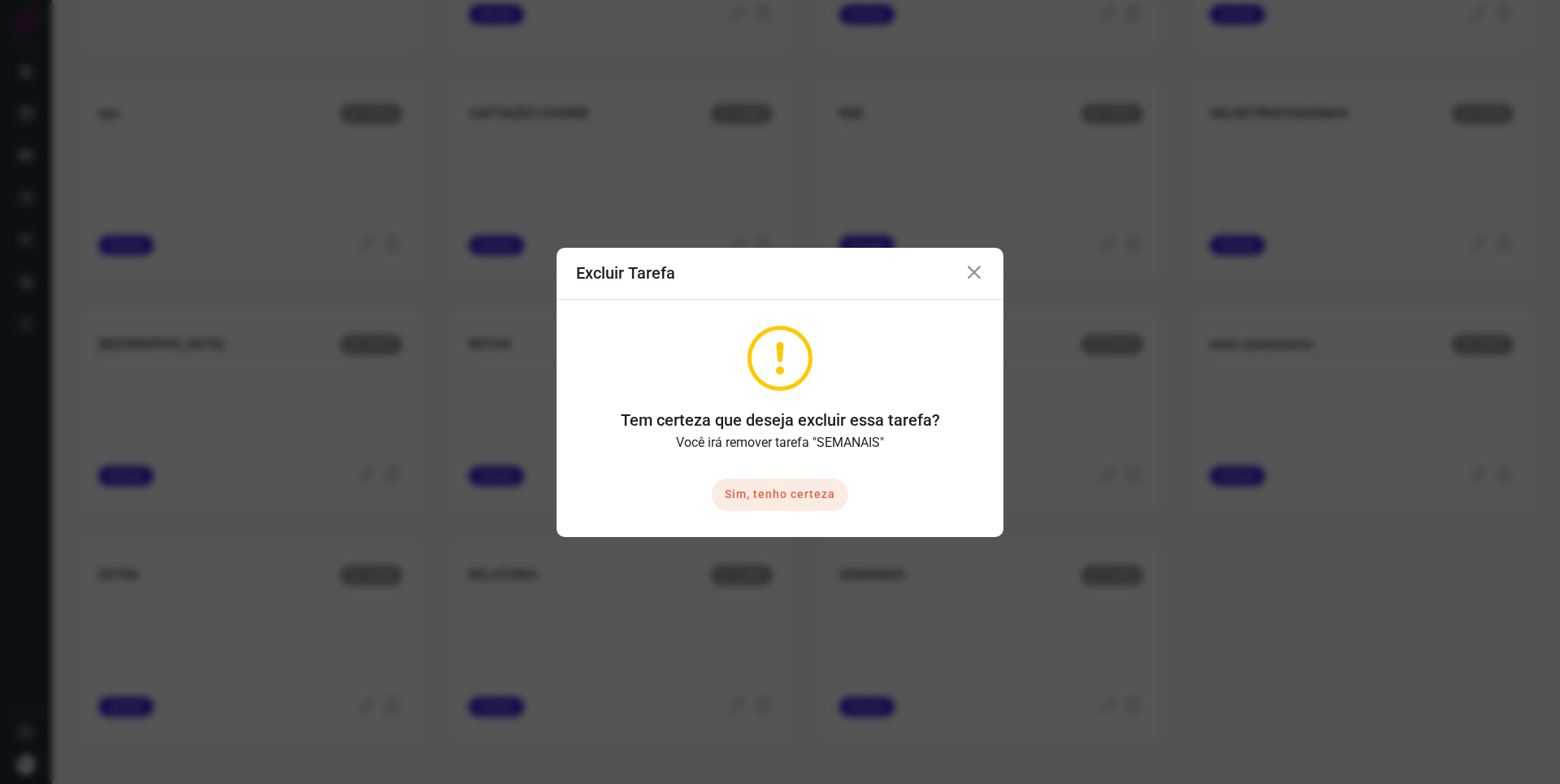
click at [757, 495] on button "Sim, tenho certeza" at bounding box center [780, 495] width 136 height 33
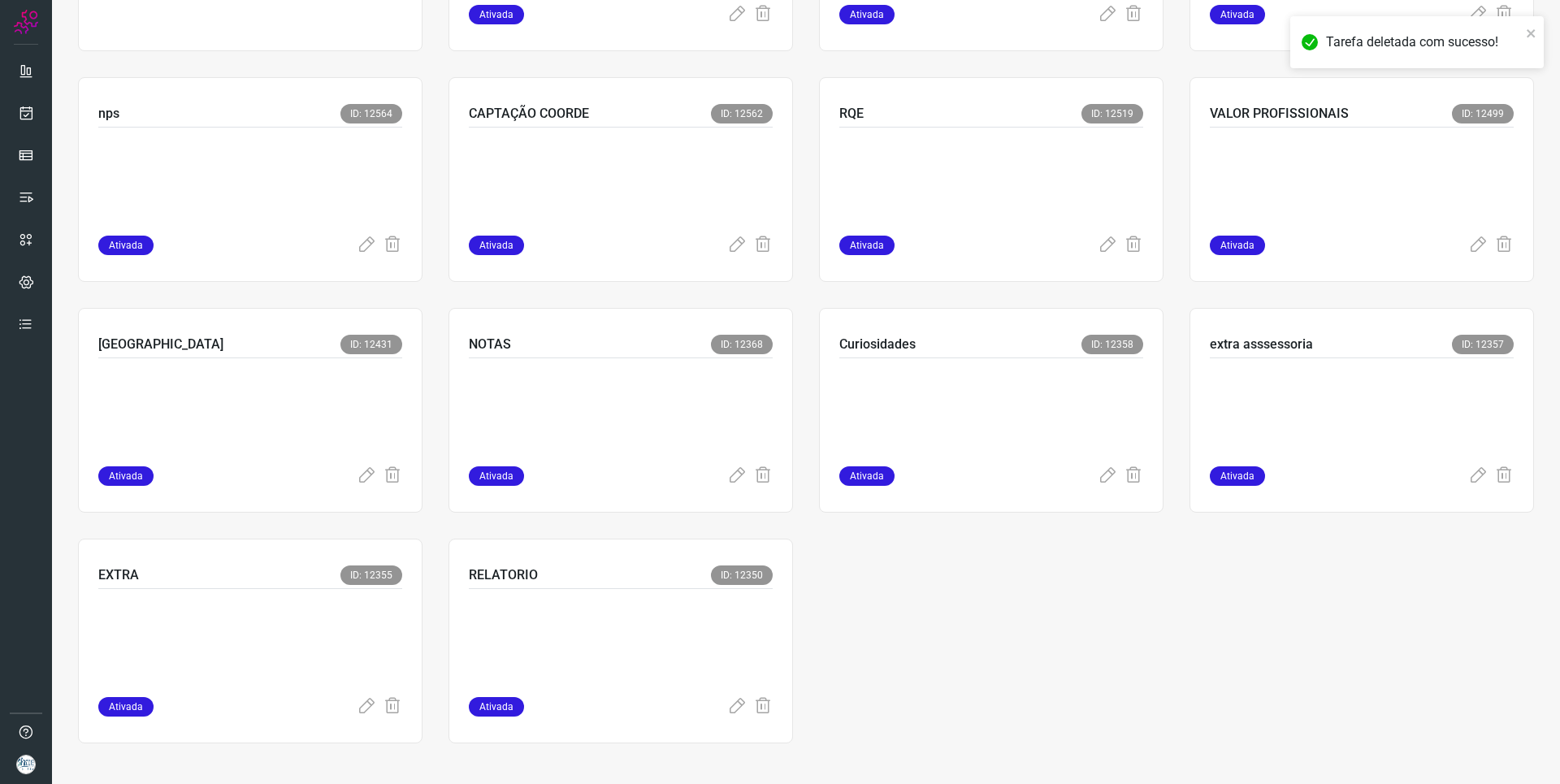
drag, startPoint x: 758, startPoint y: 706, endPoint x: 758, endPoint y: 687, distance: 19.0
click at [758, 706] on icon at bounding box center [763, 706] width 20 height 20
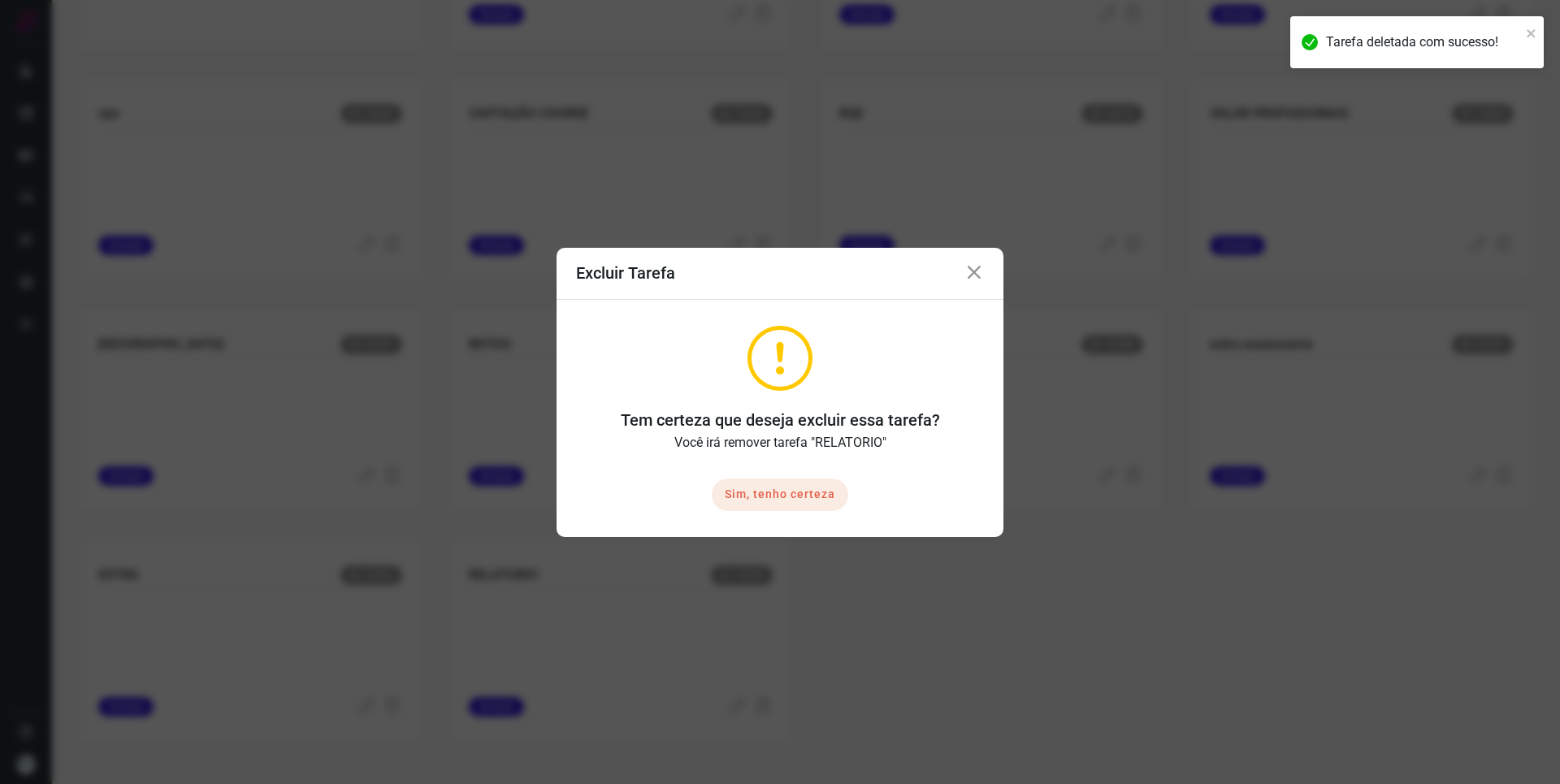
click at [745, 489] on button "Sim, tenho certeza" at bounding box center [780, 495] width 136 height 33
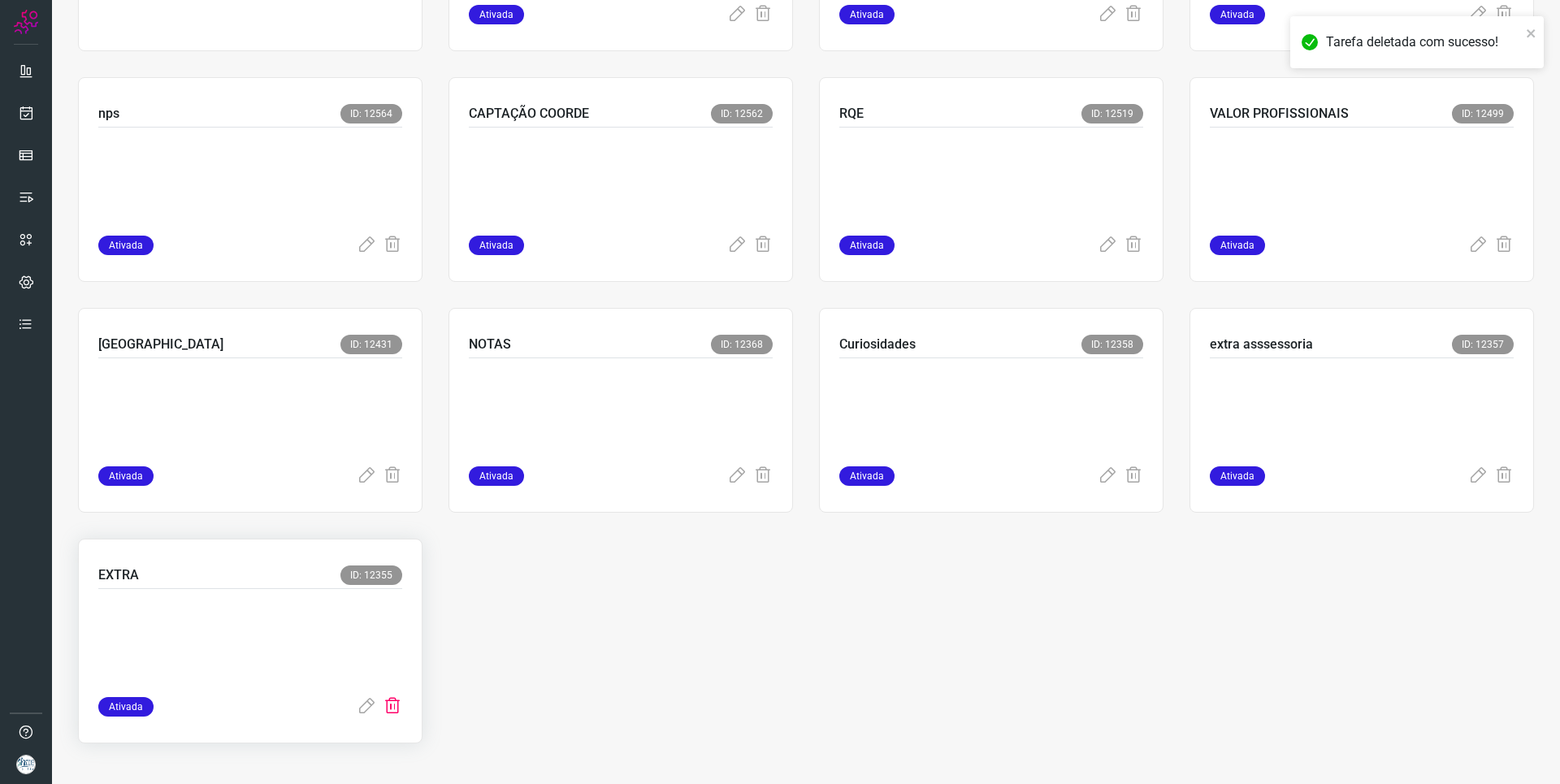
click at [390, 705] on icon at bounding box center [393, 706] width 20 height 20
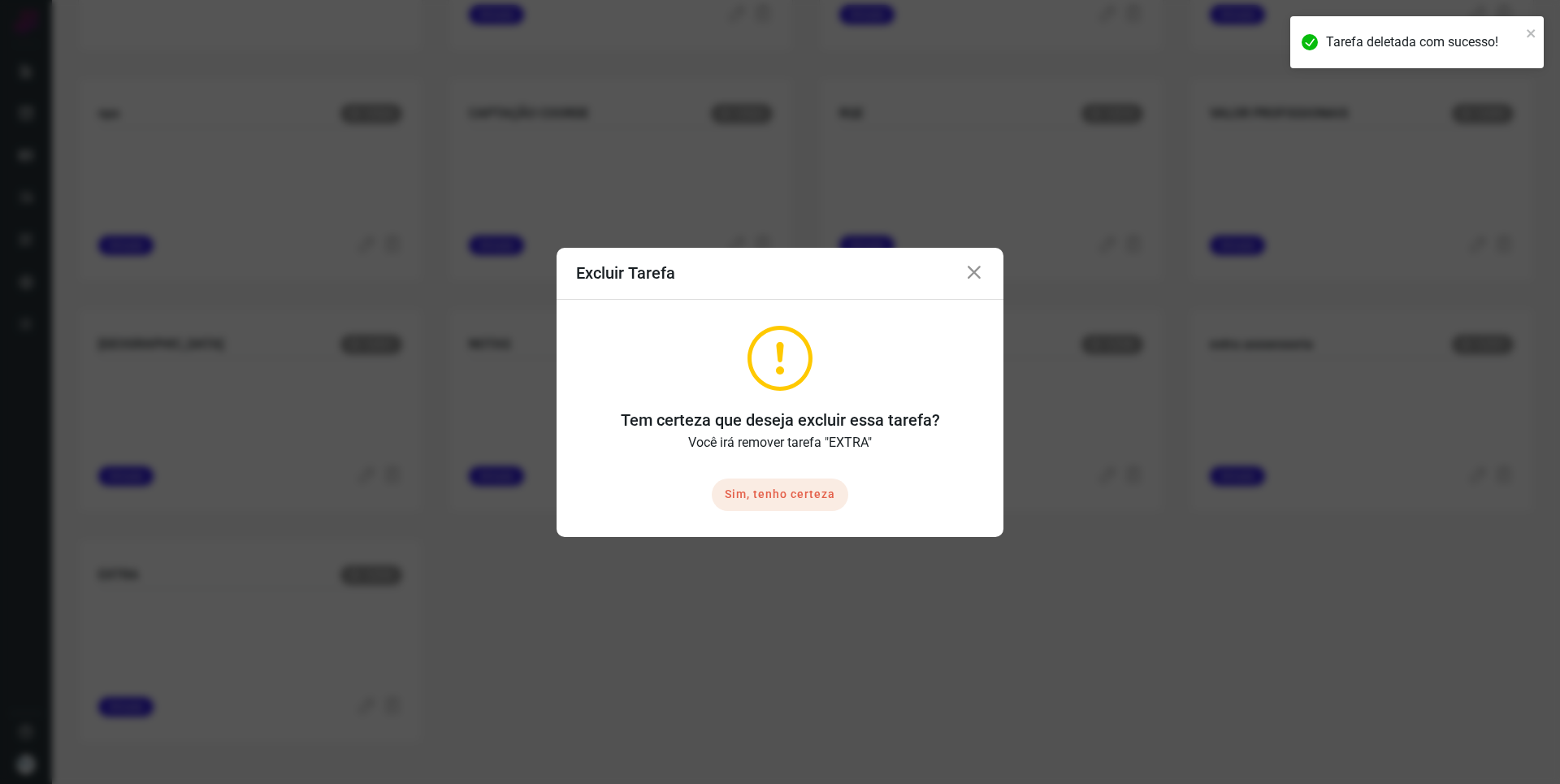
click at [737, 494] on button "Sim, tenho certeza" at bounding box center [780, 495] width 136 height 33
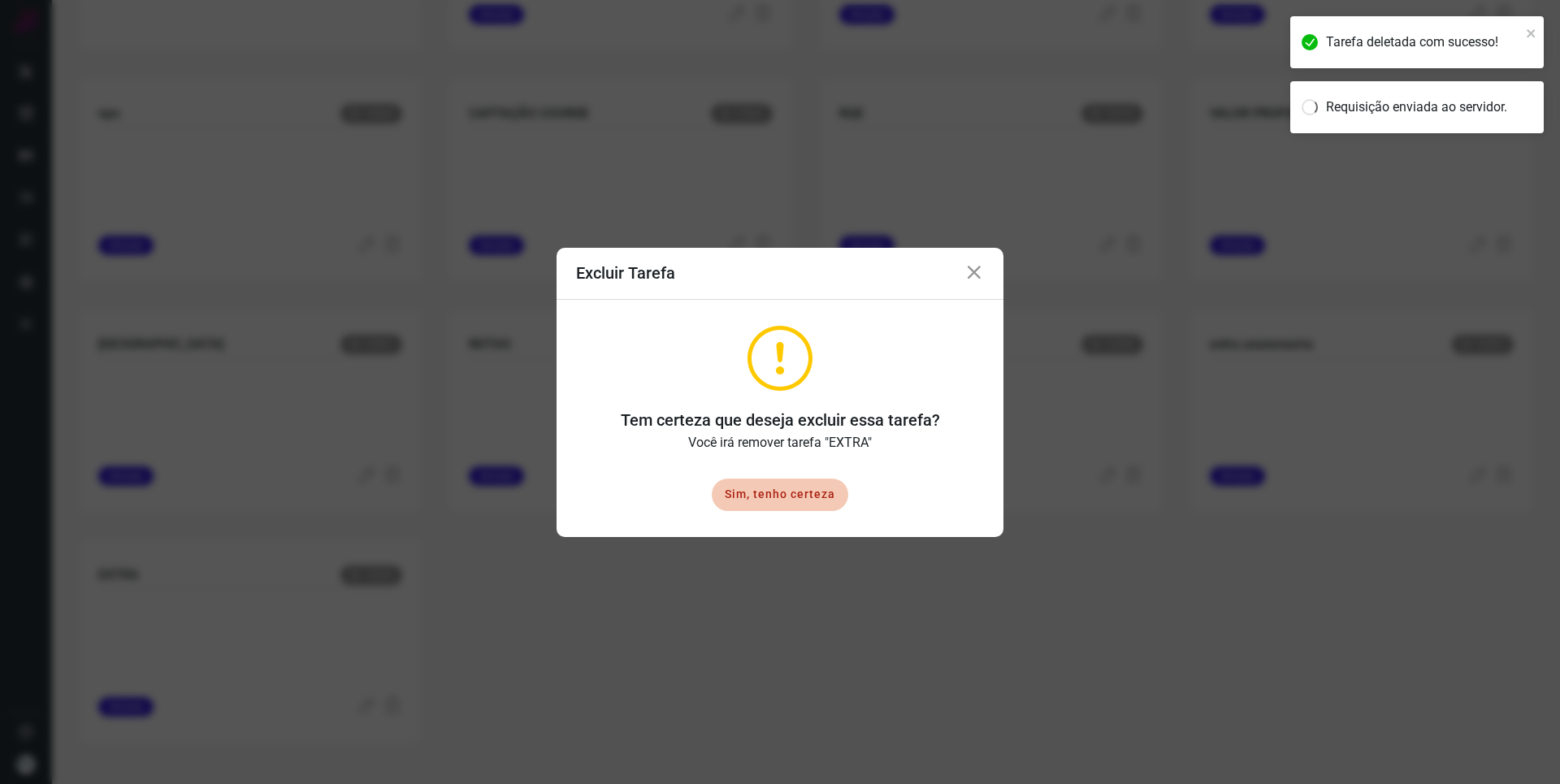
scroll to position [0, 0]
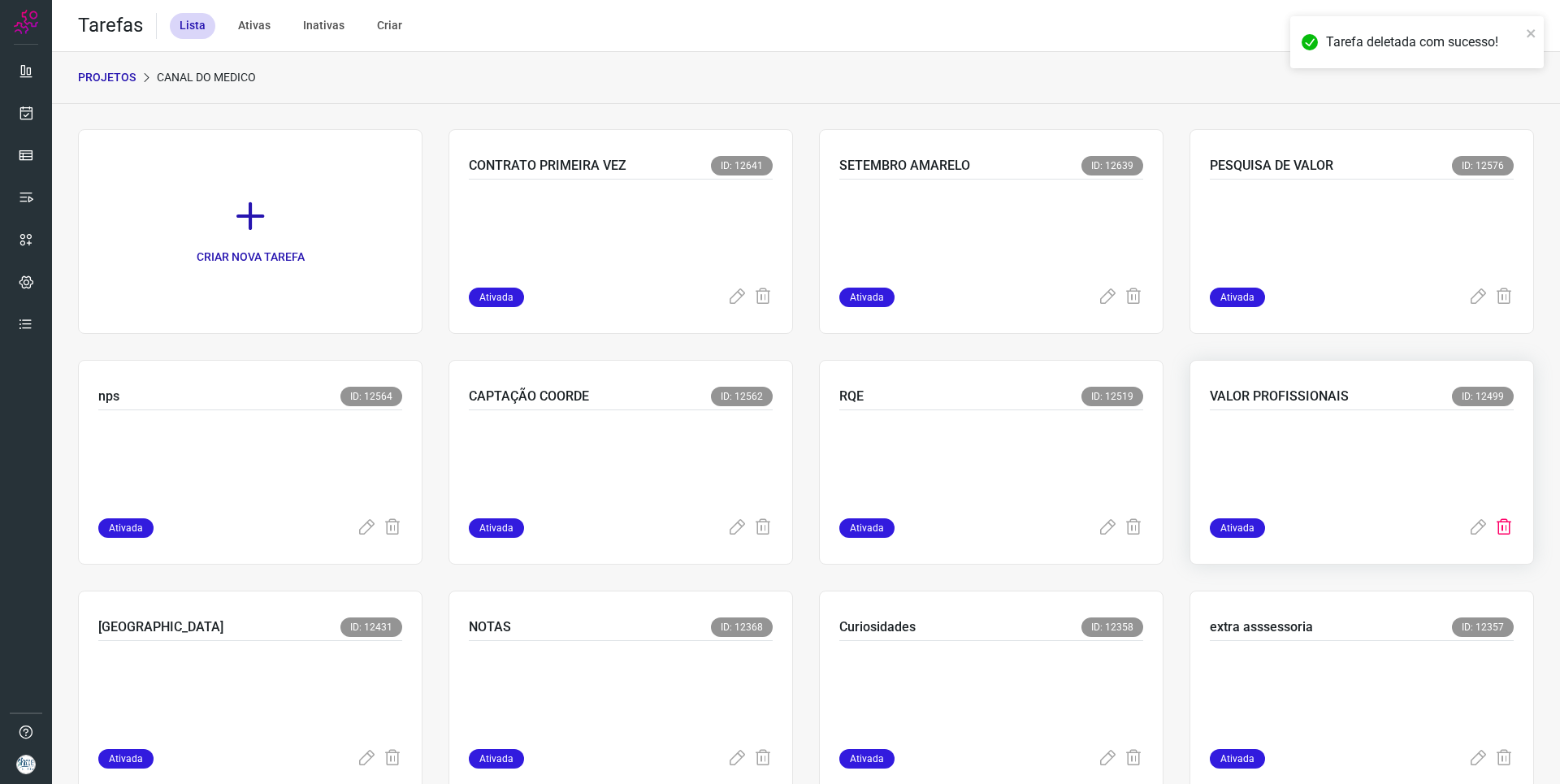
click at [1496, 526] on icon at bounding box center [1504, 528] width 20 height 20
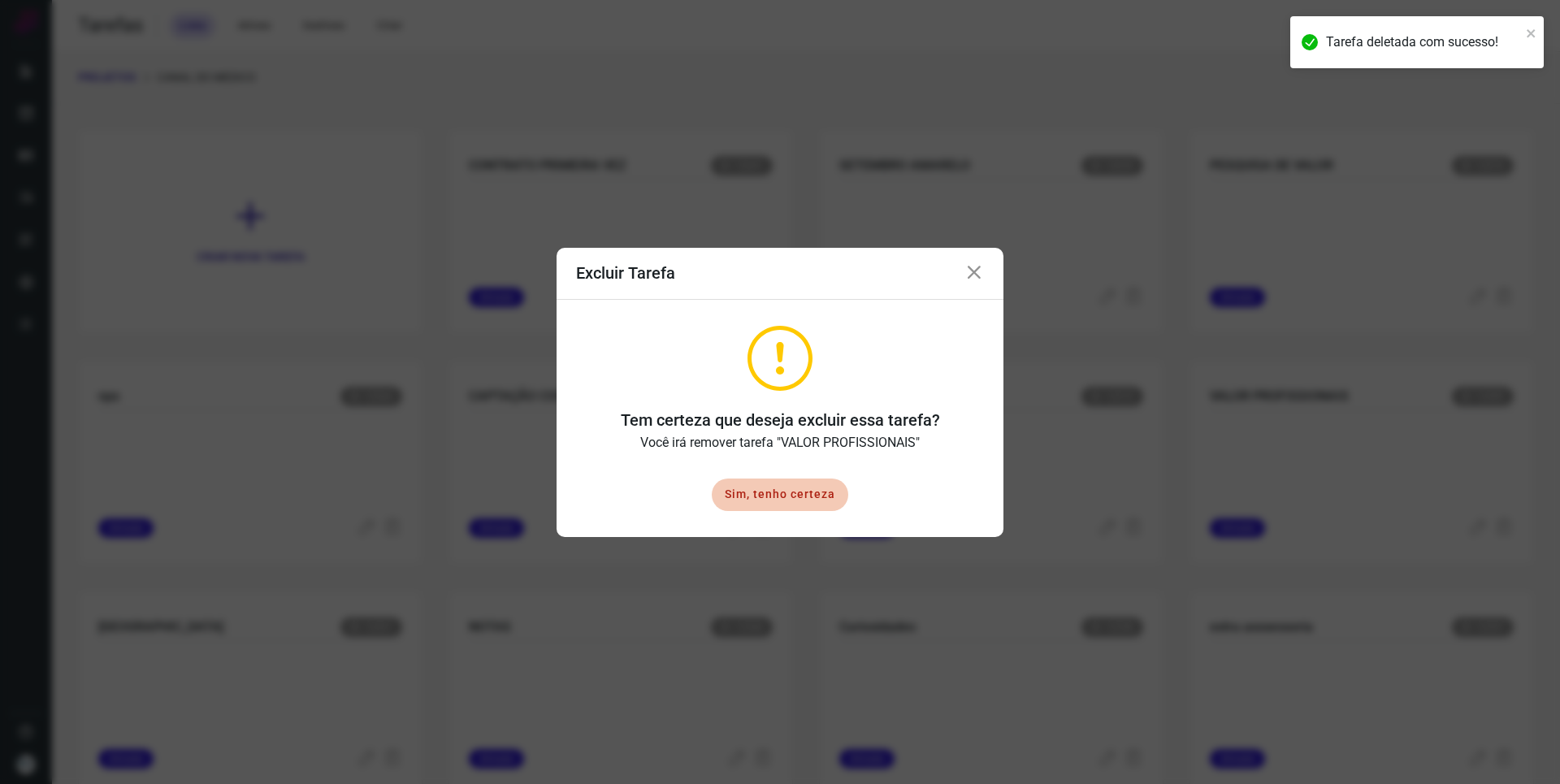
drag, startPoint x: 817, startPoint y: 497, endPoint x: 1070, endPoint y: 488, distance: 253.2
click at [817, 499] on button "Sim, tenho certeza" at bounding box center [780, 495] width 136 height 33
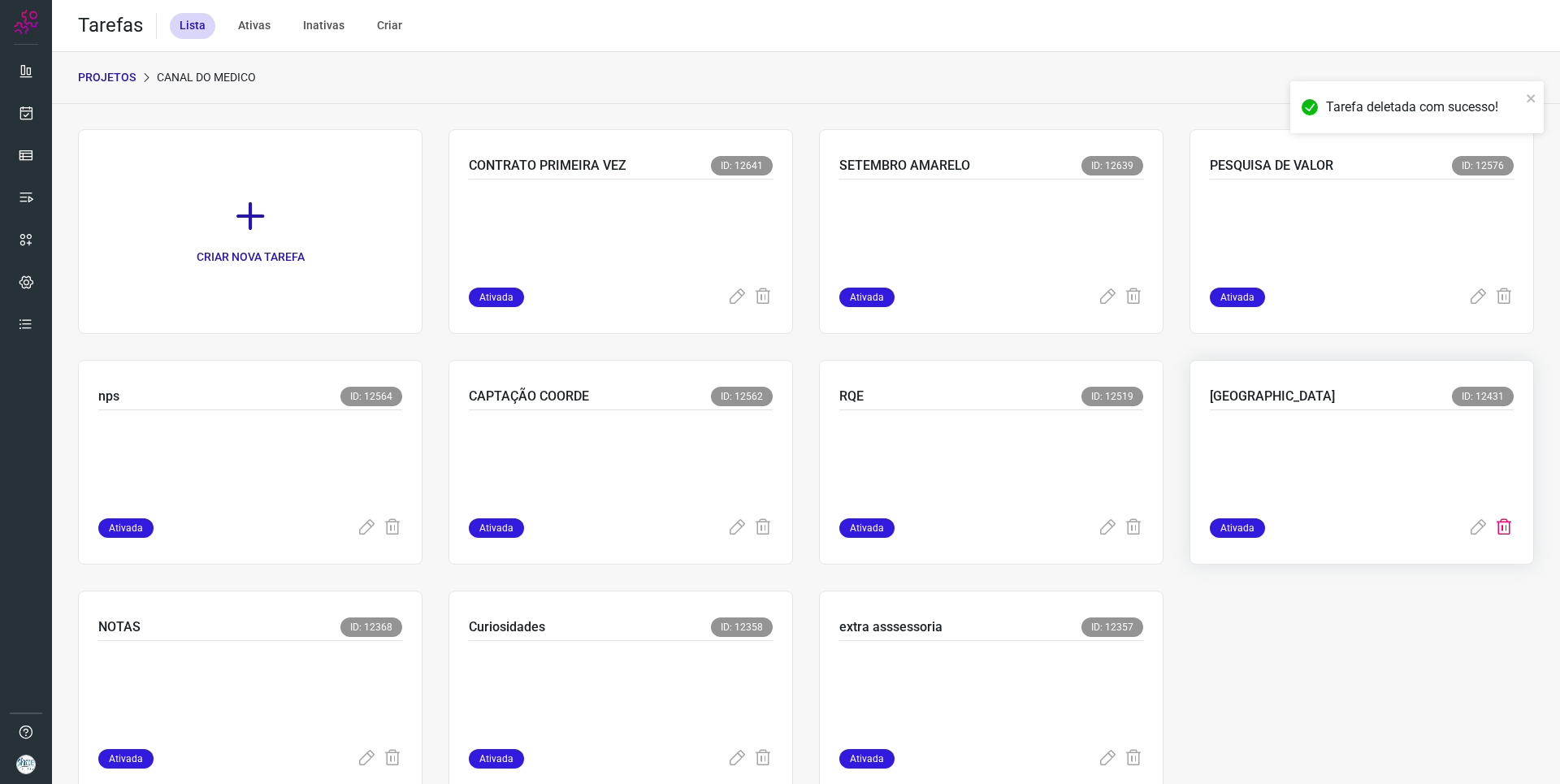
click at [1495, 523] on icon at bounding box center [1504, 528] width 20 height 20
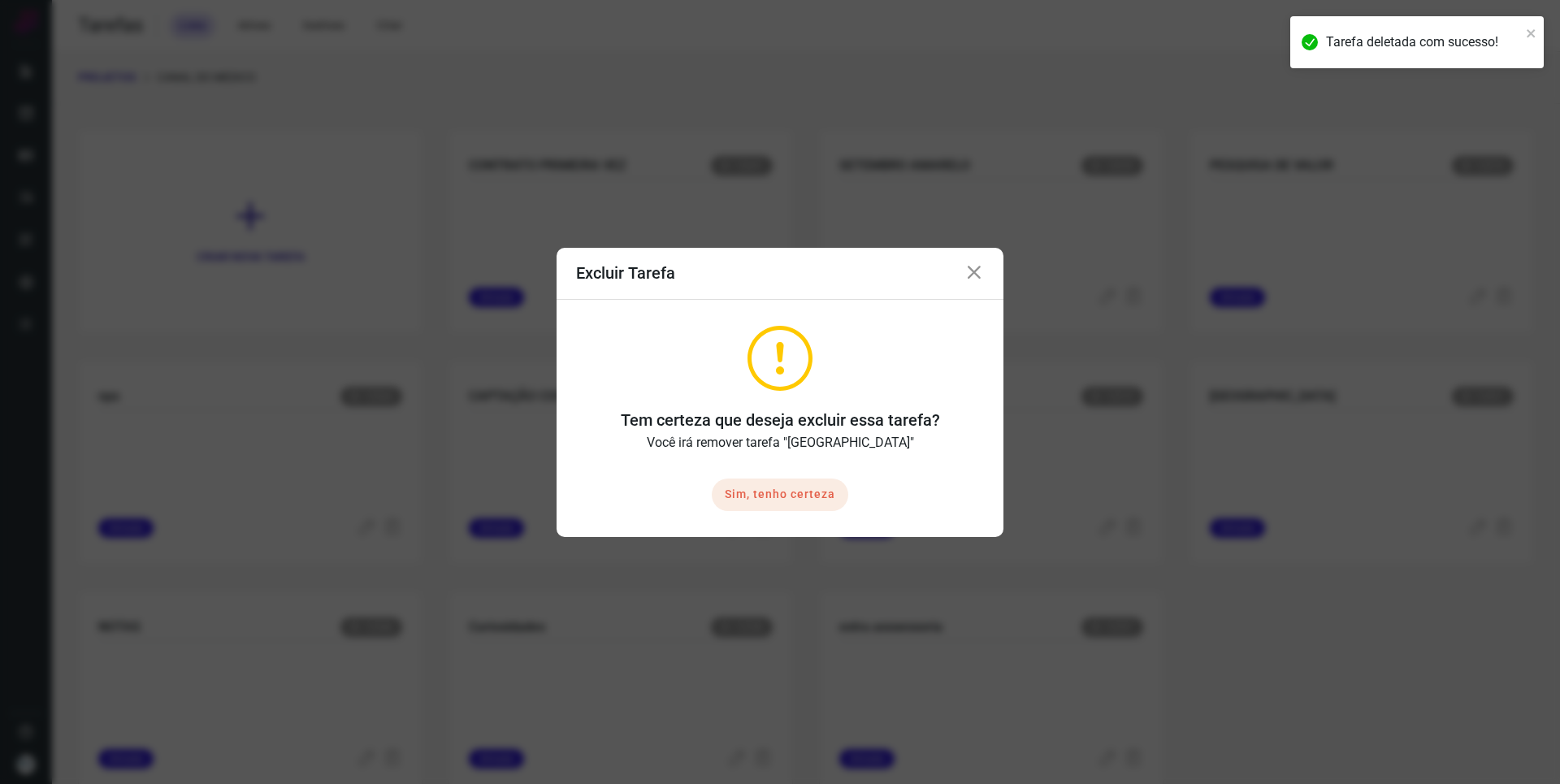
click at [826, 496] on button "Sim, tenho certeza" at bounding box center [780, 495] width 136 height 33
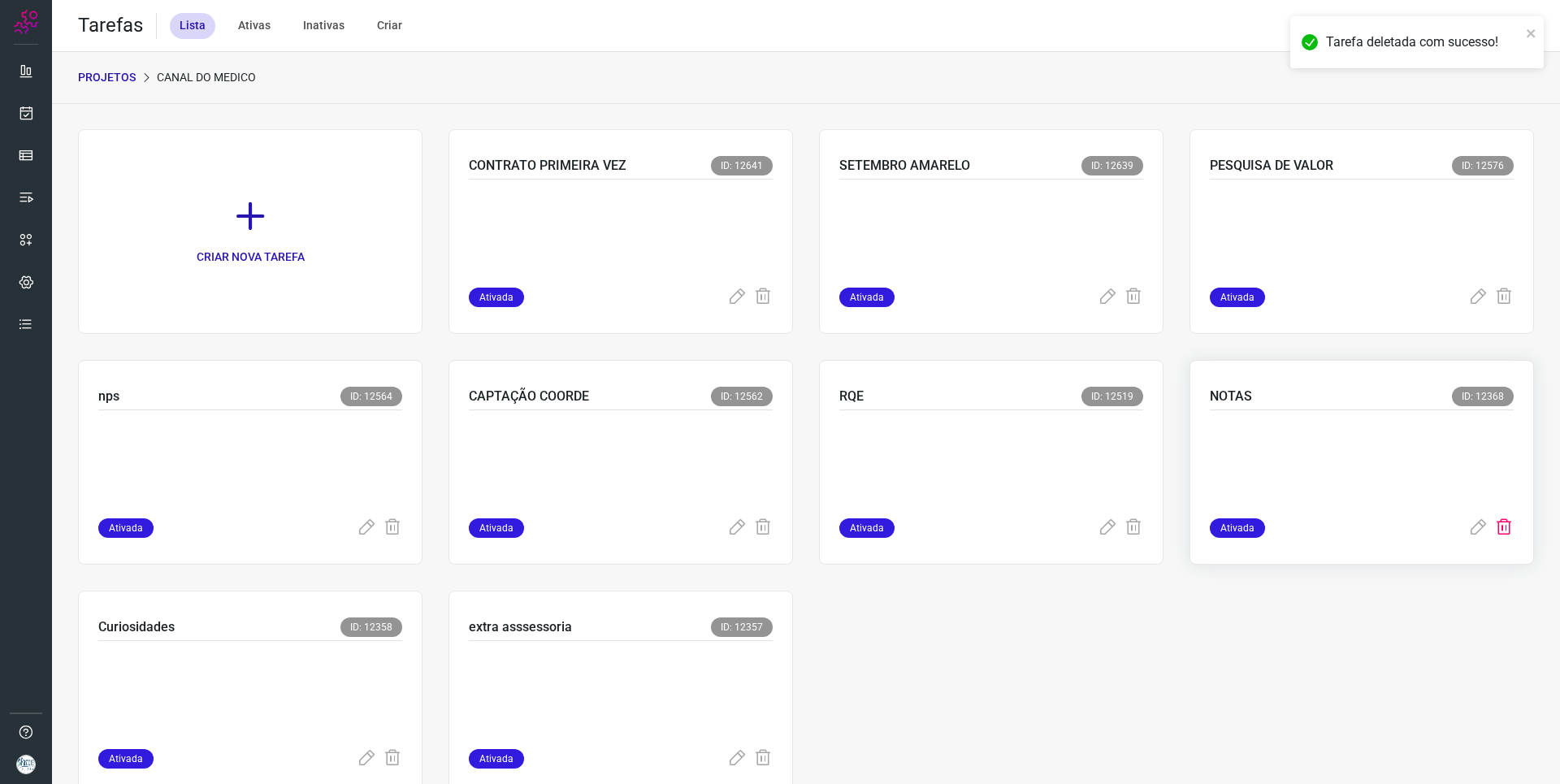
click at [1496, 528] on icon at bounding box center [1504, 528] width 20 height 20
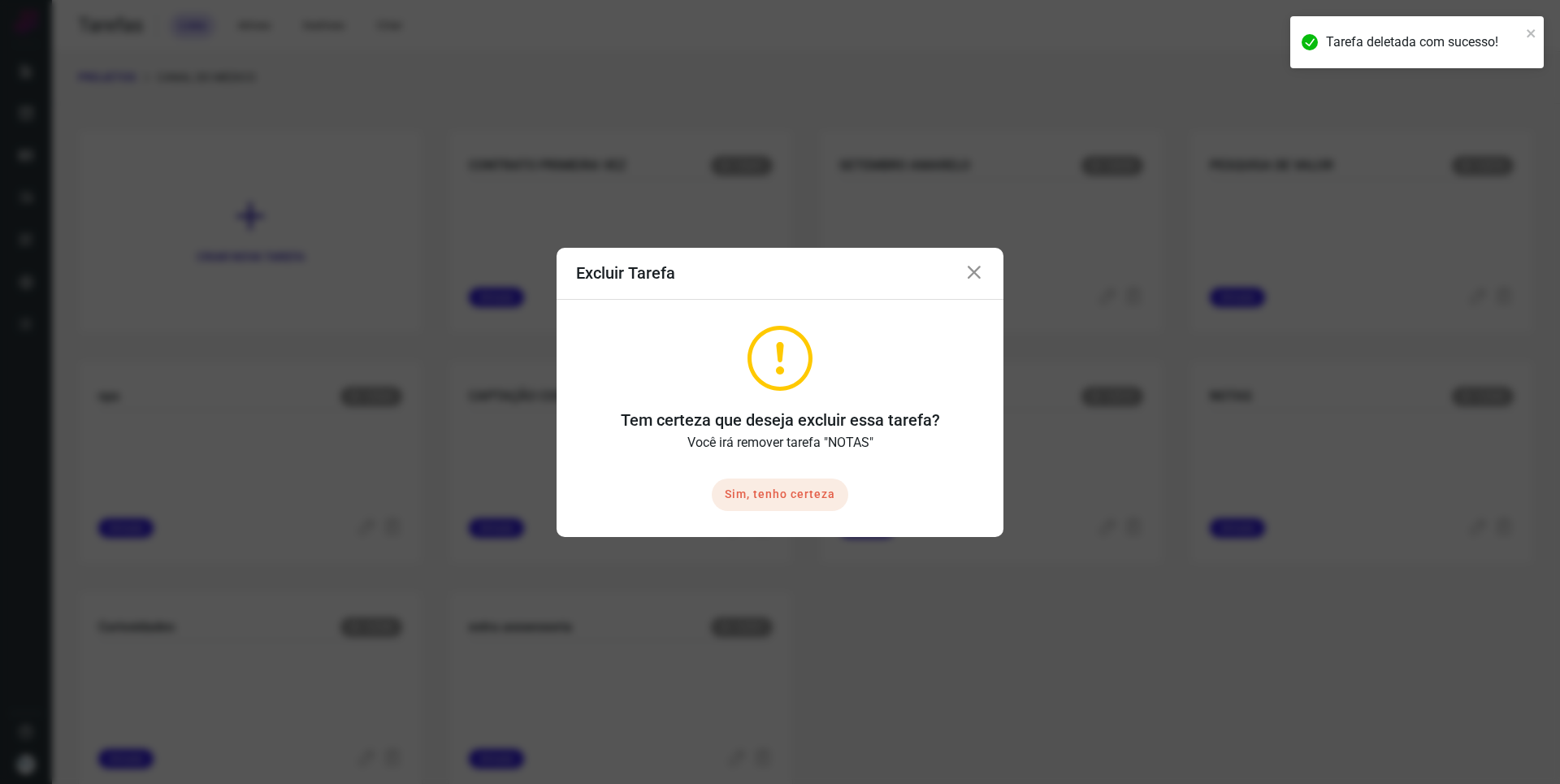
click at [828, 493] on button "Sim, tenho certeza" at bounding box center [780, 495] width 136 height 33
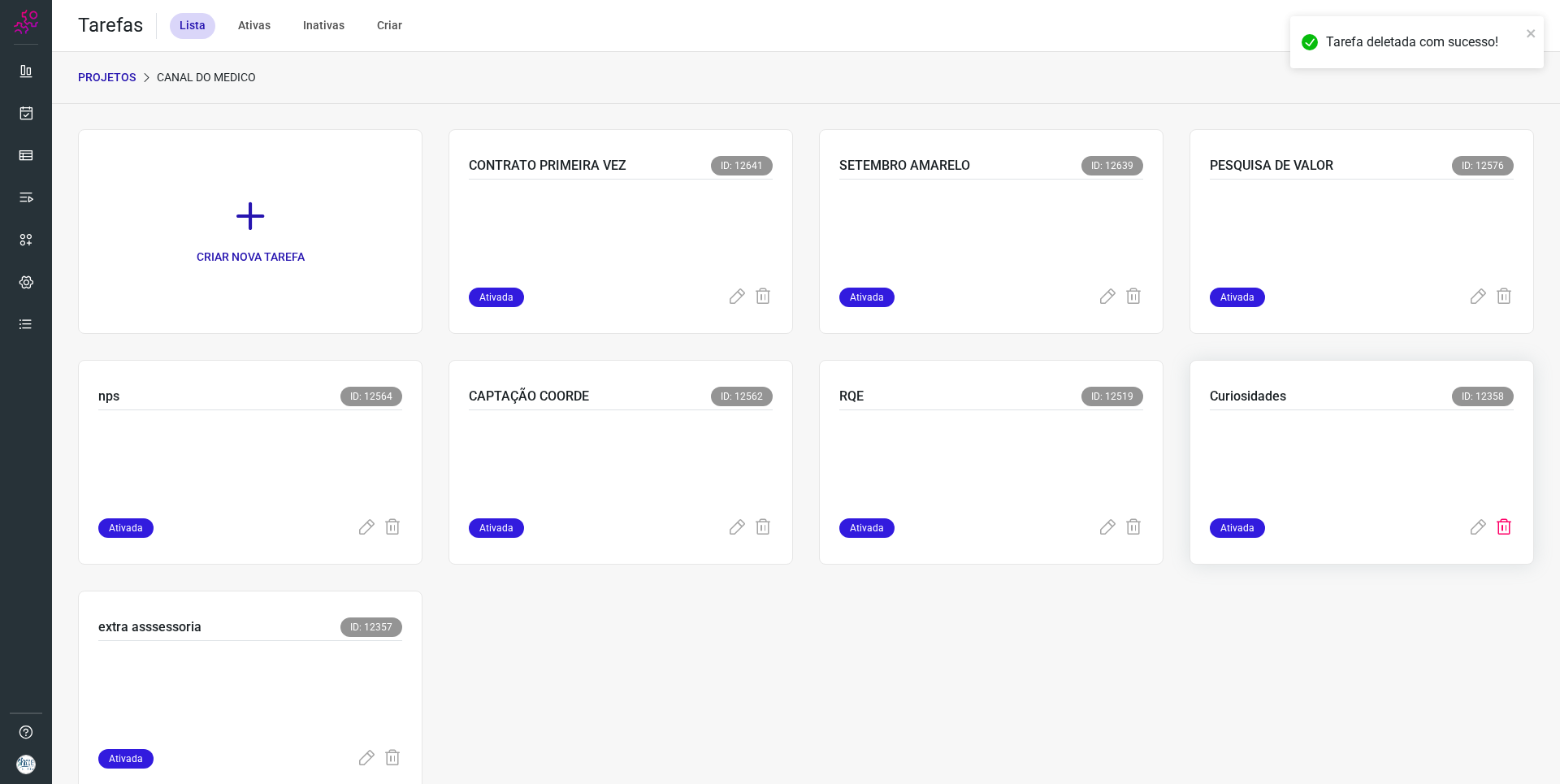
click at [1496, 524] on icon at bounding box center [1504, 528] width 20 height 20
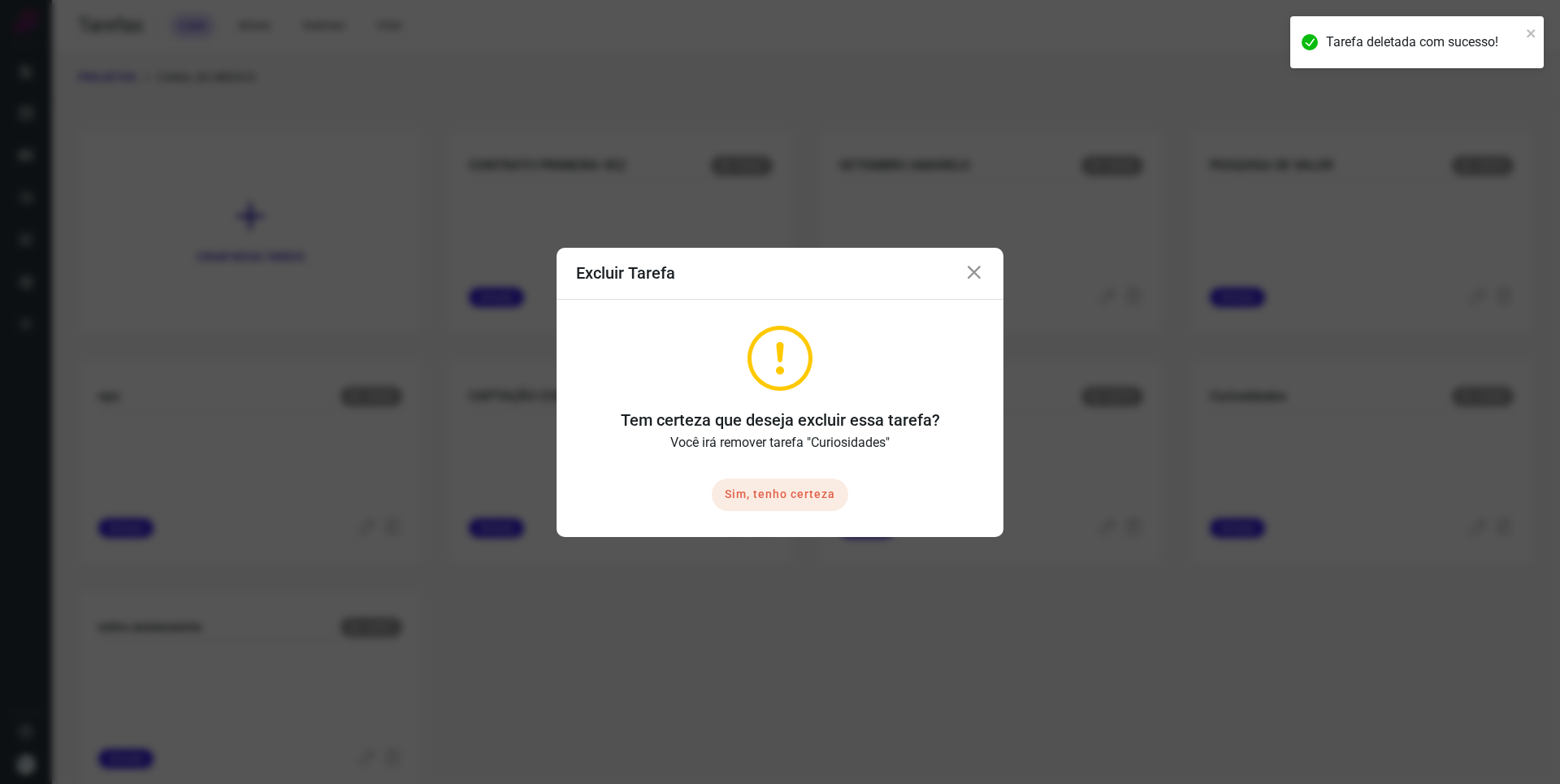
click at [783, 492] on button "Sim, tenho certeza" at bounding box center [780, 495] width 136 height 33
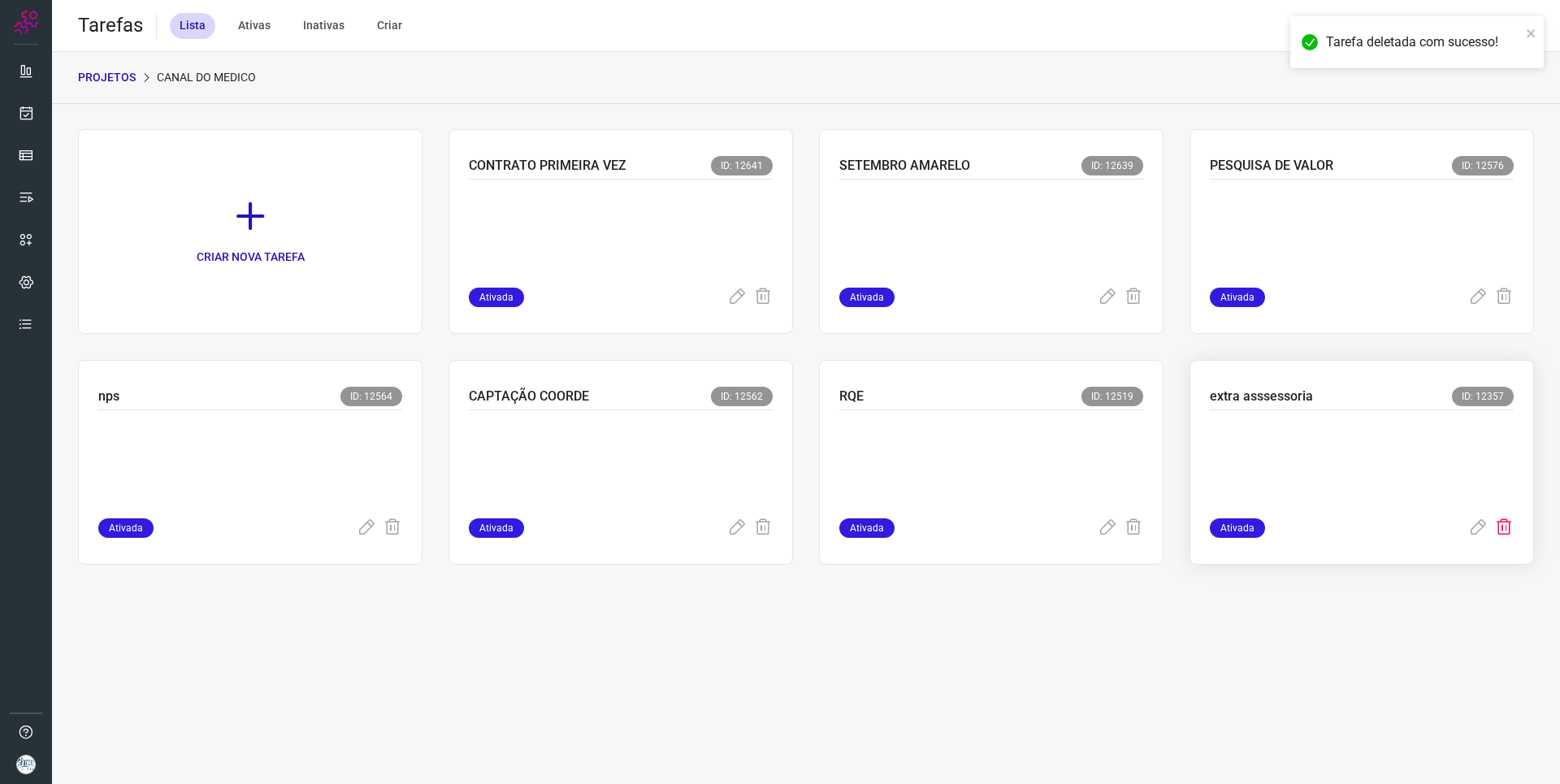
click at [1506, 529] on icon at bounding box center [1504, 528] width 20 height 20
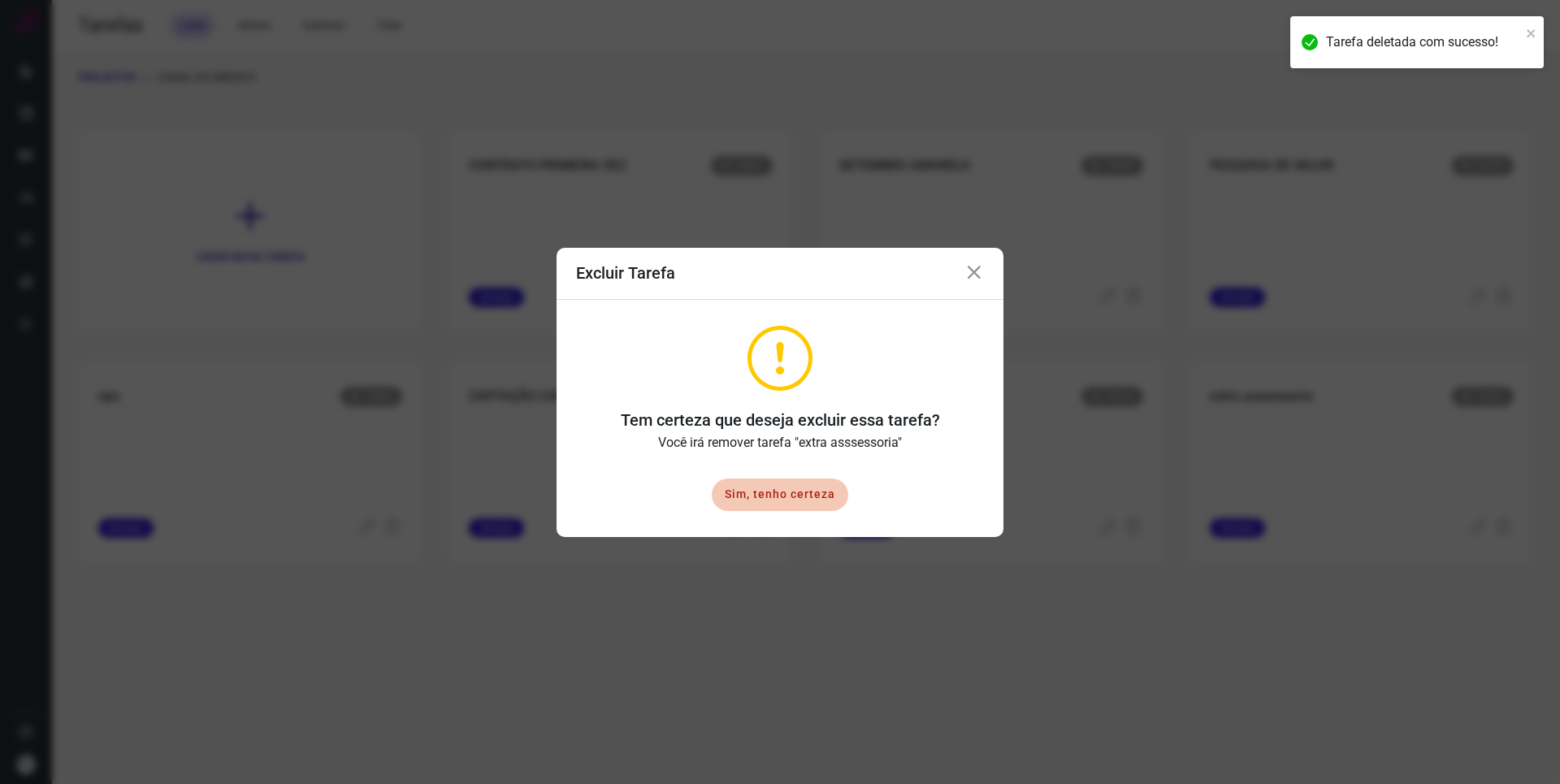
click at [980, 280] on icon at bounding box center [974, 273] width 20 height 20
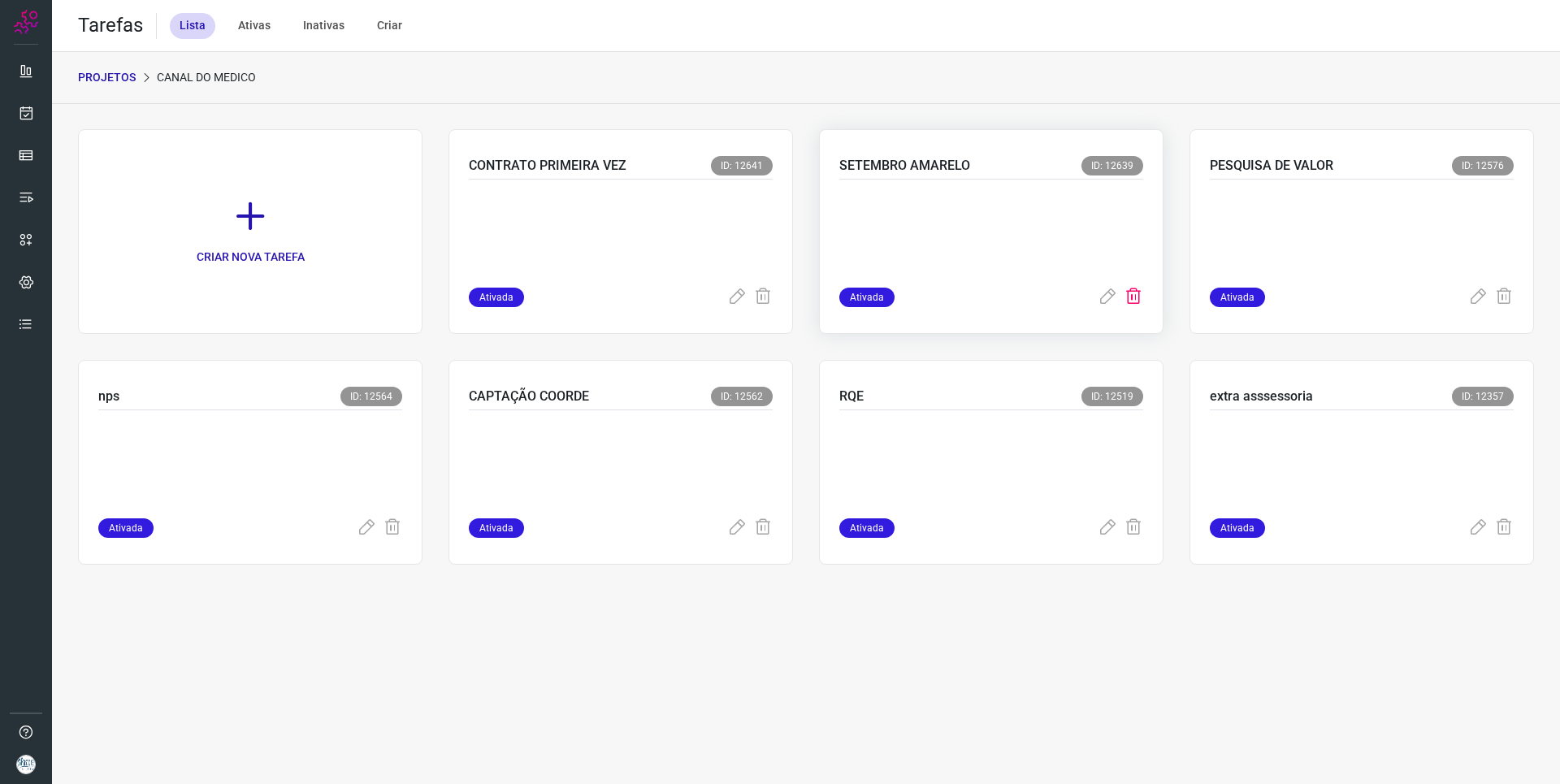
click at [1140, 297] on icon at bounding box center [1133, 297] width 20 height 20
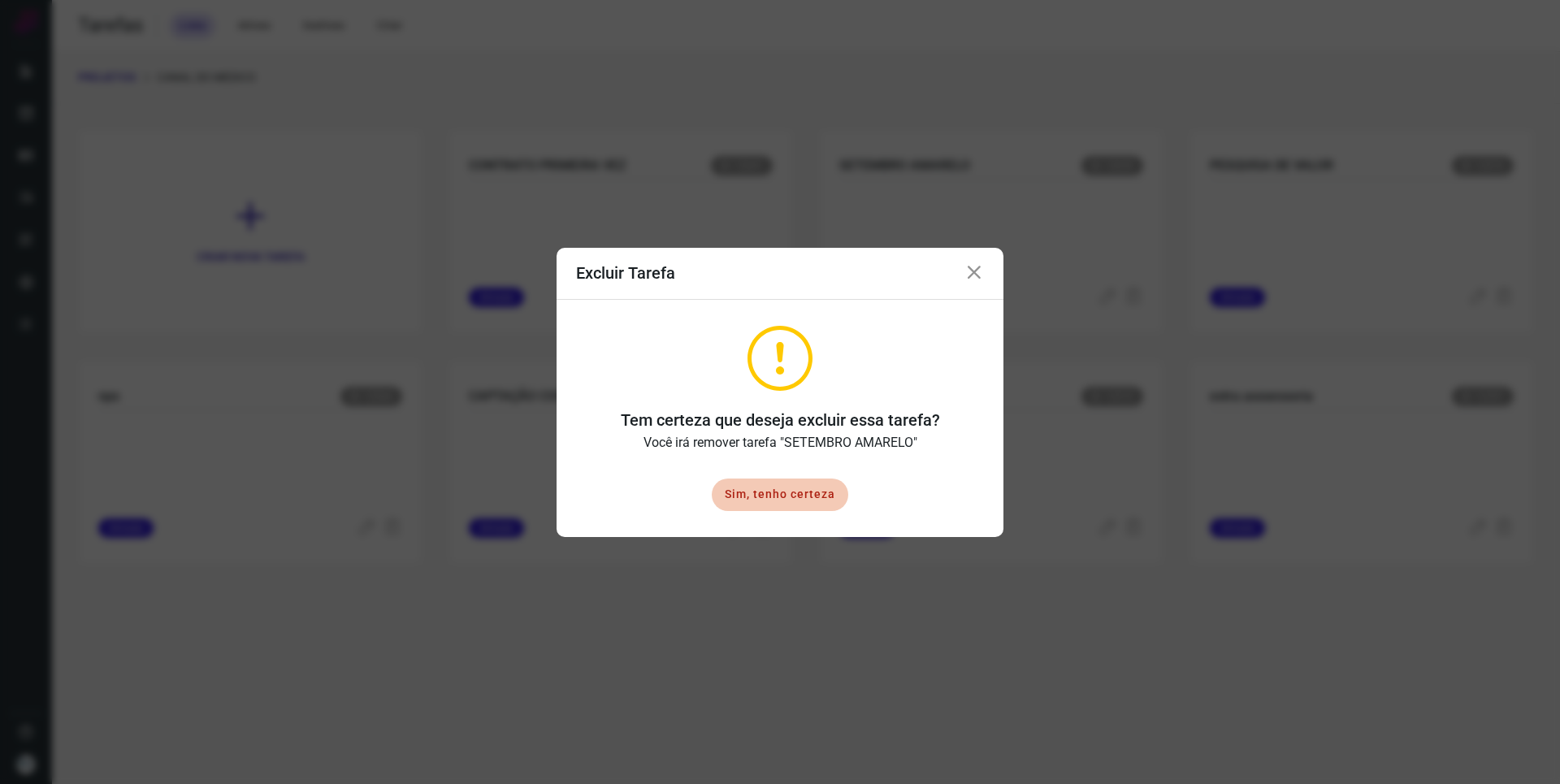
drag, startPoint x: 797, startPoint y: 492, endPoint x: 800, endPoint y: 450, distance: 42.1
click at [796, 492] on button "Sim, tenho certeza" at bounding box center [780, 495] width 136 height 33
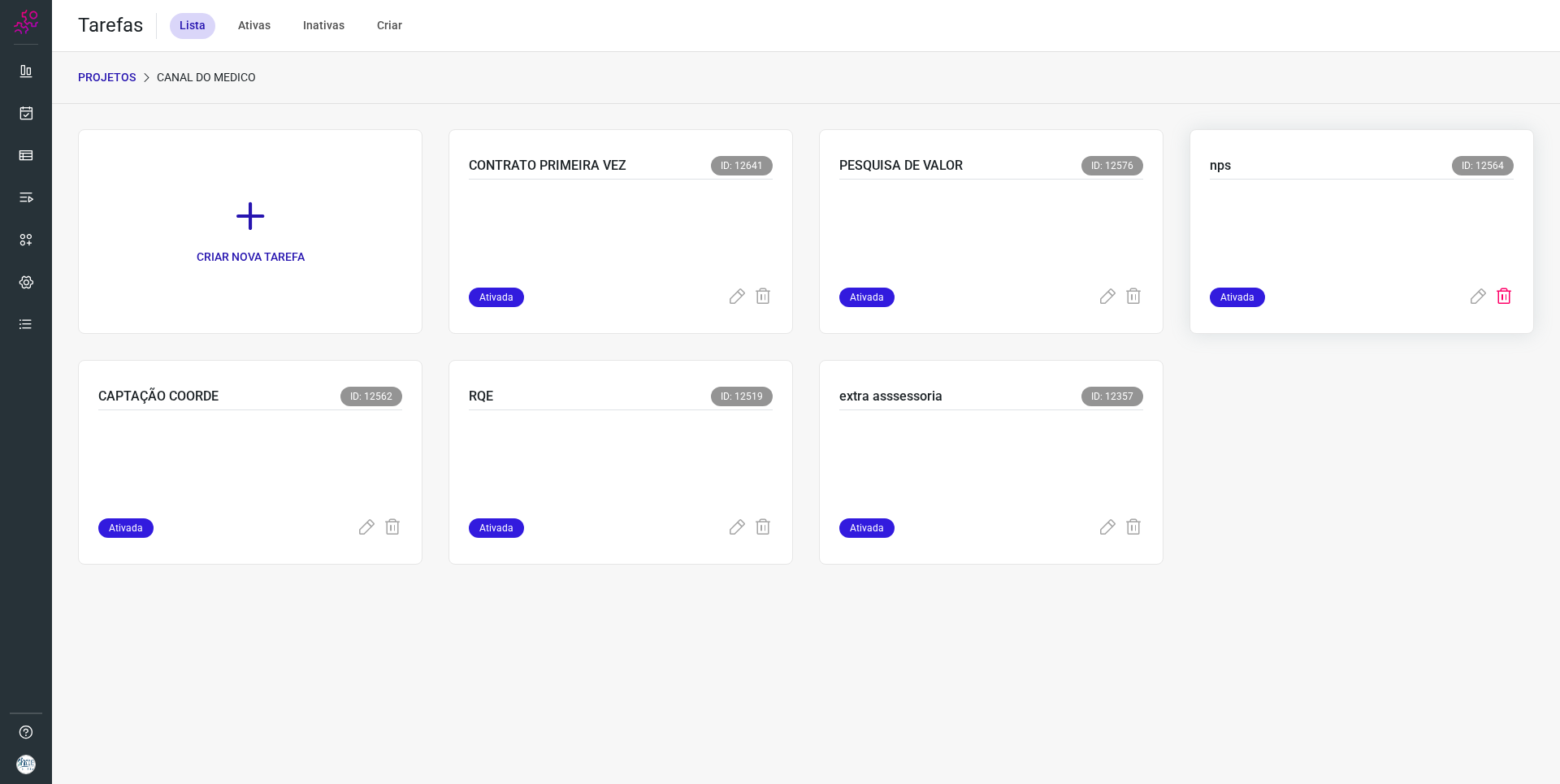
click at [1507, 299] on icon at bounding box center [1504, 297] width 20 height 20
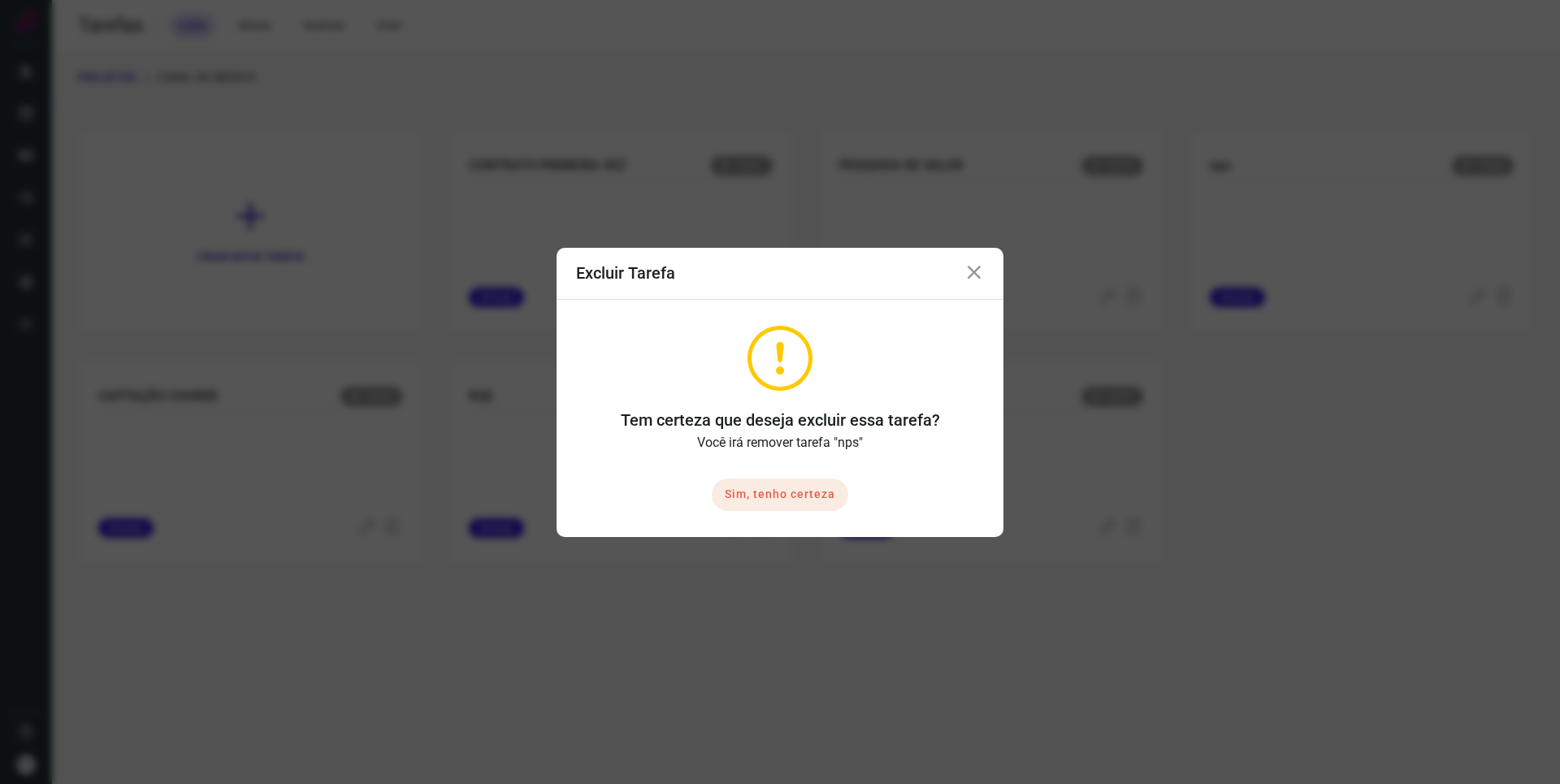
click at [804, 505] on button "Sim, tenho certeza" at bounding box center [780, 495] width 136 height 33
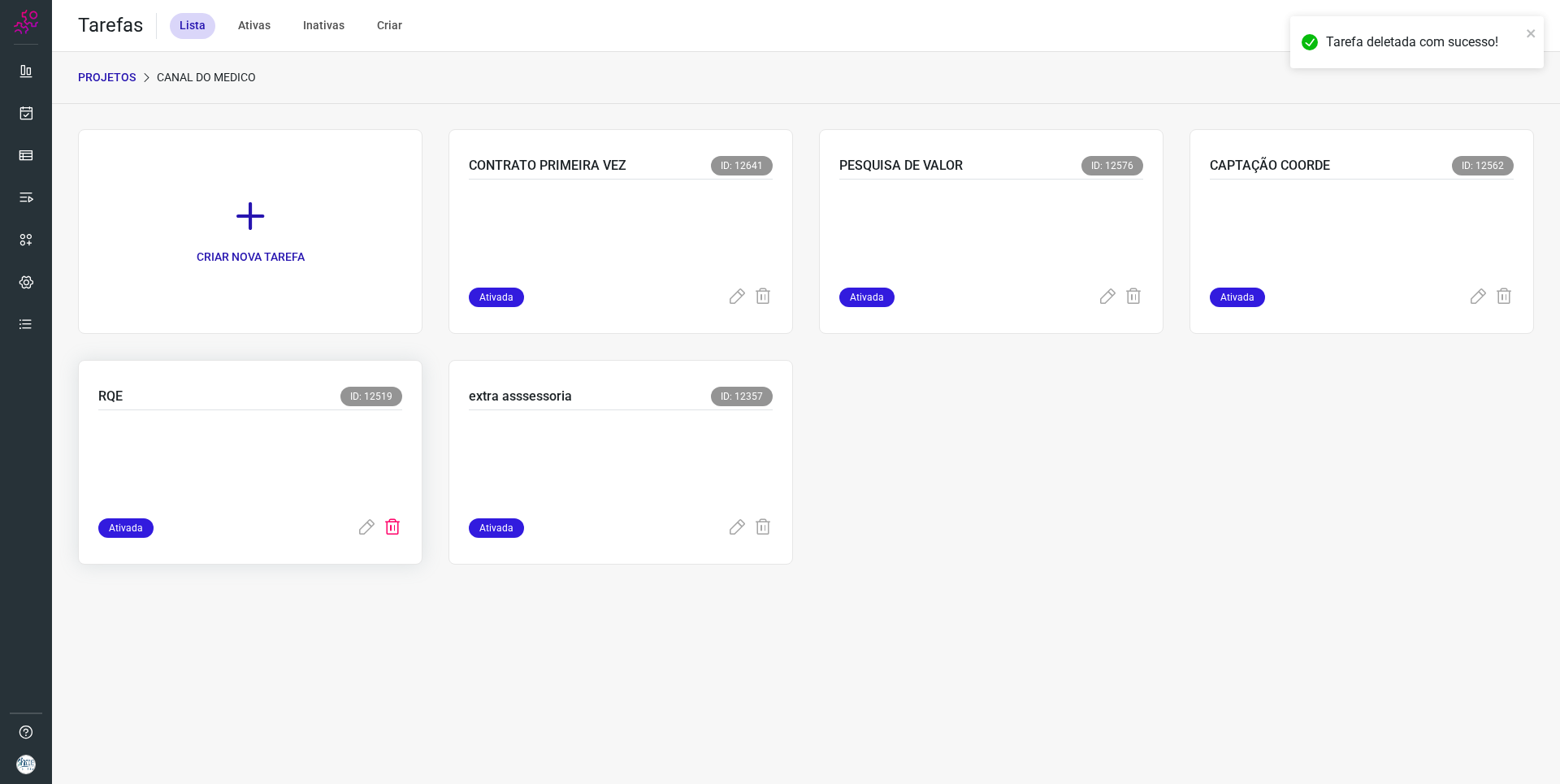
drag, startPoint x: 394, startPoint y: 521, endPoint x: 391, endPoint y: 482, distance: 39.1
click at [394, 522] on icon at bounding box center [393, 528] width 20 height 20
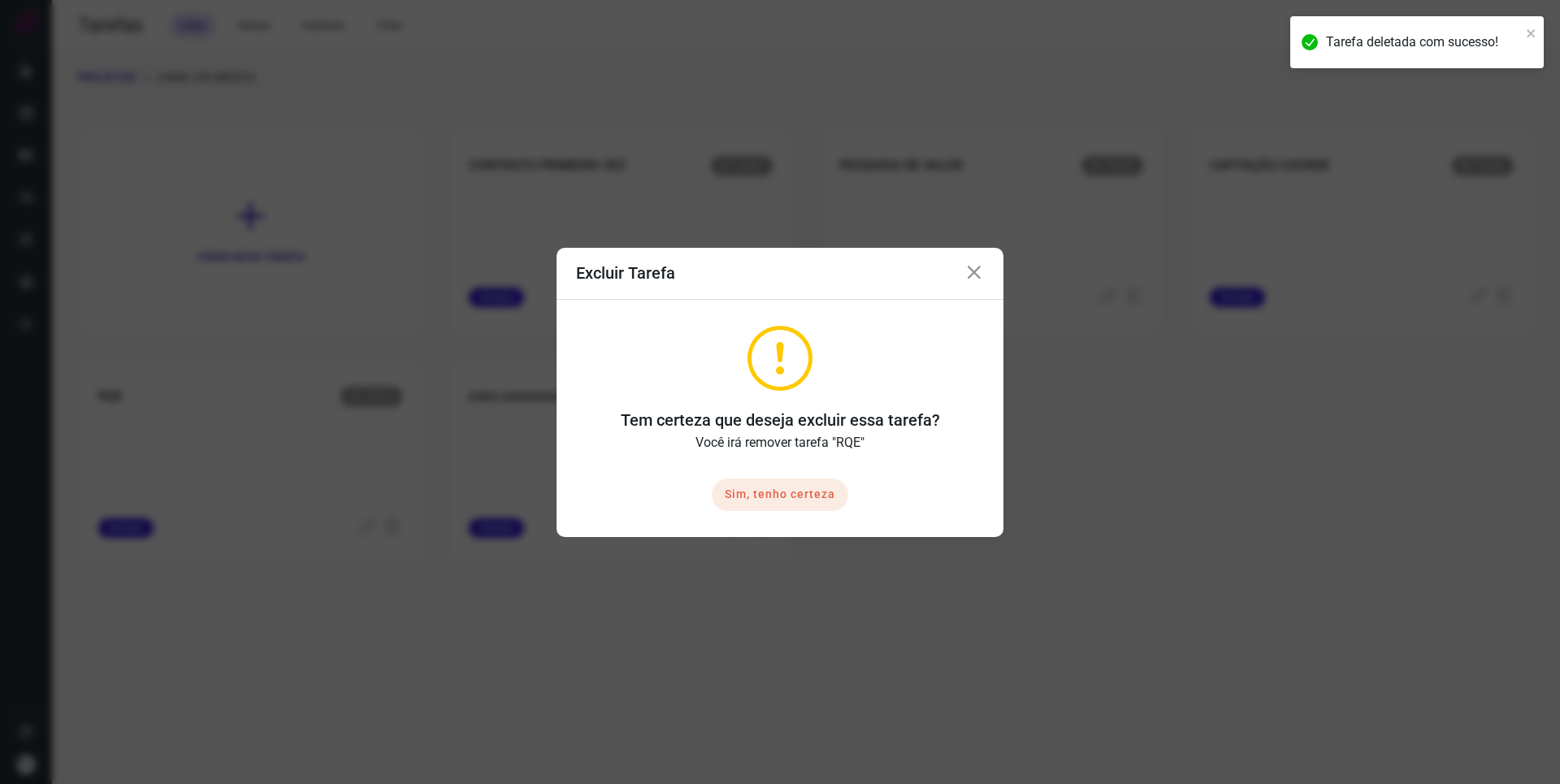
click at [784, 493] on button "Sim, tenho certeza" at bounding box center [780, 495] width 136 height 33
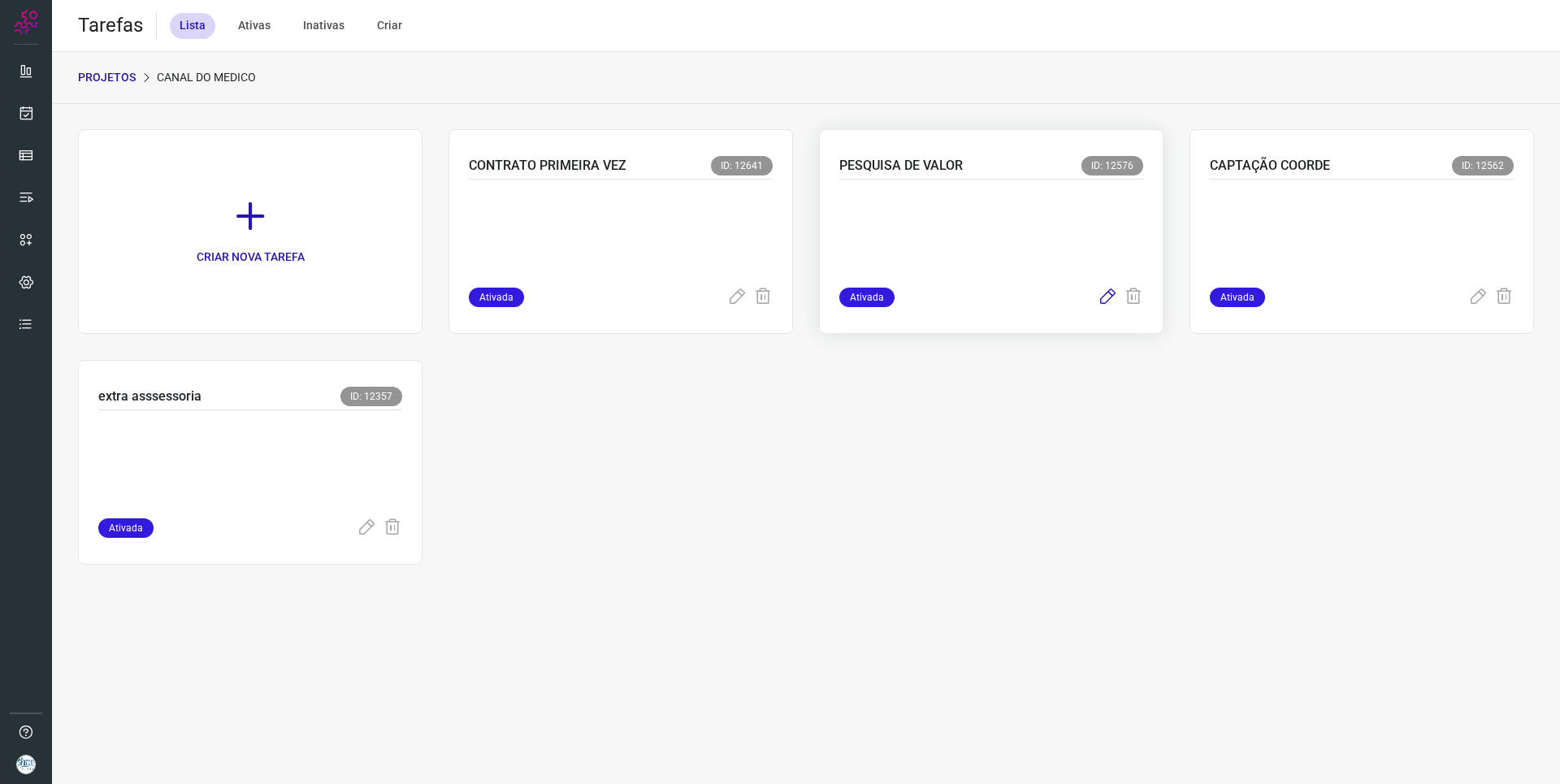
click at [1106, 297] on icon at bounding box center [1107, 297] width 20 height 20
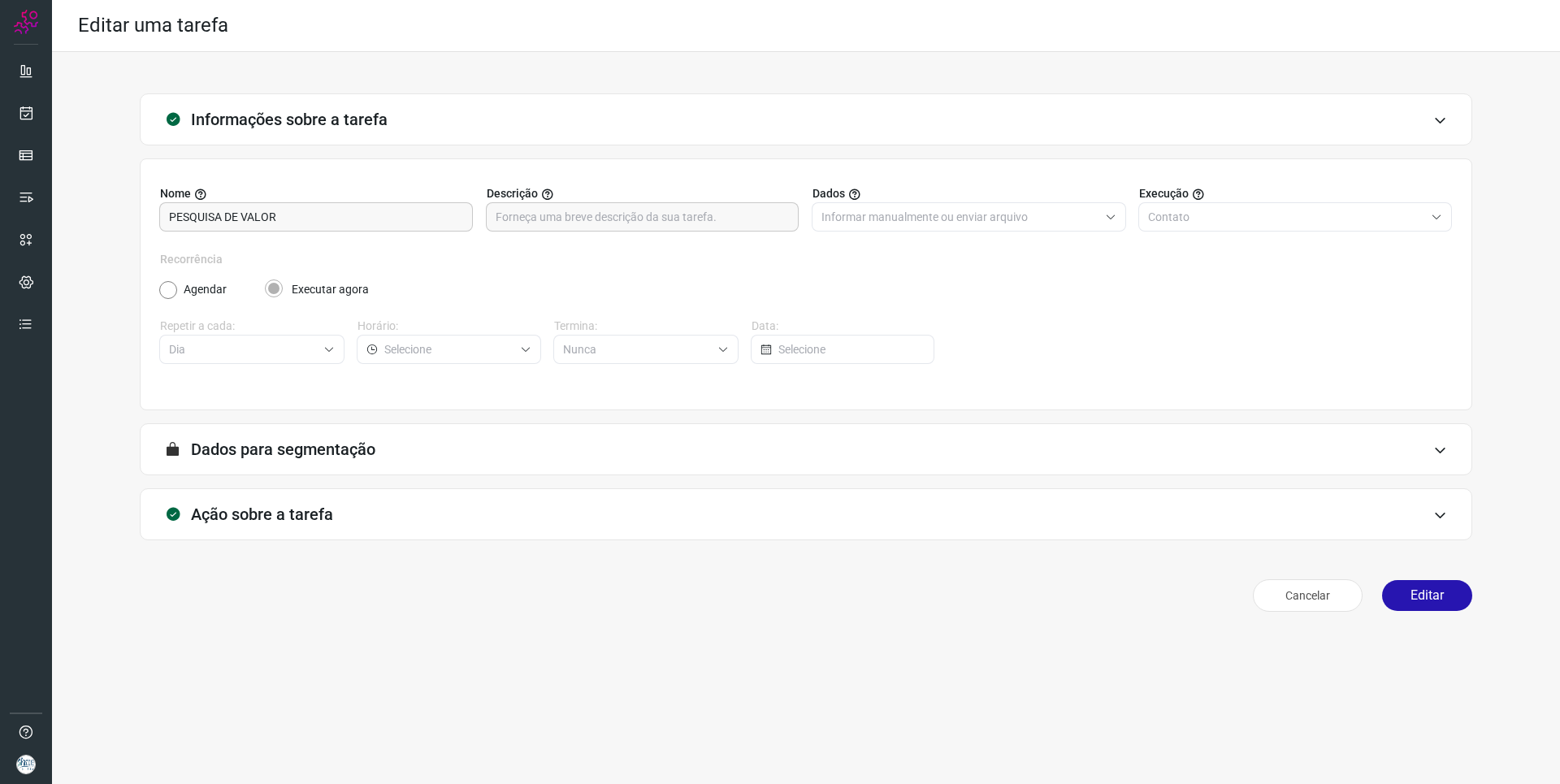
drag, startPoint x: 1437, startPoint y: 594, endPoint x: 1423, endPoint y: 578, distance: 21.3
click at [1437, 594] on button "Editar" at bounding box center [1427, 595] width 91 height 31
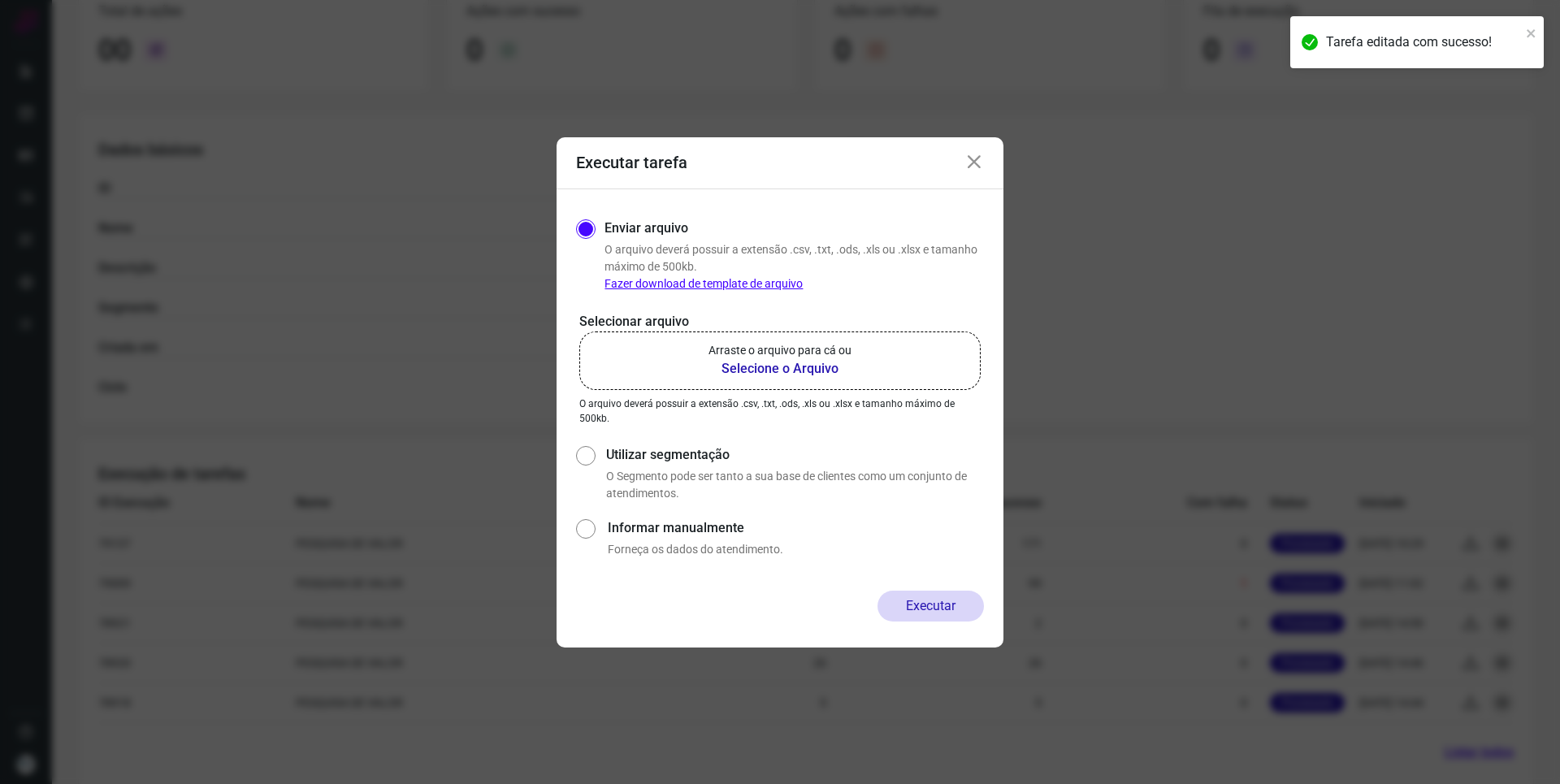
scroll to position [215, 0]
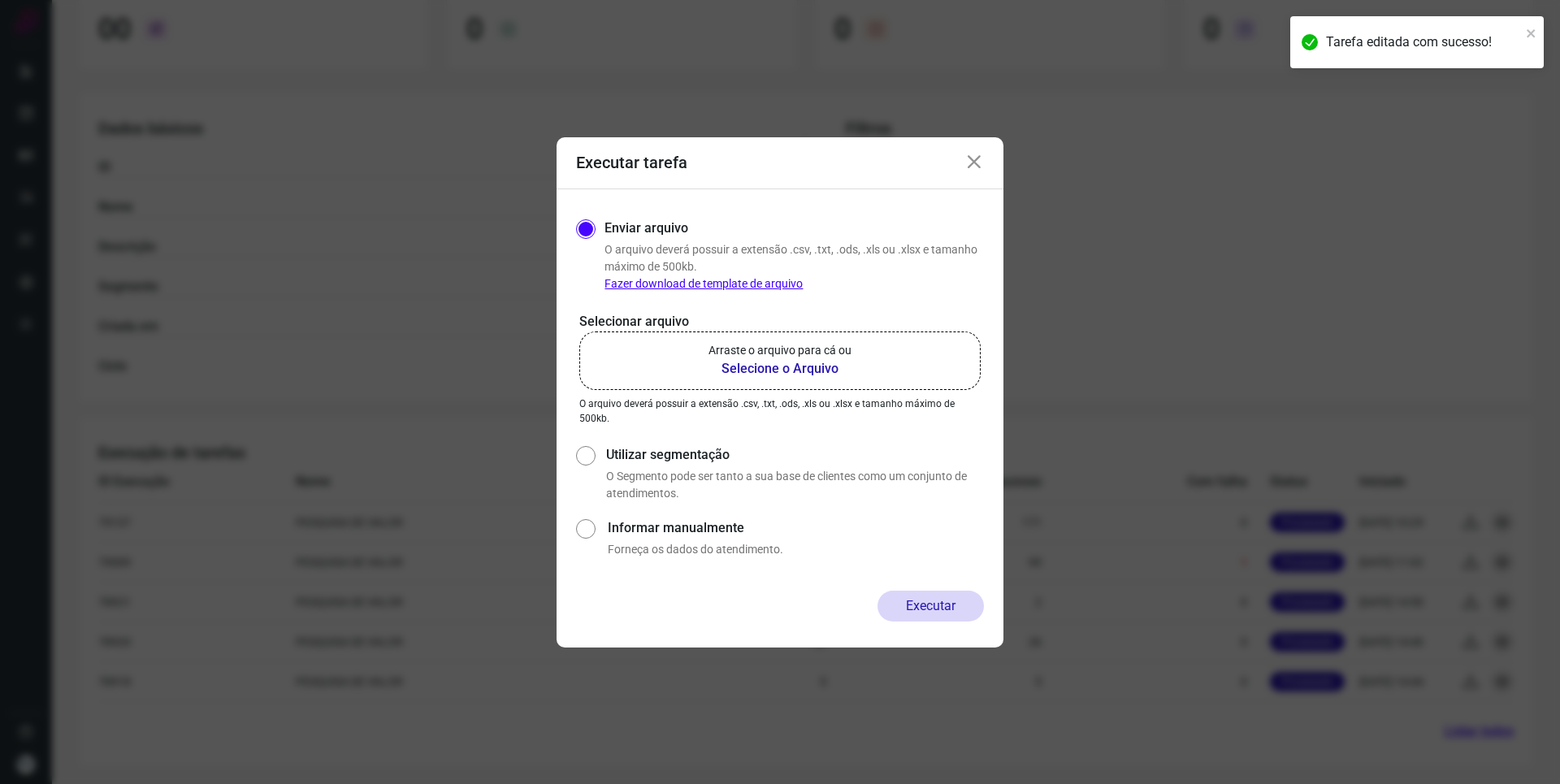
click at [981, 159] on icon at bounding box center [974, 162] width 20 height 20
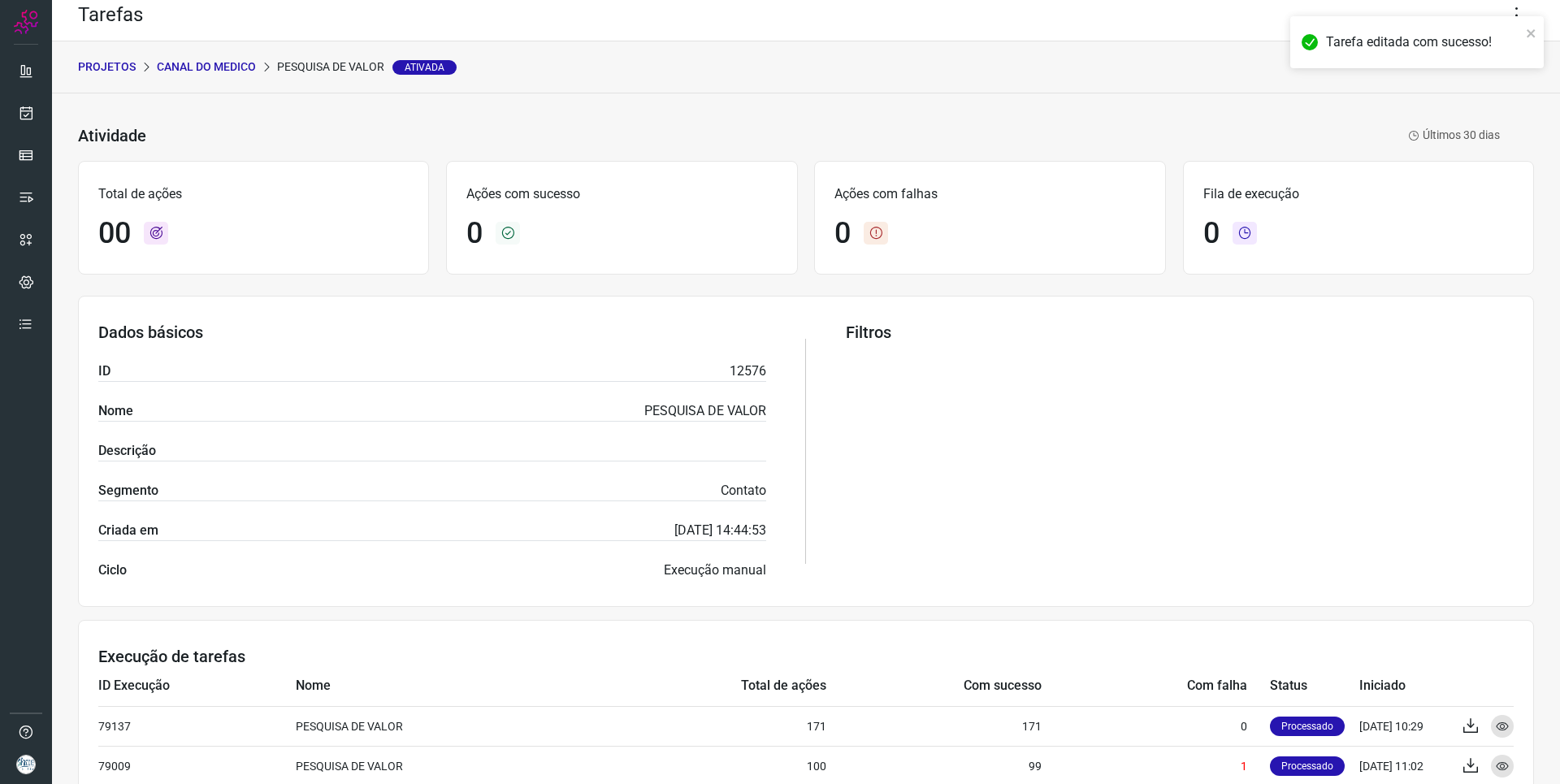
scroll to position [0, 0]
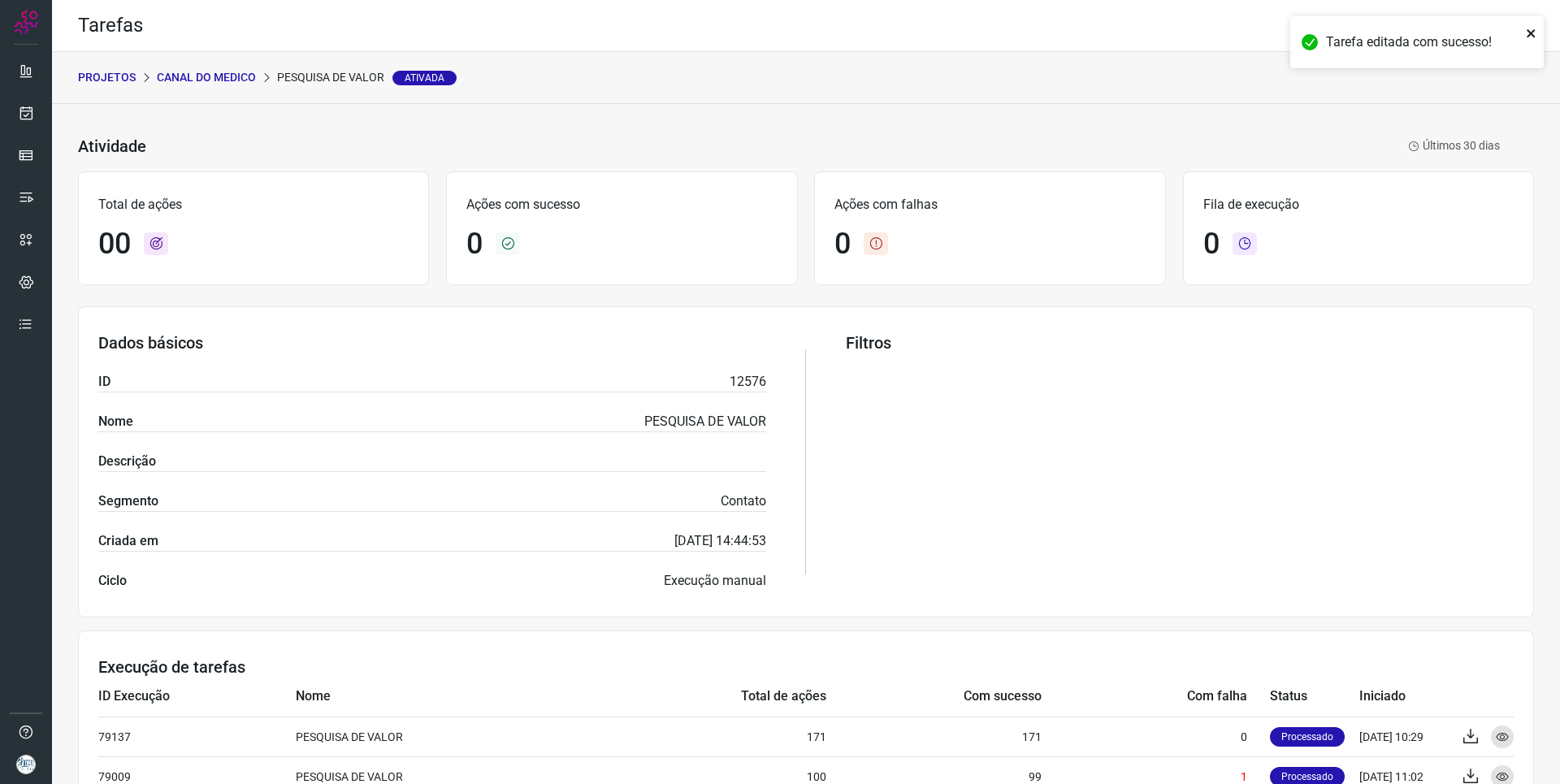
click at [1532, 37] on icon "close" at bounding box center [1531, 33] width 11 height 13
click at [1503, 32] on icon at bounding box center [1517, 26] width 35 height 34
click at [1444, 72] on li "Editar" at bounding box center [1446, 76] width 148 height 26
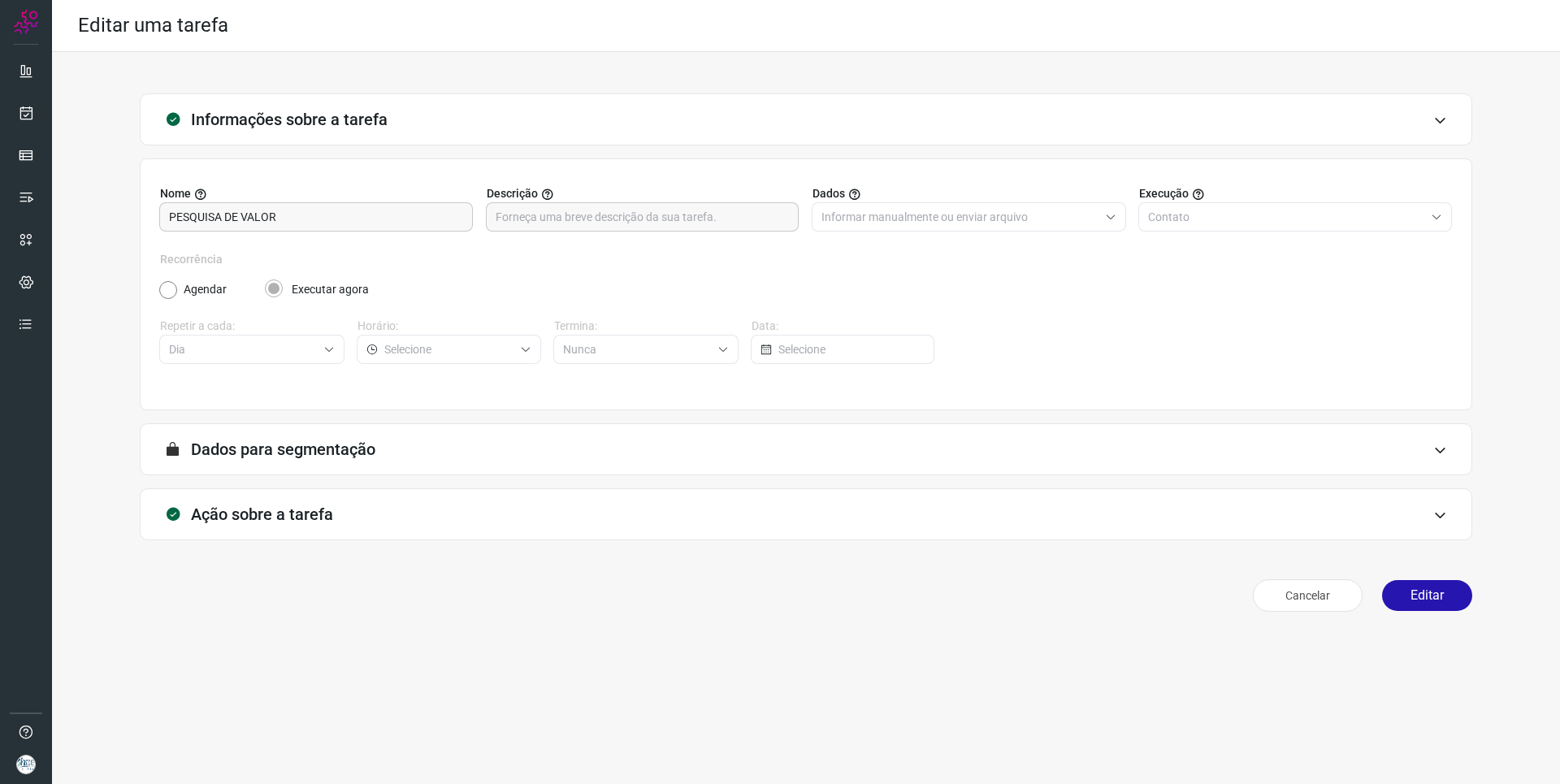
type input "AVISOS SEMANAIS"
type input "Centro Médico Pastore - Canal do Médico"
click at [675, 499] on div "Ação sobre a tarefa" at bounding box center [806, 514] width 1332 height 52
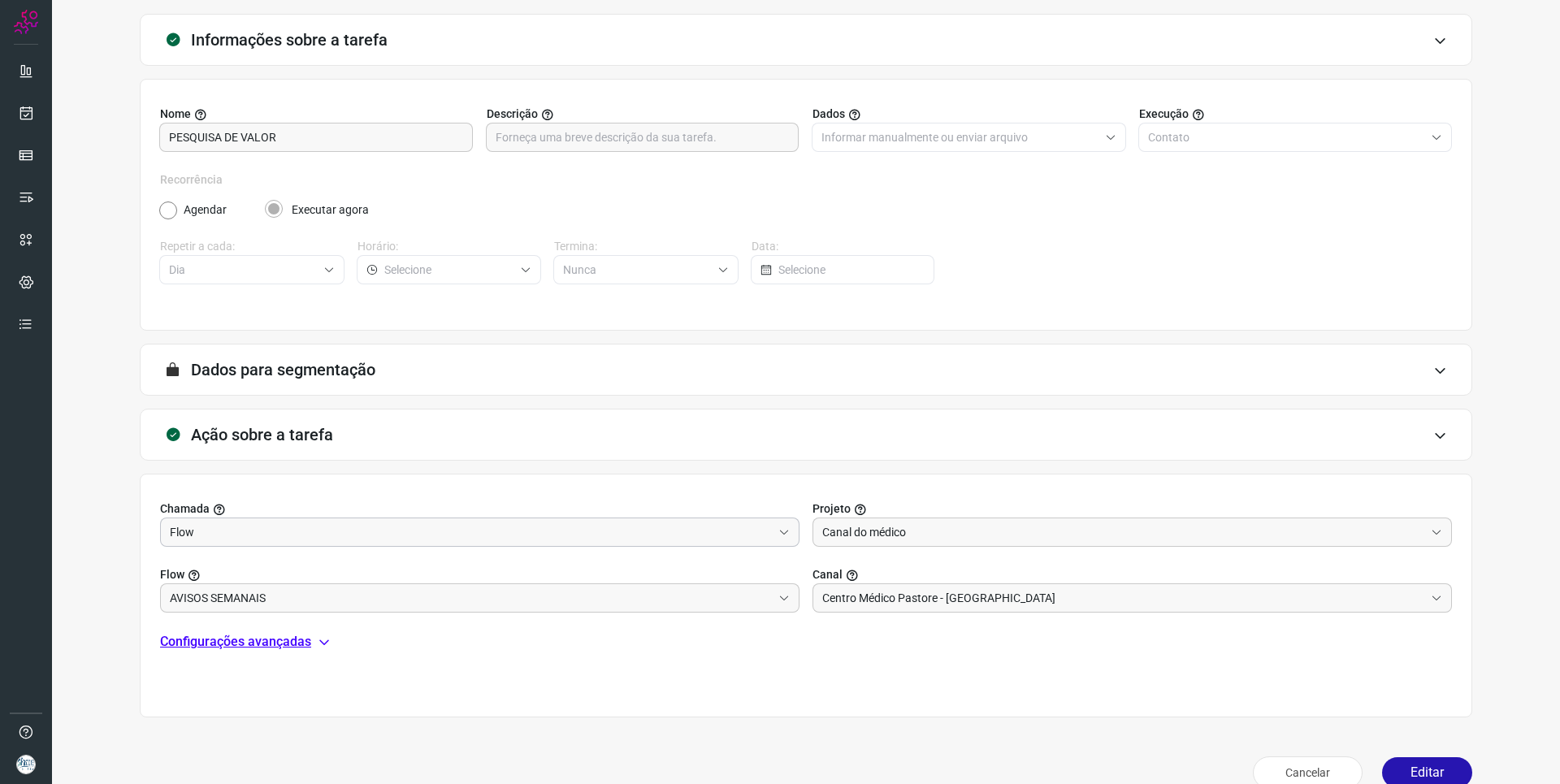
scroll to position [107, 0]
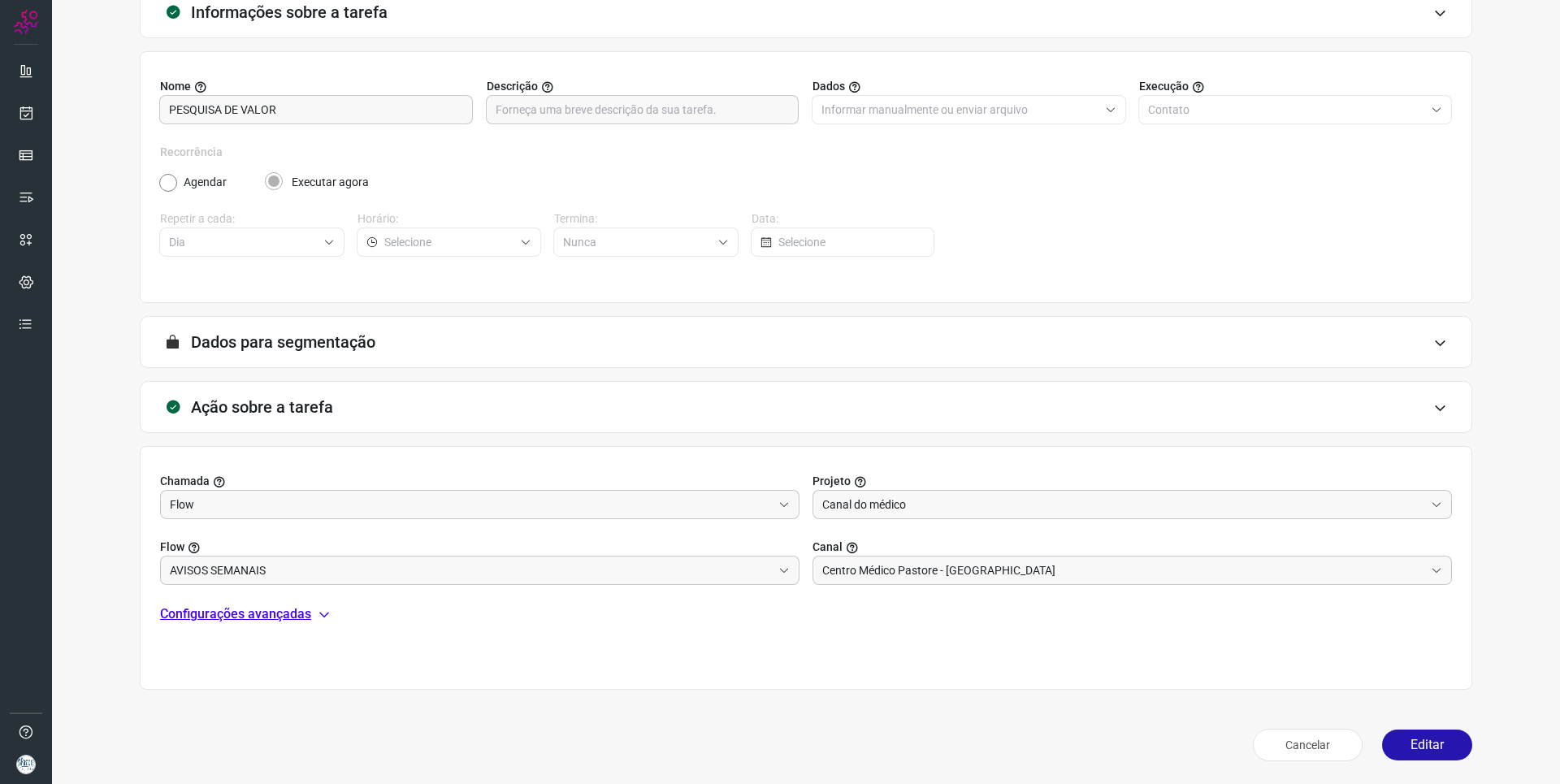
drag, startPoint x: 1428, startPoint y: 744, endPoint x: 1287, endPoint y: 661, distance: 163.6
click at [1426, 744] on button "Editar" at bounding box center [1427, 745] width 91 height 31
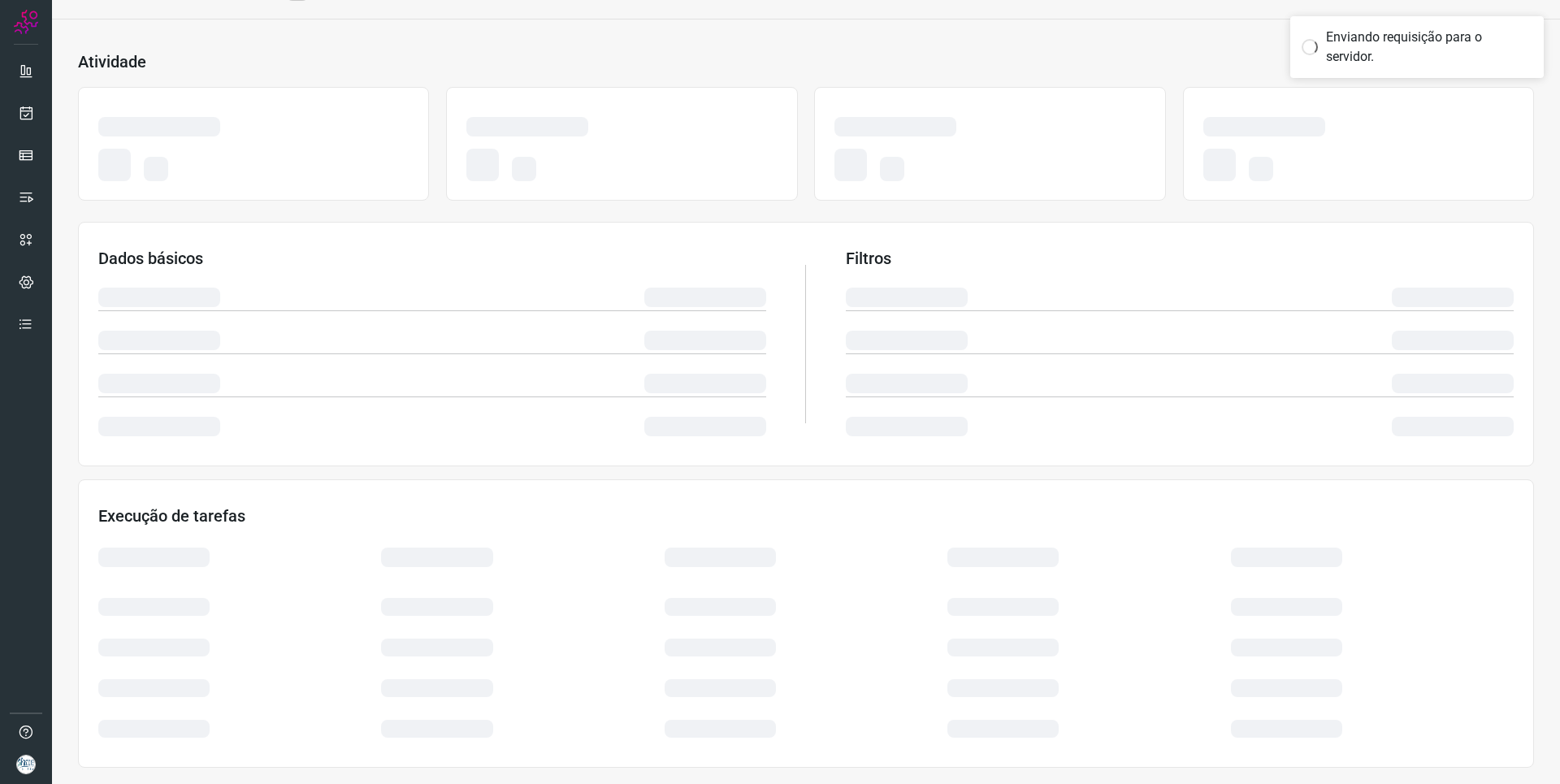
scroll to position [55, 0]
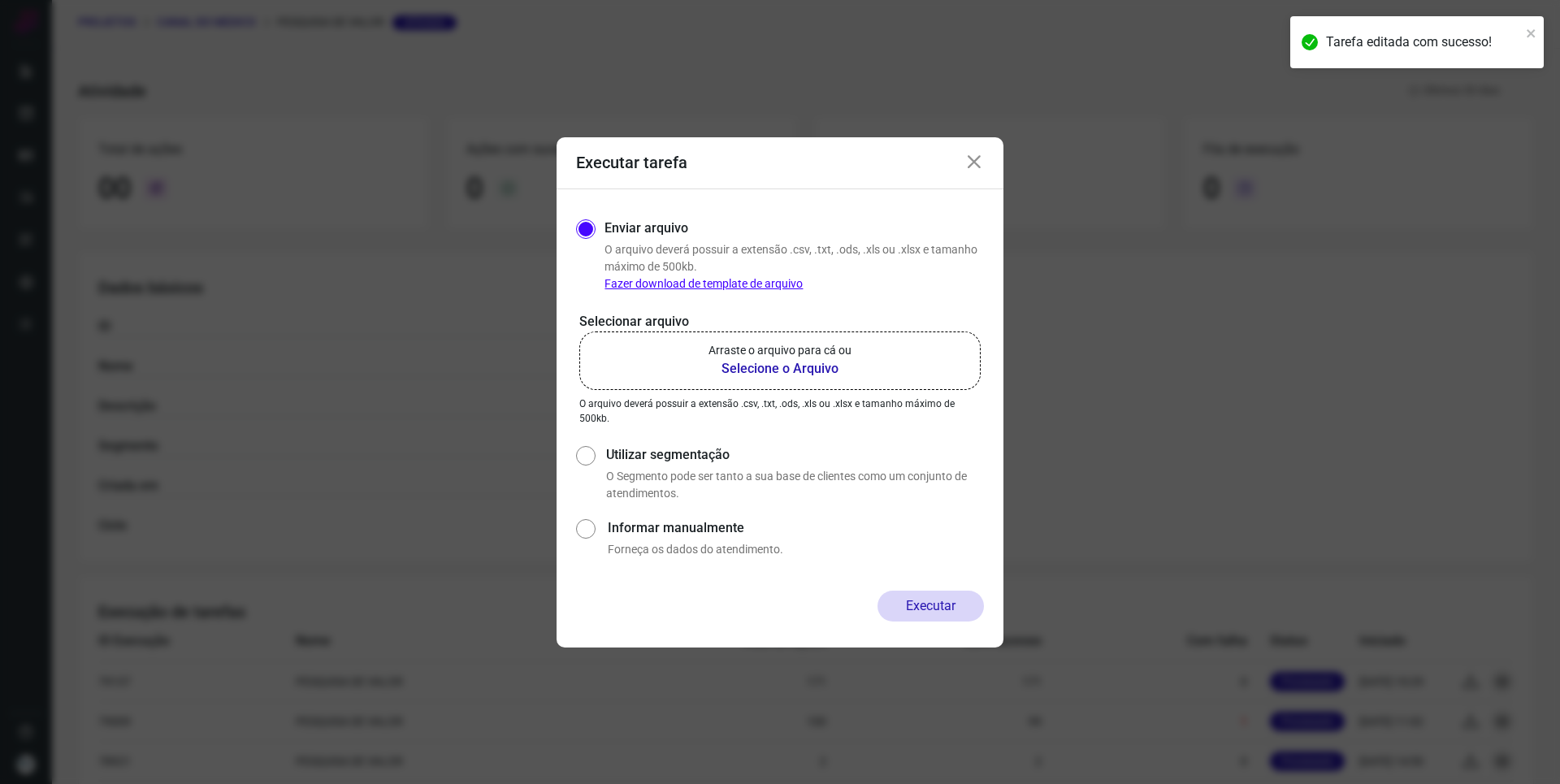
click at [799, 367] on b "Selecione o Arquivo" at bounding box center [780, 368] width 143 height 20
click at [0, 0] on input "Arraste o arquivo para cá ou Selecione o Arquivo" at bounding box center [0, 0] width 0 height 0
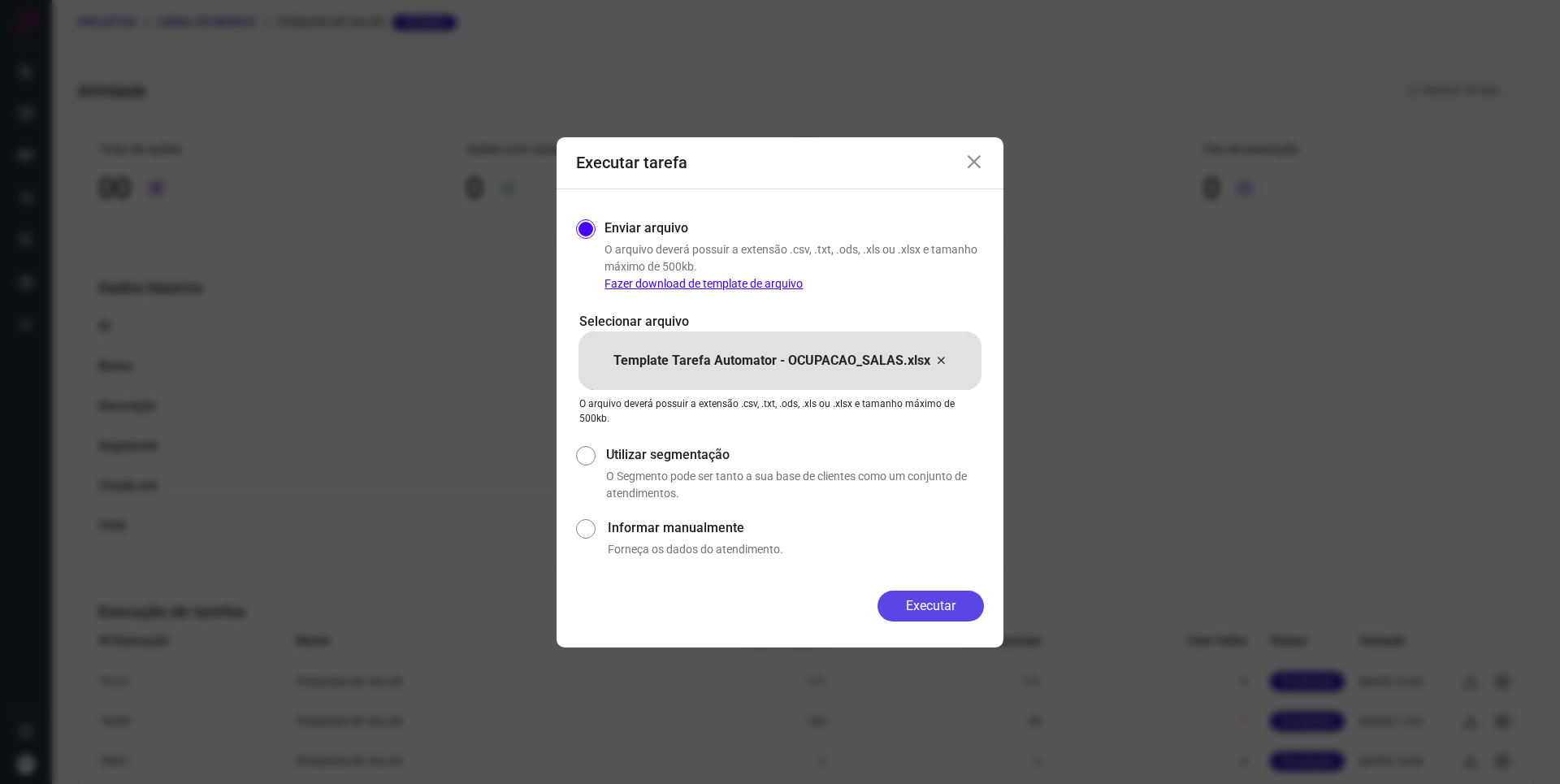
click at [947, 593] on button "Executar" at bounding box center [930, 606] width 106 height 31
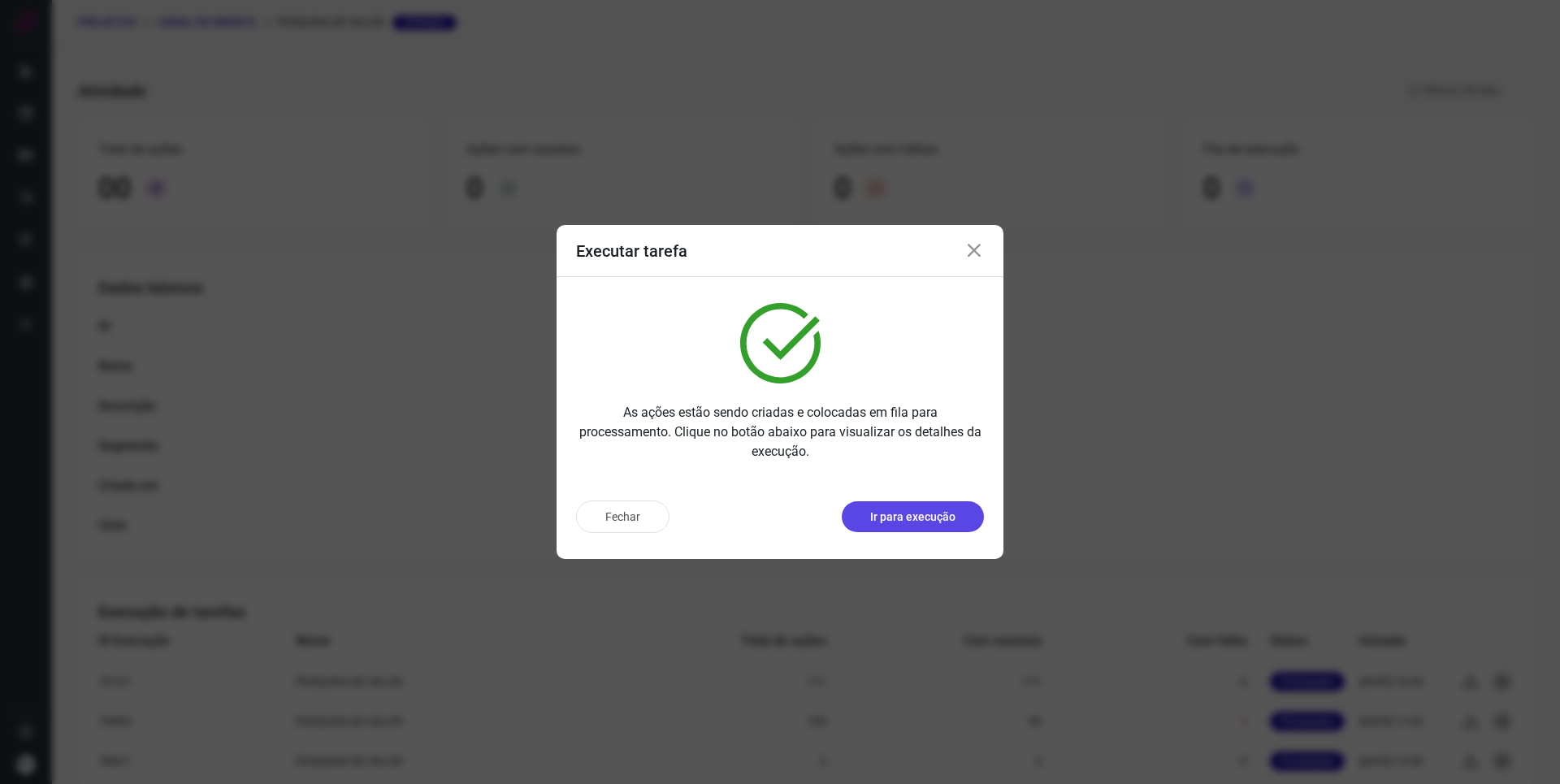
click at [940, 514] on p "Ir para execução" at bounding box center [912, 517] width 85 height 17
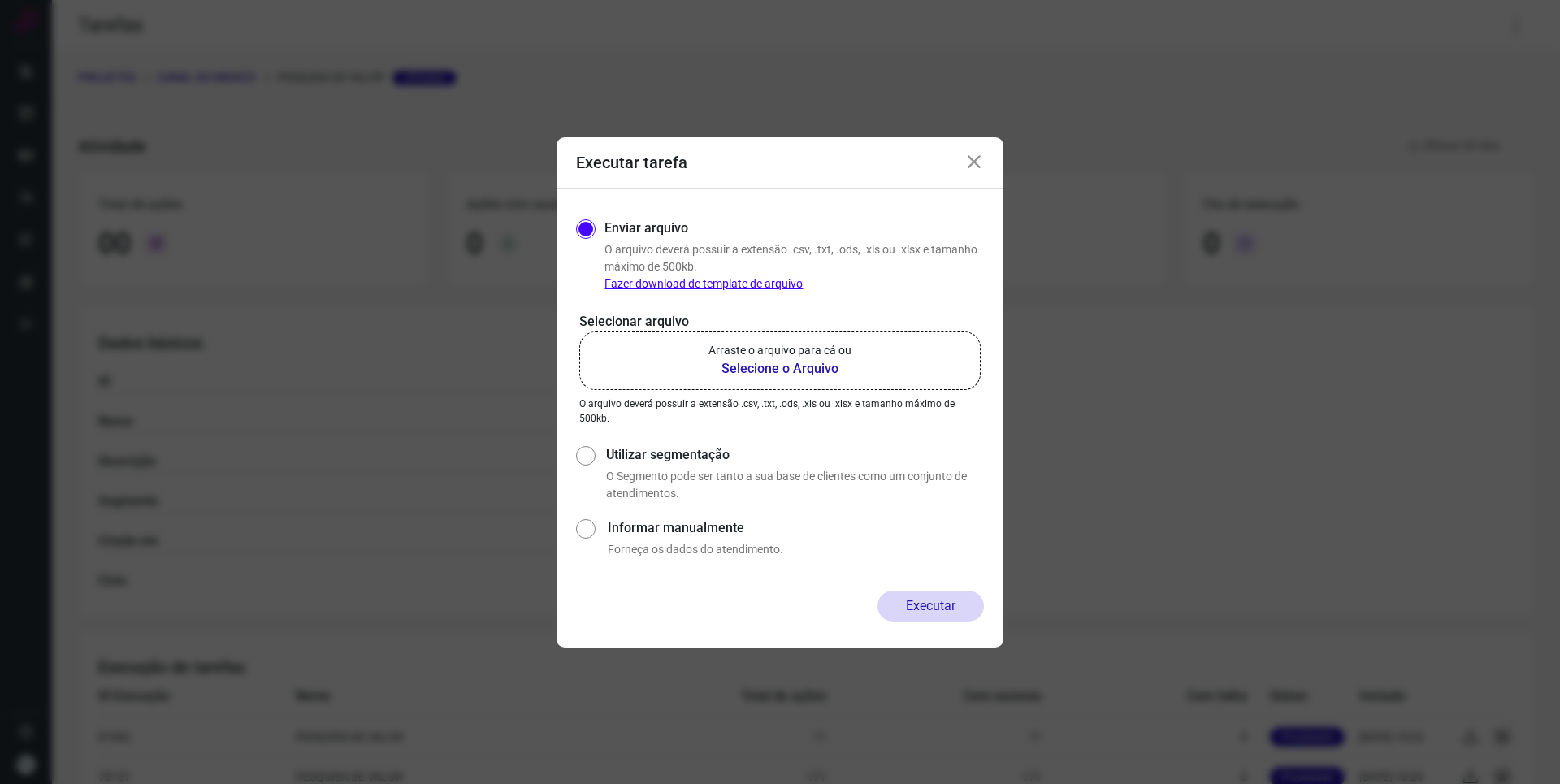
click at [784, 368] on b "Selecione o Arquivo" at bounding box center [780, 368] width 143 height 20
click at [0, 0] on input "Arraste o arquivo para cá ou Selecione o Arquivo" at bounding box center [0, 0] width 0 height 0
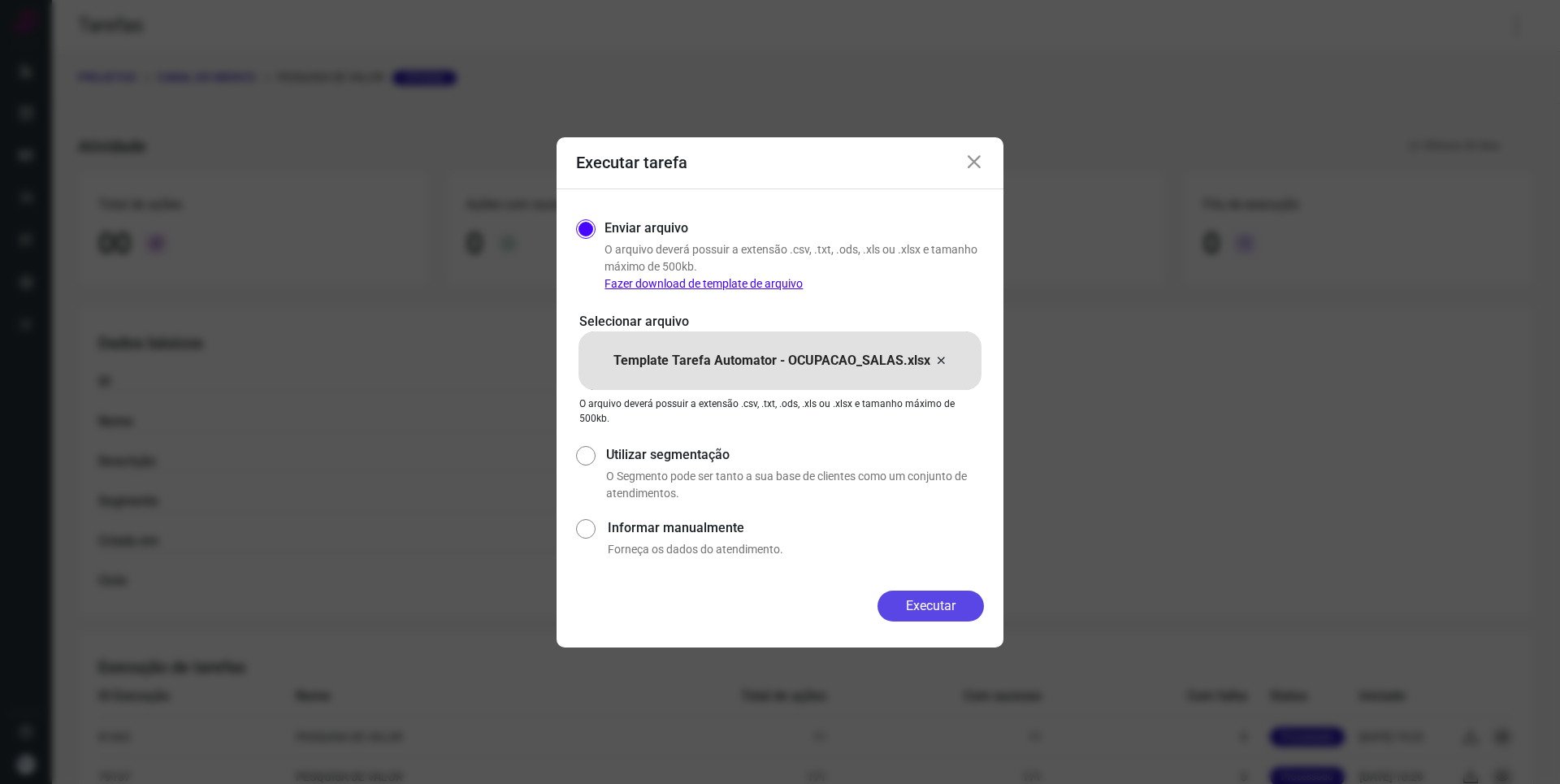
click at [934, 605] on button "Executar" at bounding box center [930, 606] width 106 height 31
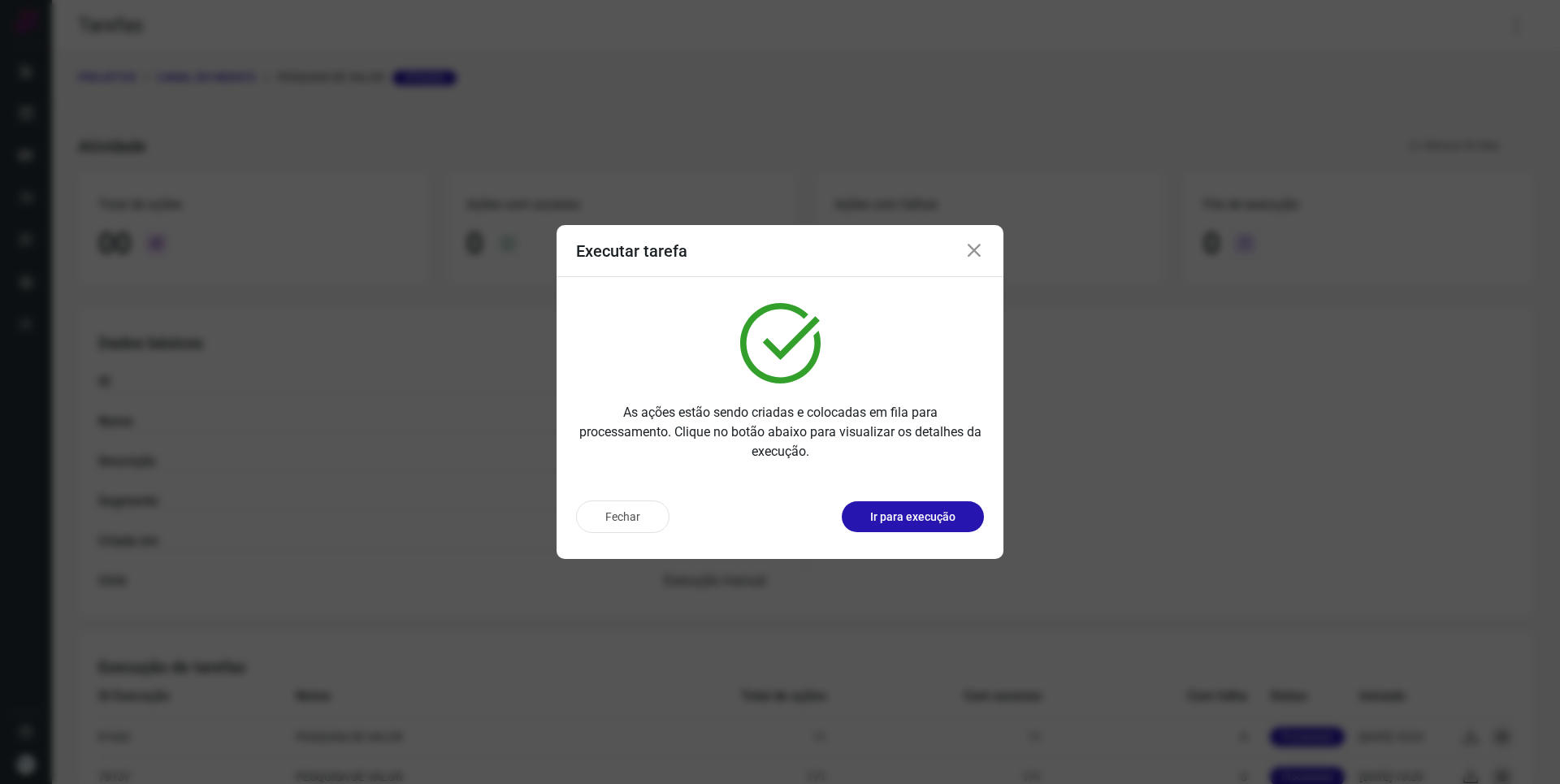
click at [935, 524] on p "Ir para execução" at bounding box center [912, 517] width 85 height 17
